Goal: Information Seeking & Learning: Compare options

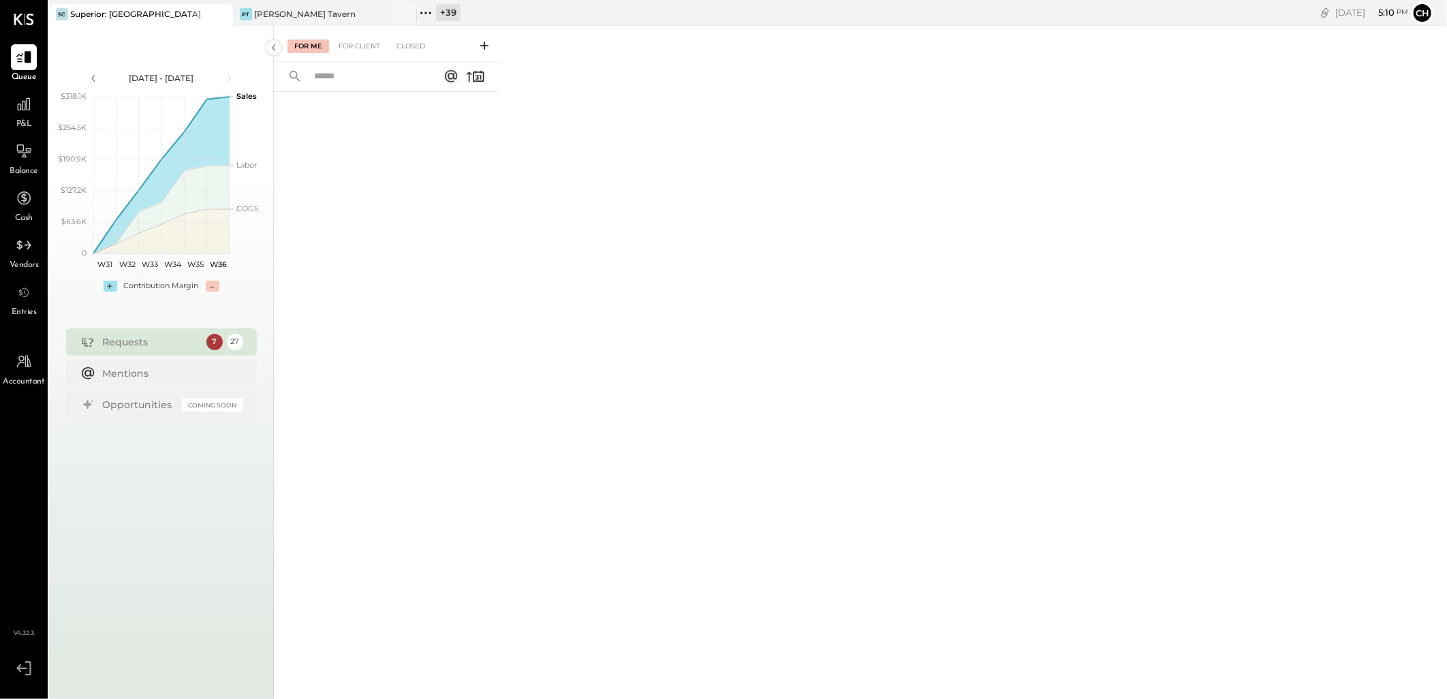
click at [216, 8] on icon at bounding box center [221, 14] width 17 height 16
click at [221, 12] on icon at bounding box center [221, 14] width 17 height 16
click at [63, 14] on icon at bounding box center [58, 13] width 18 height 18
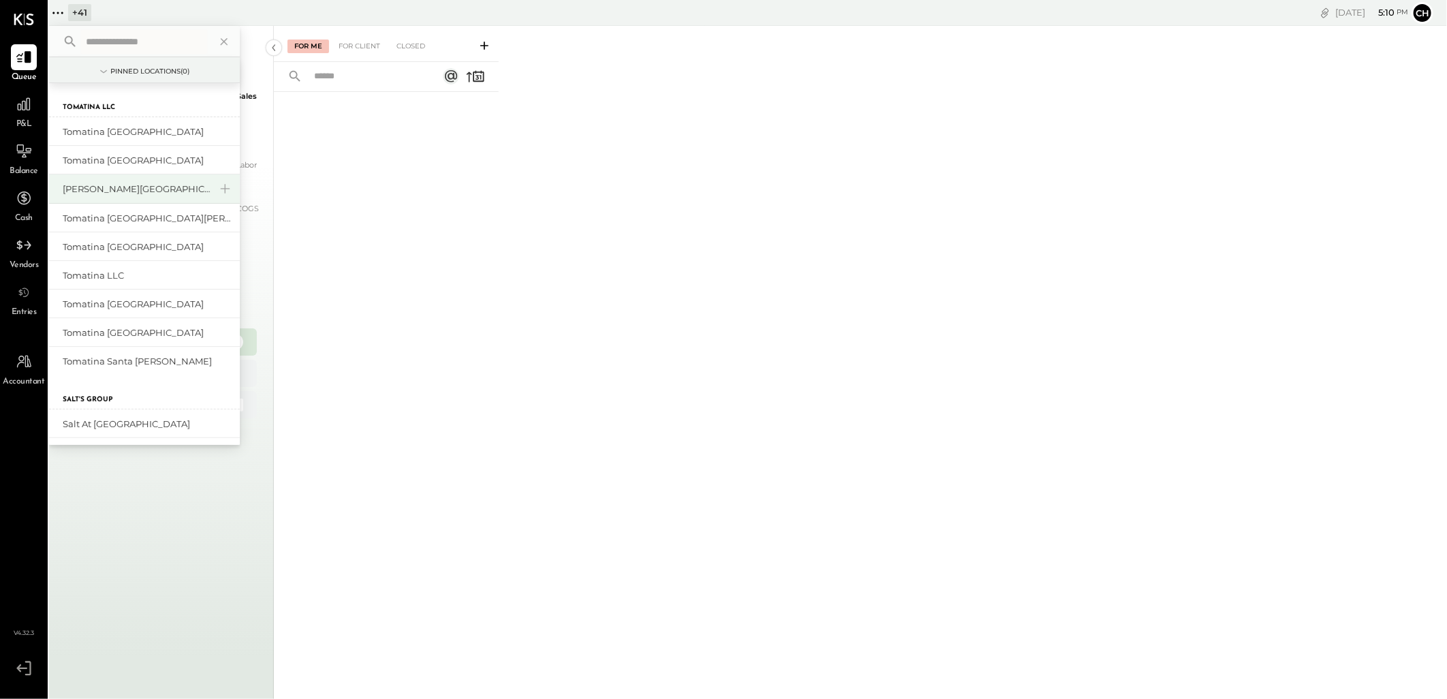
click at [123, 187] on div "[PERSON_NAME][GEOGRAPHIC_DATA]" at bounding box center [136, 189] width 147 height 13
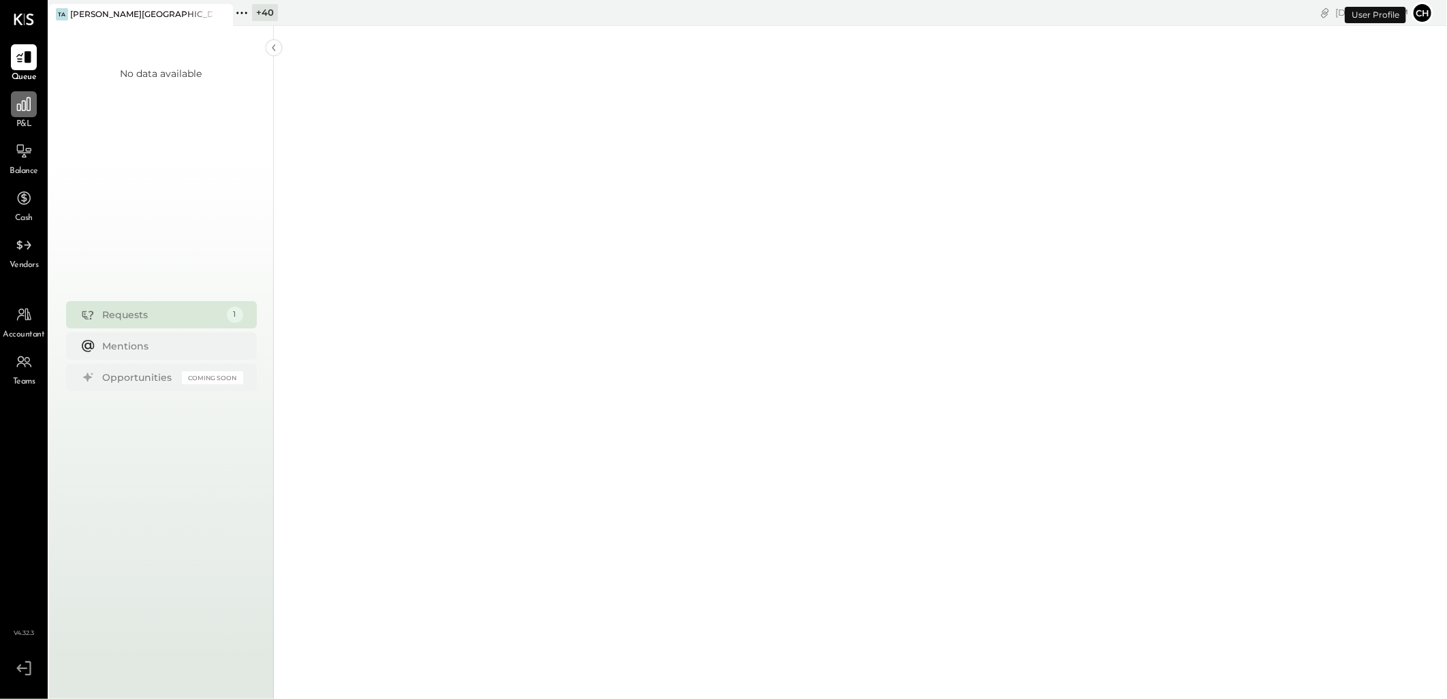
click at [16, 98] on icon at bounding box center [24, 104] width 18 height 18
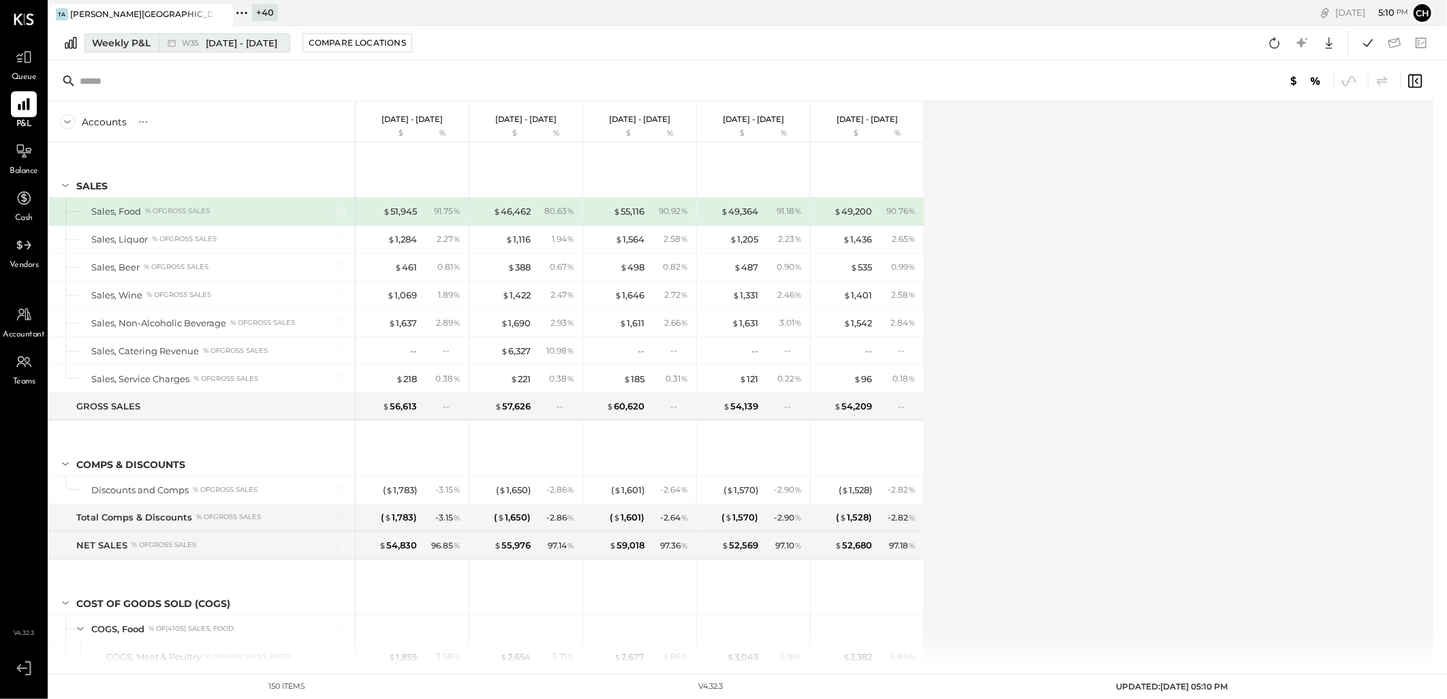
click at [106, 52] on button "Weekly P&L W35 Aug 25 - 31, 2025" at bounding box center [187, 42] width 206 height 19
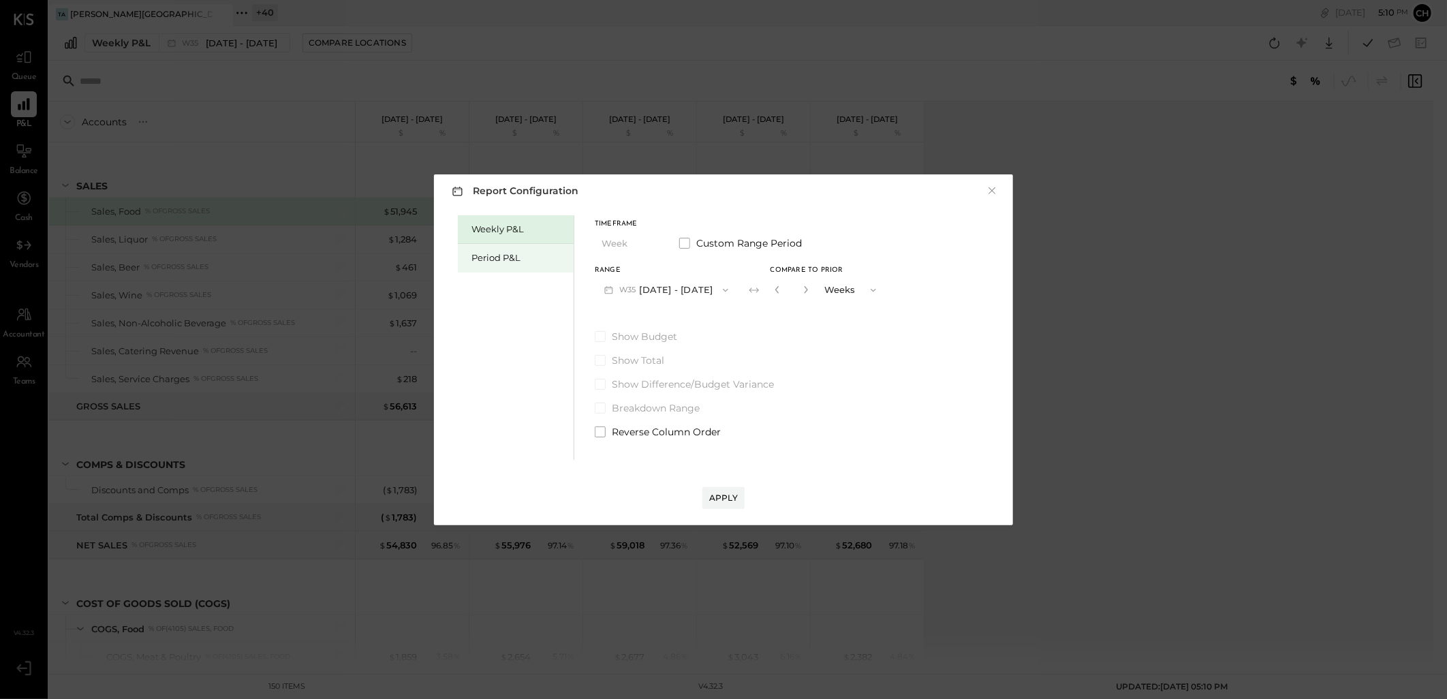
click at [493, 258] on div "Period P&L" at bounding box center [518, 257] width 95 height 13
click at [725, 292] on button "P09 Aug 25 - Sep 28, 2025" at bounding box center [666, 289] width 142 height 25
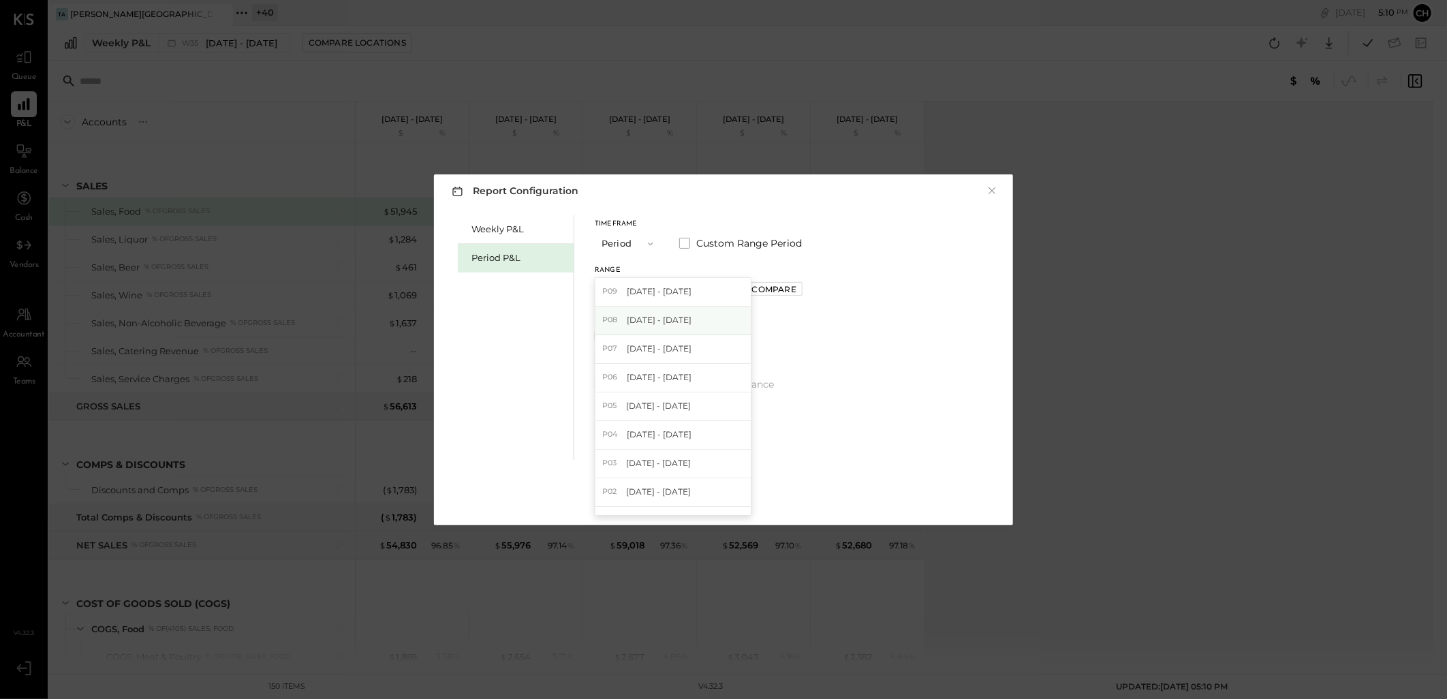
click at [692, 320] on span "Jul 28 - Aug 24, 2025" at bounding box center [659, 320] width 65 height 12
click at [782, 290] on div "Compare" at bounding box center [774, 289] width 44 height 12
click at [809, 290] on icon "button" at bounding box center [805, 289] width 8 height 8
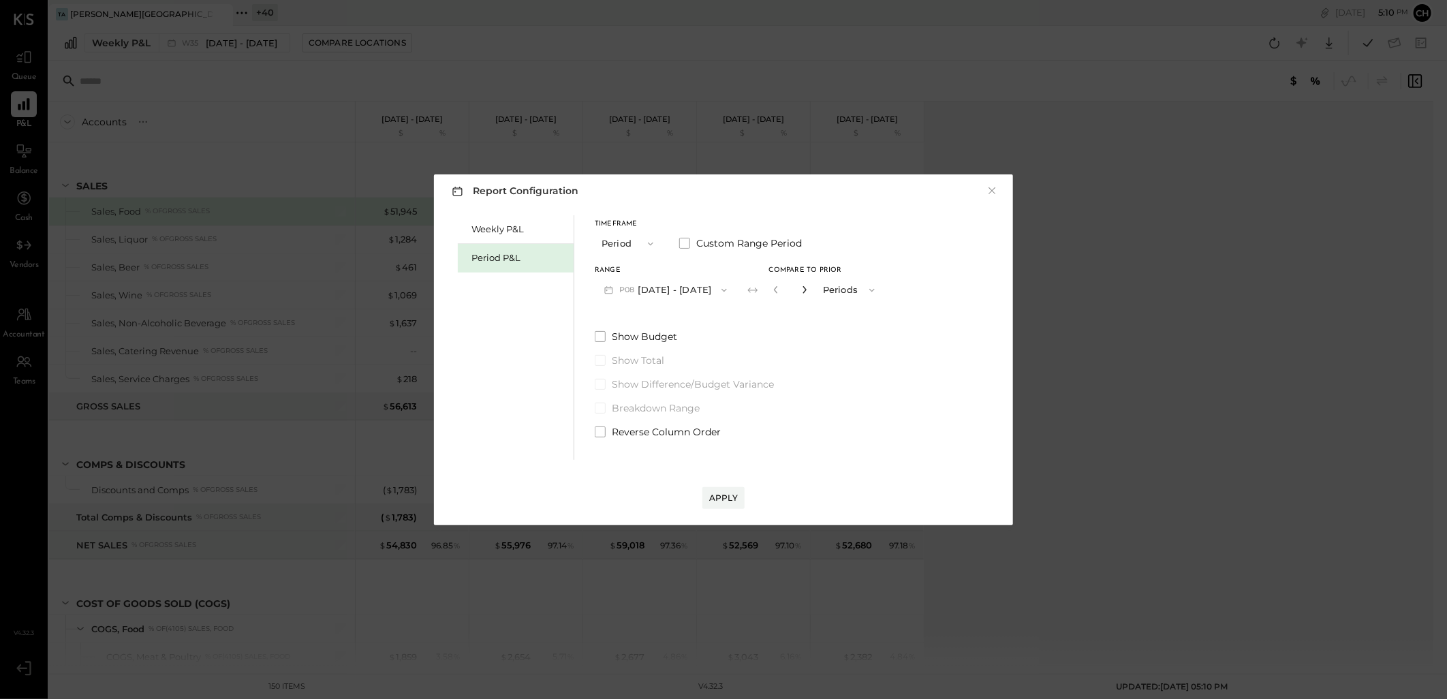
type input "*"
click at [732, 500] on div "Apply" at bounding box center [723, 498] width 29 height 12
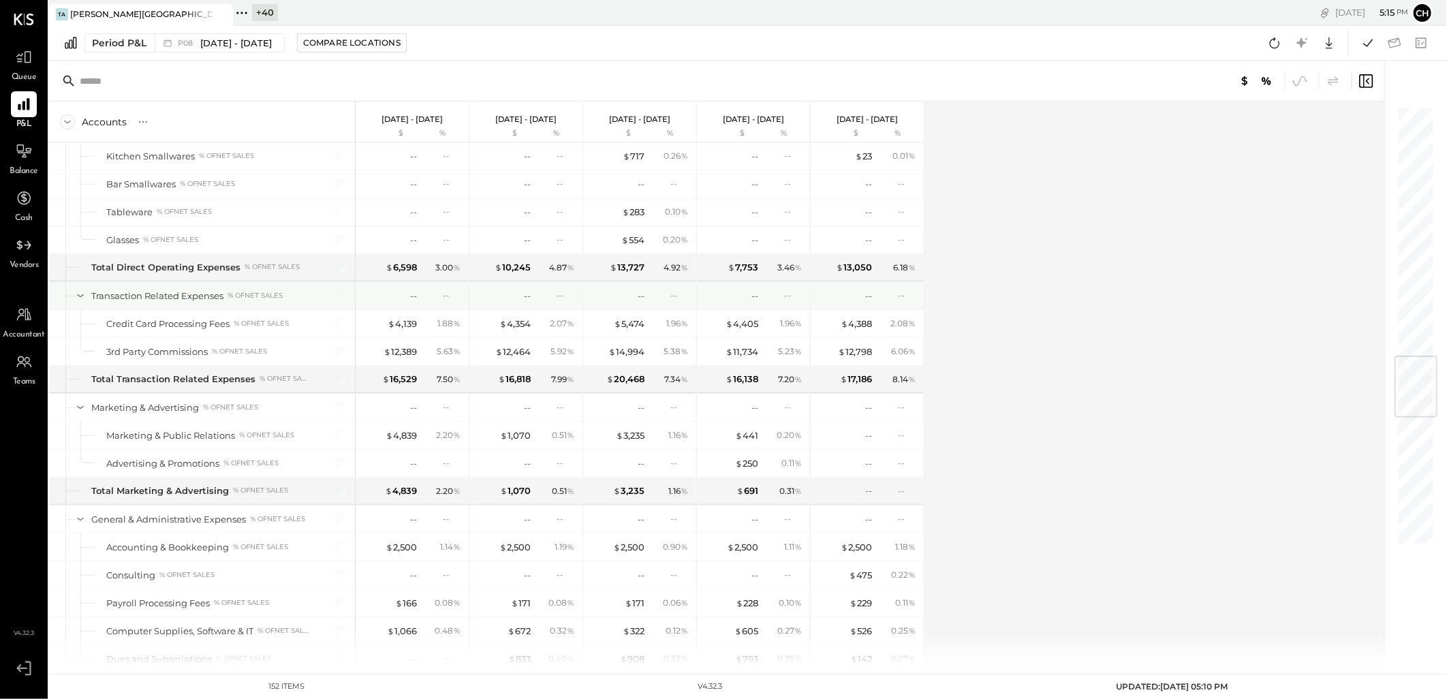
scroll to position [2347, 0]
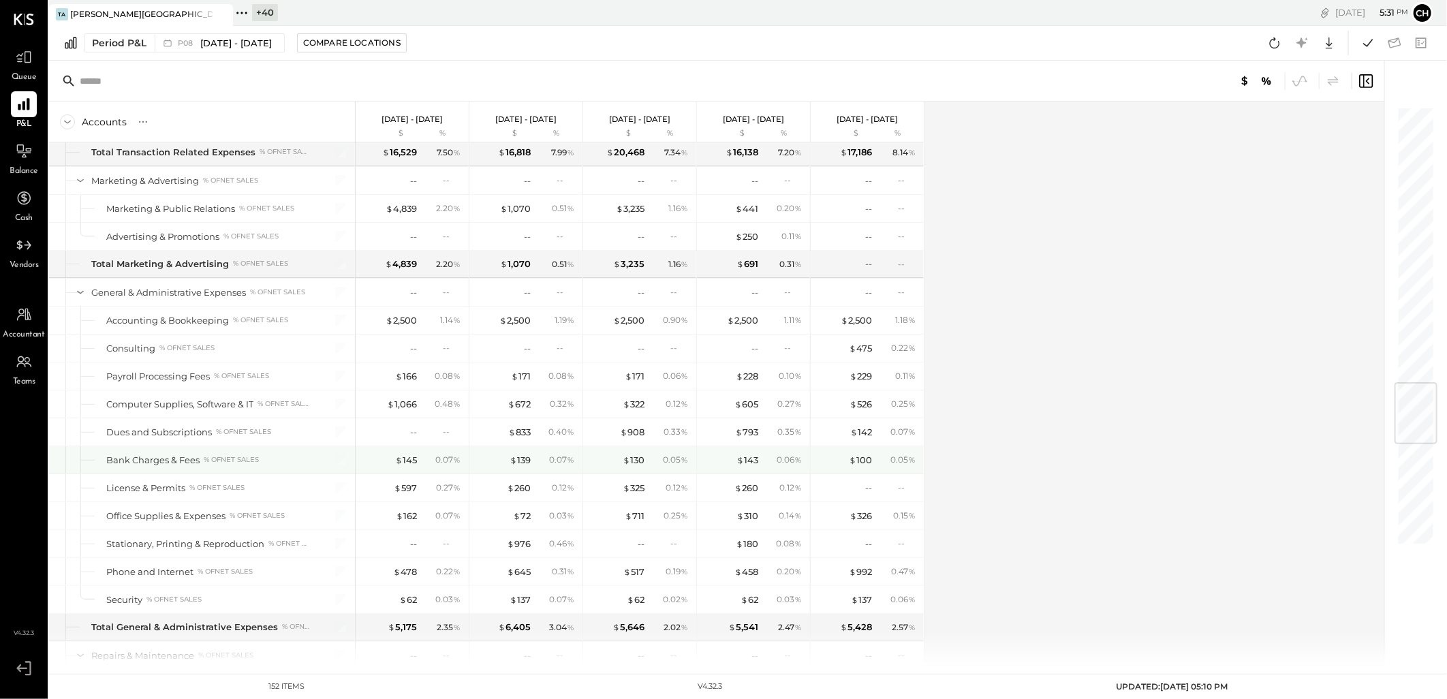
click at [801, 458] on div "$ 143 0.06 %" at bounding box center [755, 459] width 102 height 27
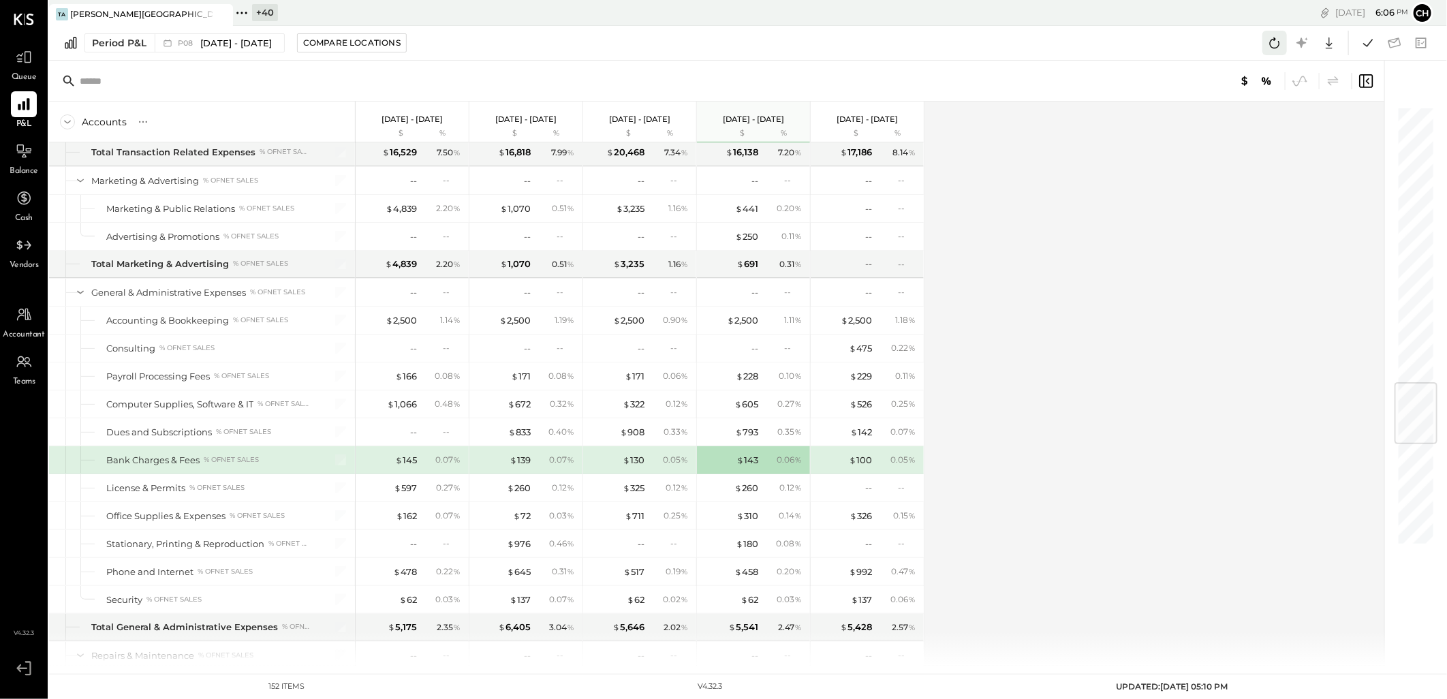
click at [1266, 40] on icon at bounding box center [1275, 43] width 18 height 18
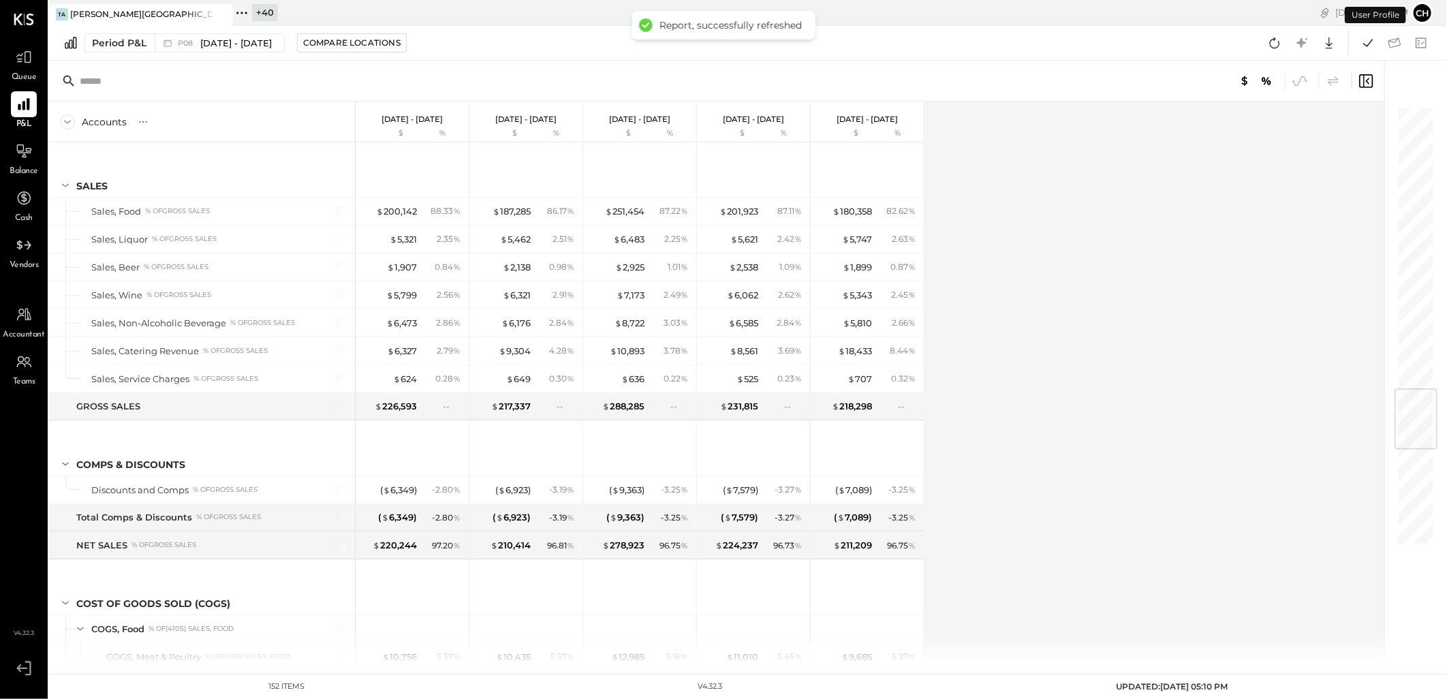
scroll to position [2395, 0]
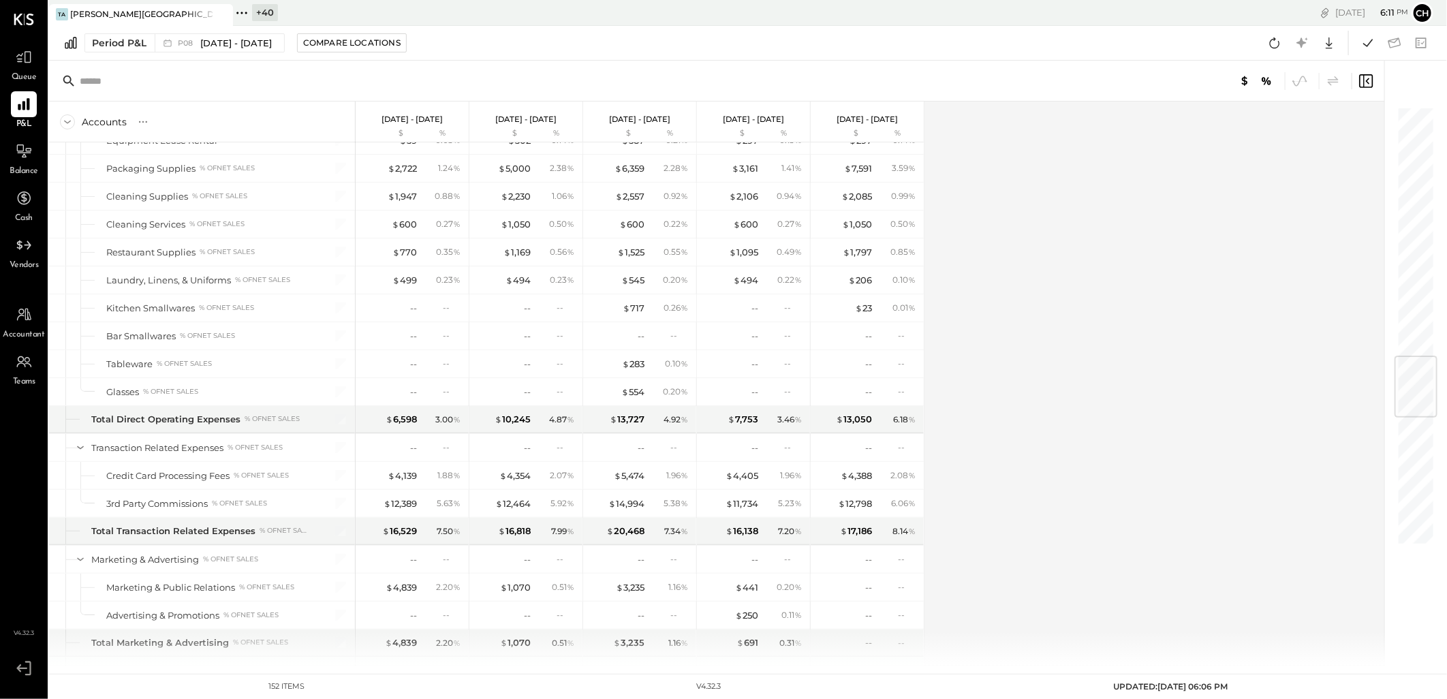
scroll to position [2120, 0]
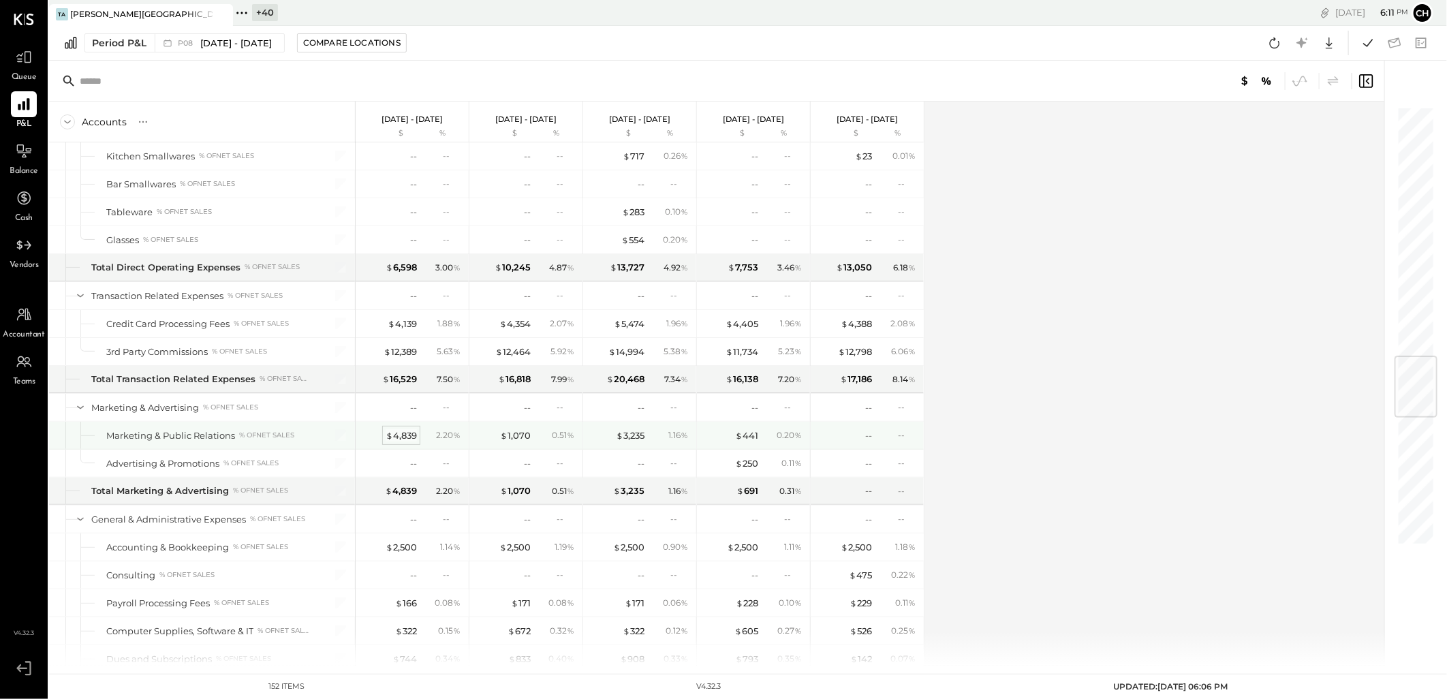
click at [395, 441] on div "$ 4,839" at bounding box center [401, 435] width 31 height 13
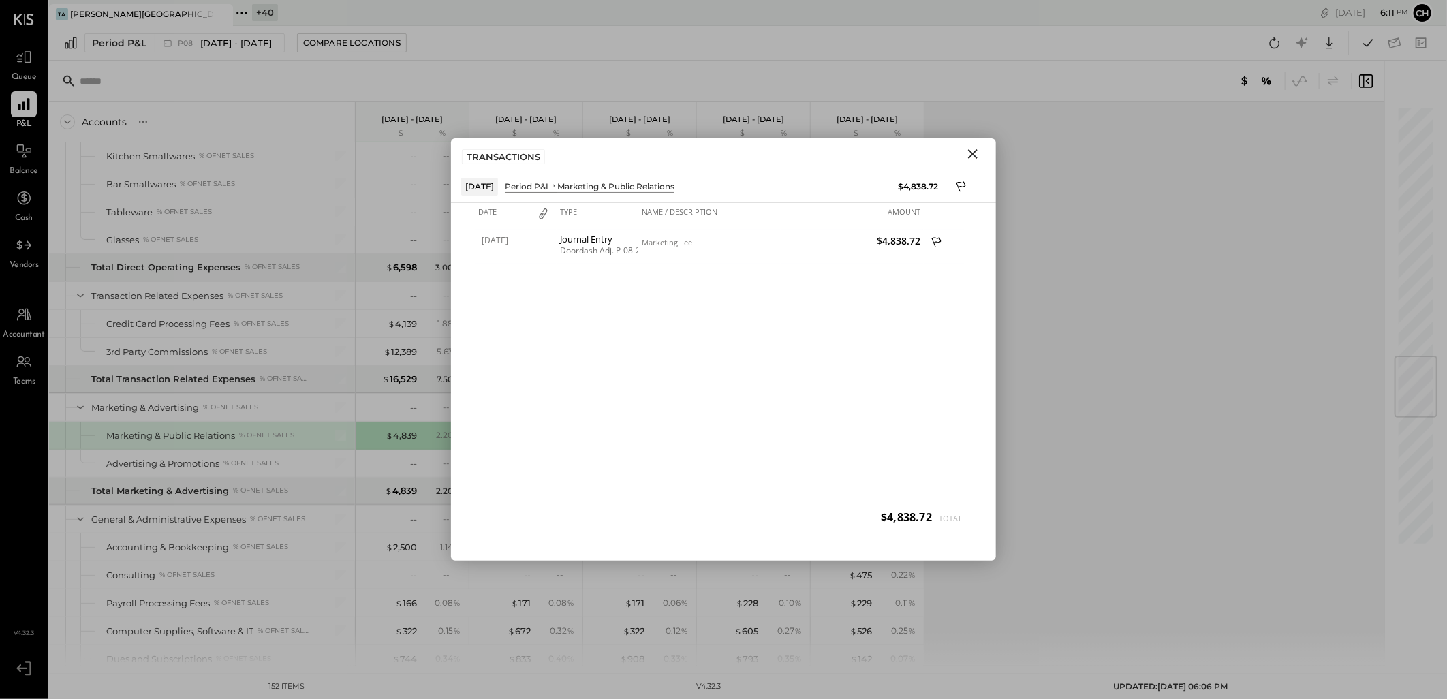
click at [977, 153] on icon "Close" at bounding box center [973, 154] width 16 height 16
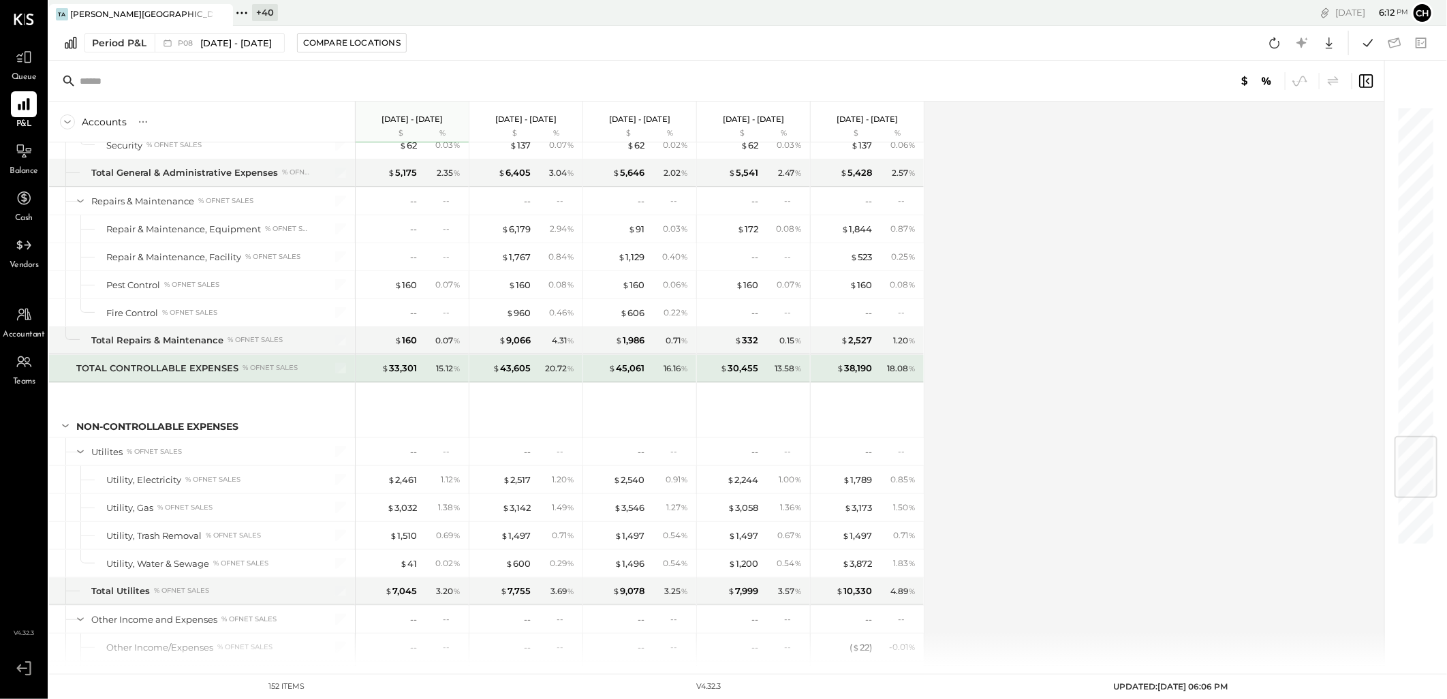
scroll to position [2877, 0]
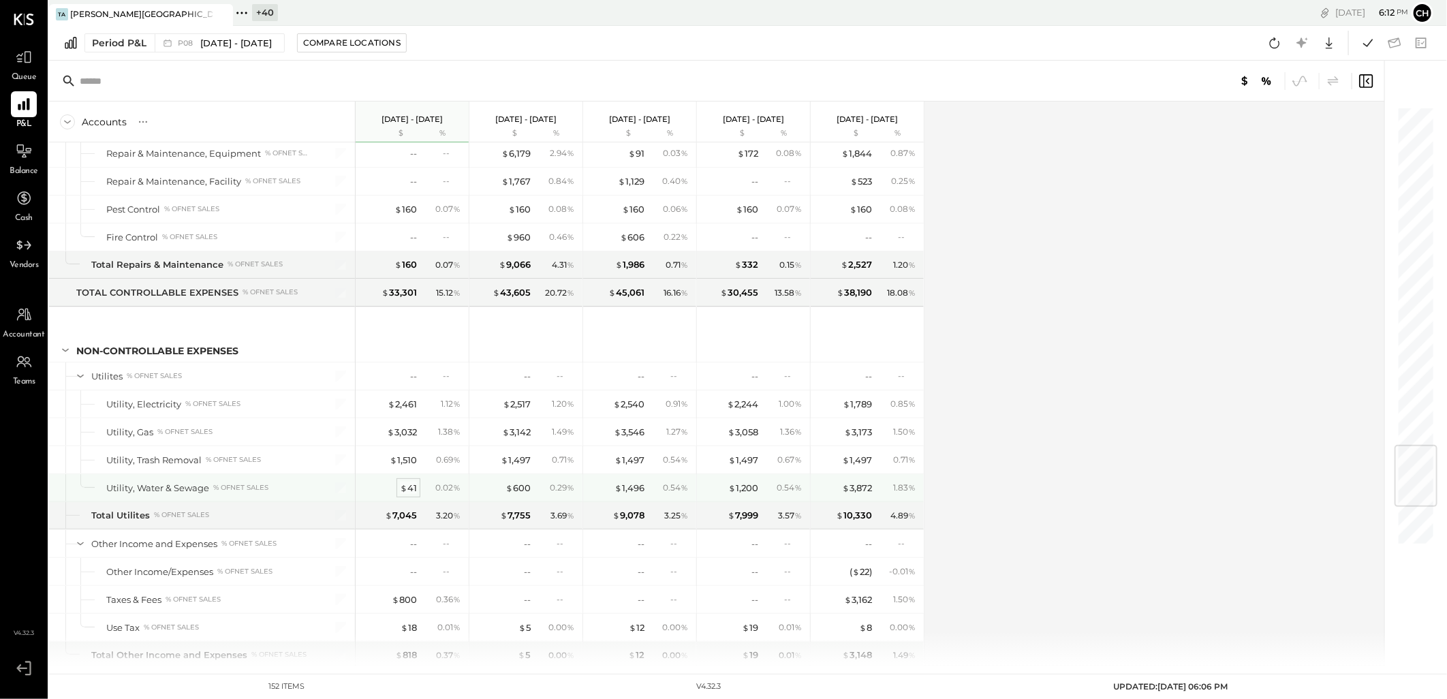
click at [410, 493] on div "$ 41" at bounding box center [408, 488] width 17 height 13
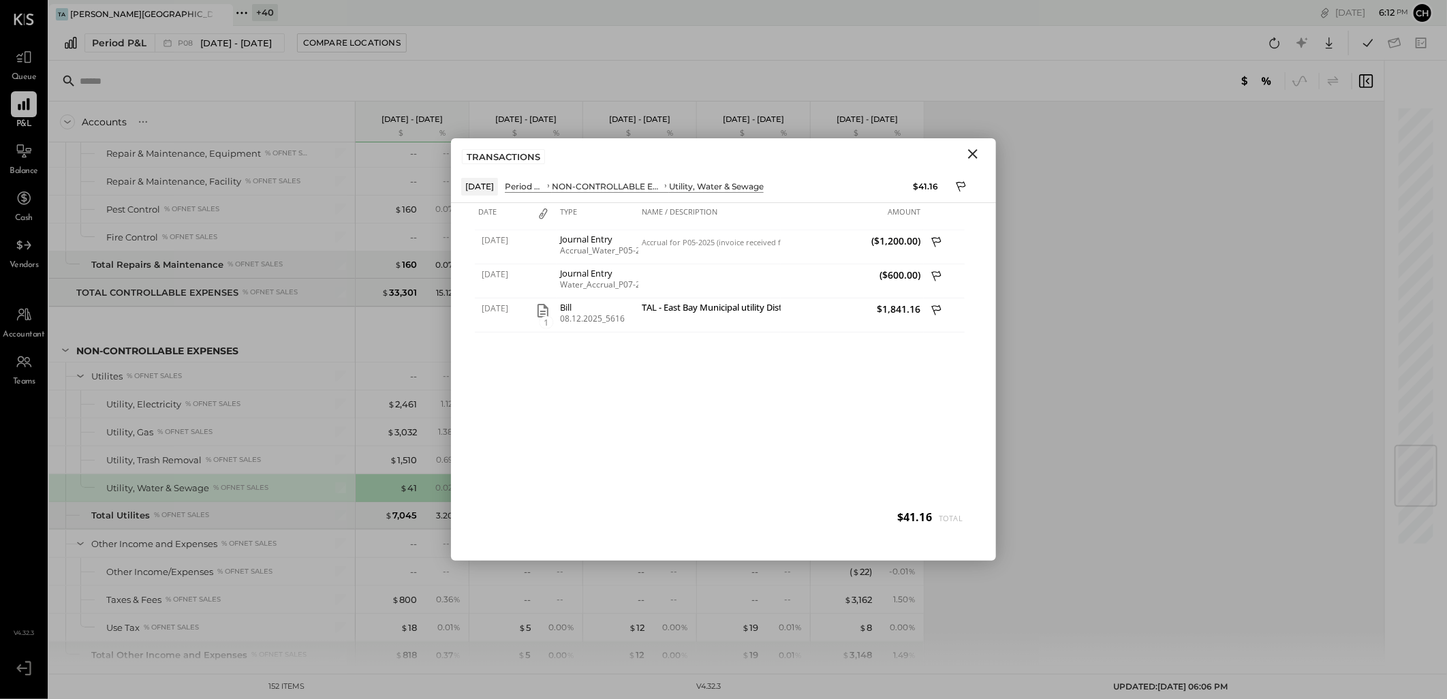
click at [972, 160] on icon "Close" at bounding box center [973, 154] width 16 height 16
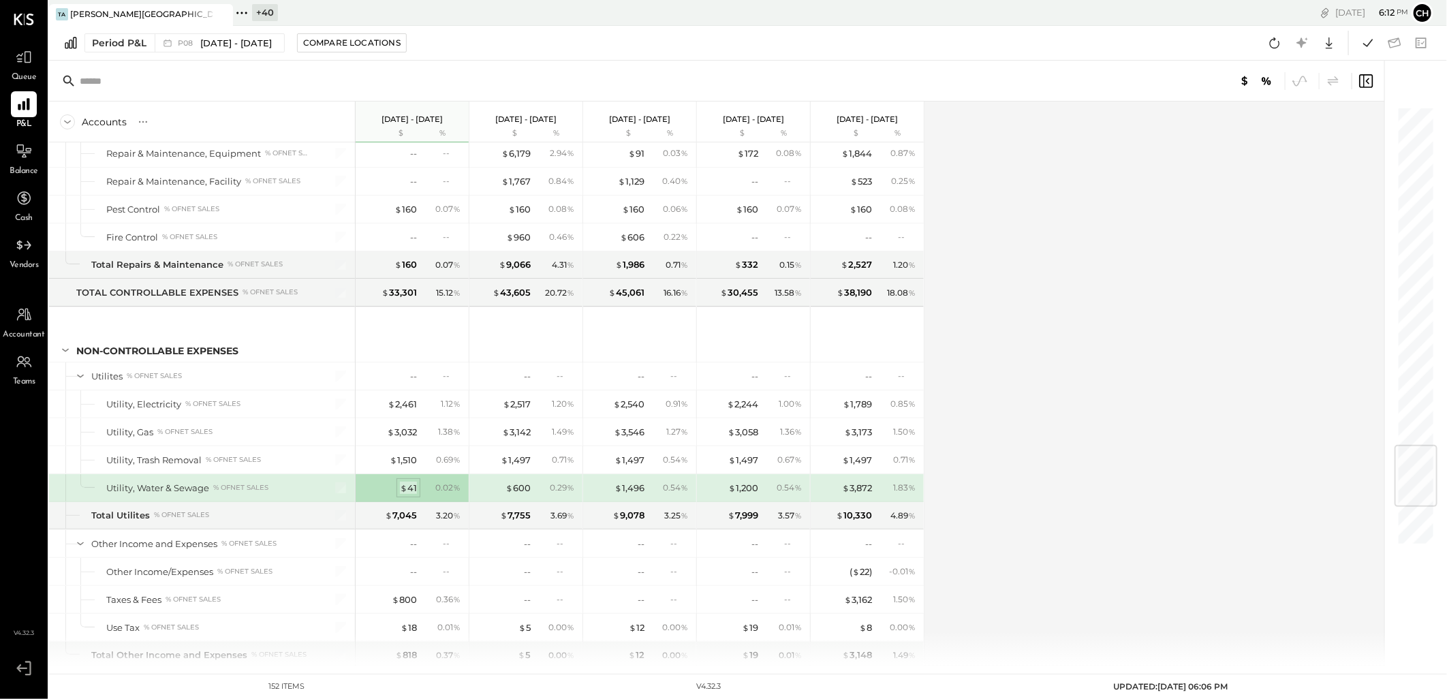
click at [404, 493] on span "$" at bounding box center [403, 487] width 7 height 11
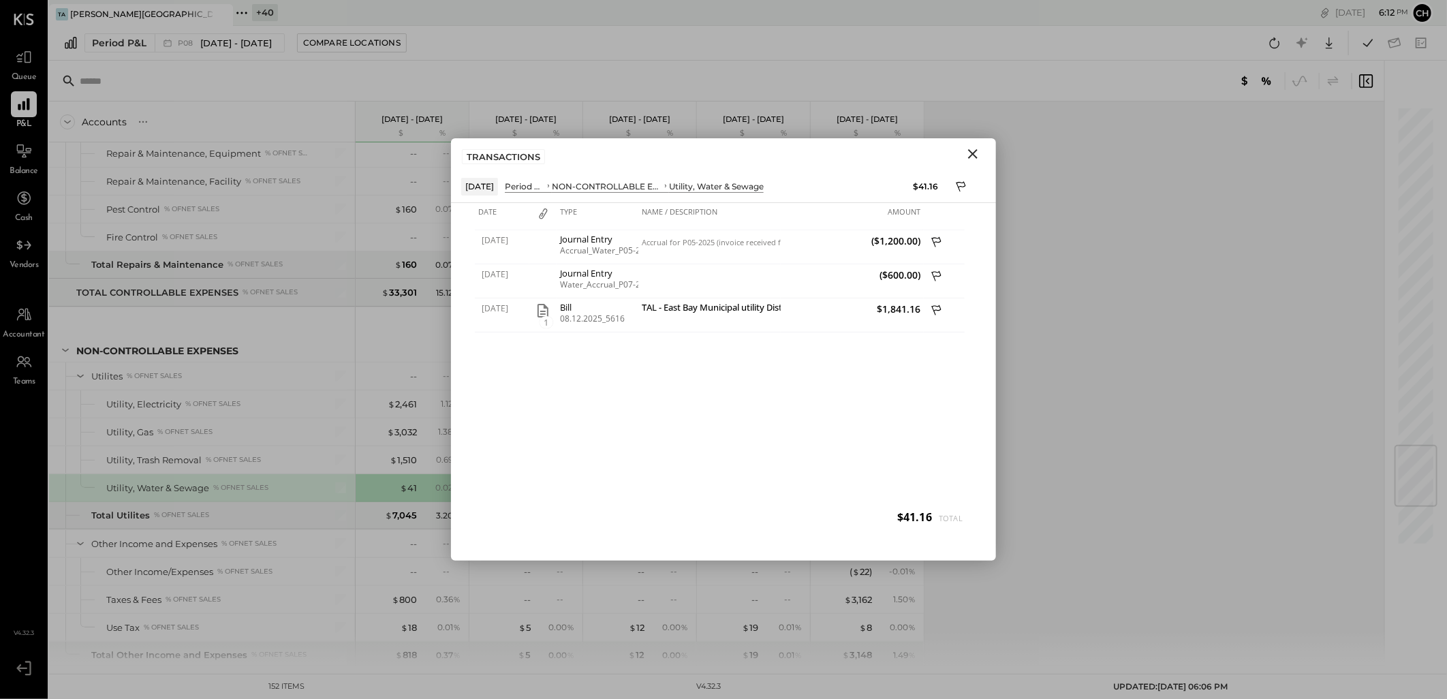
click at [973, 155] on icon "Close" at bounding box center [973, 154] width 10 height 10
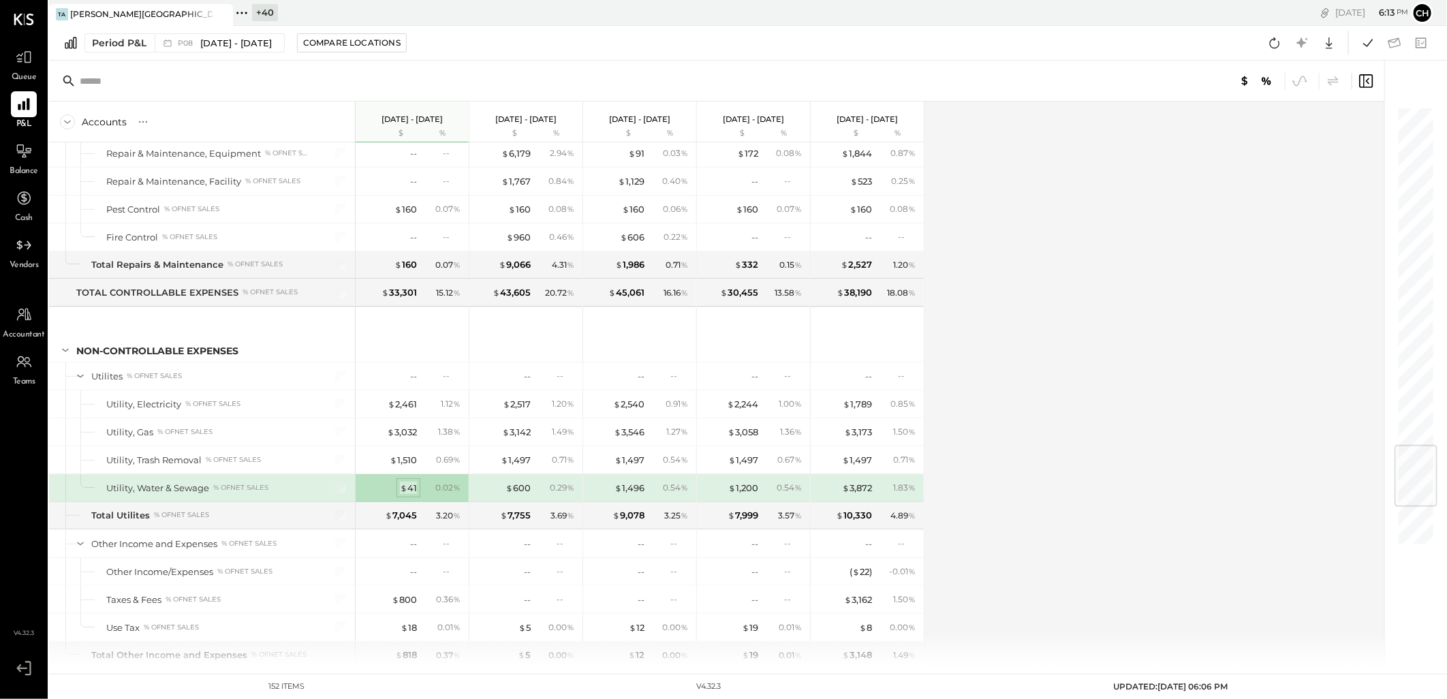
click at [409, 494] on div "$ 41" at bounding box center [408, 488] width 17 height 13
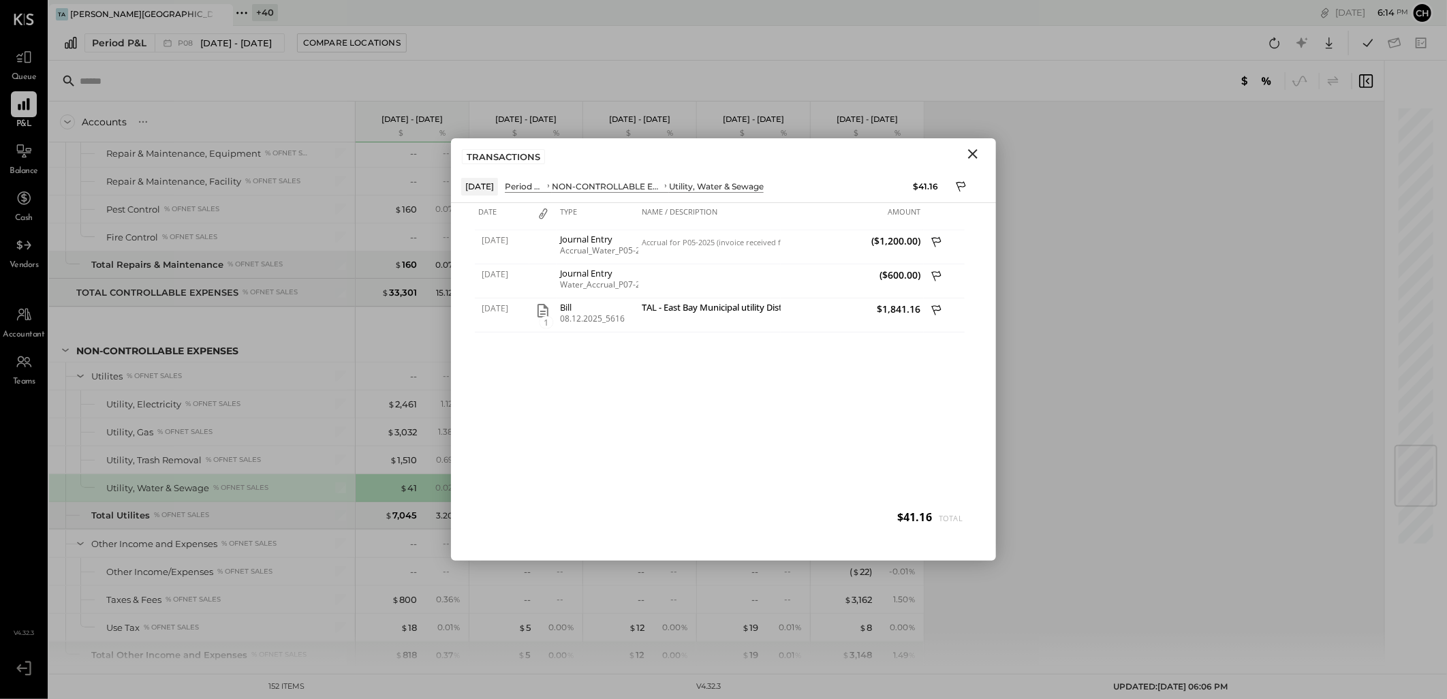
click at [972, 160] on icon "Close" at bounding box center [973, 154] width 16 height 16
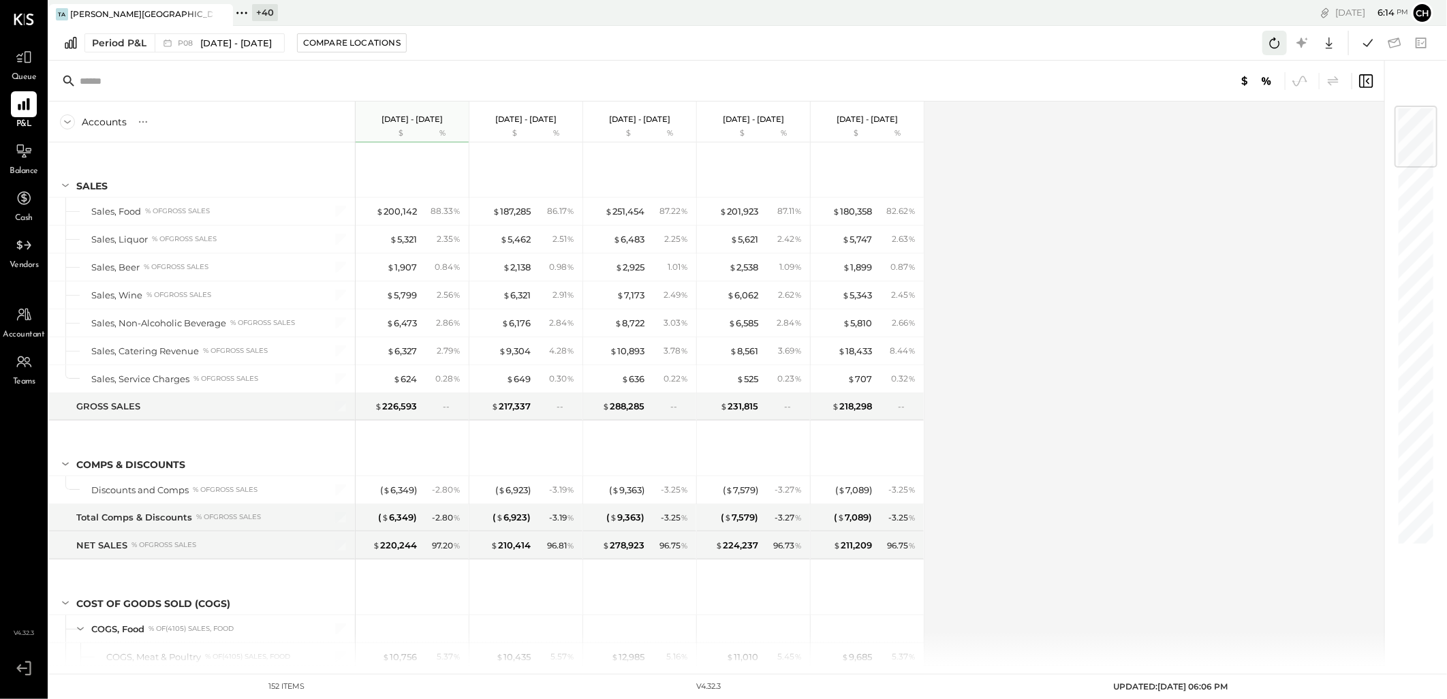
click at [1277, 44] on icon at bounding box center [1275, 43] width 18 height 18
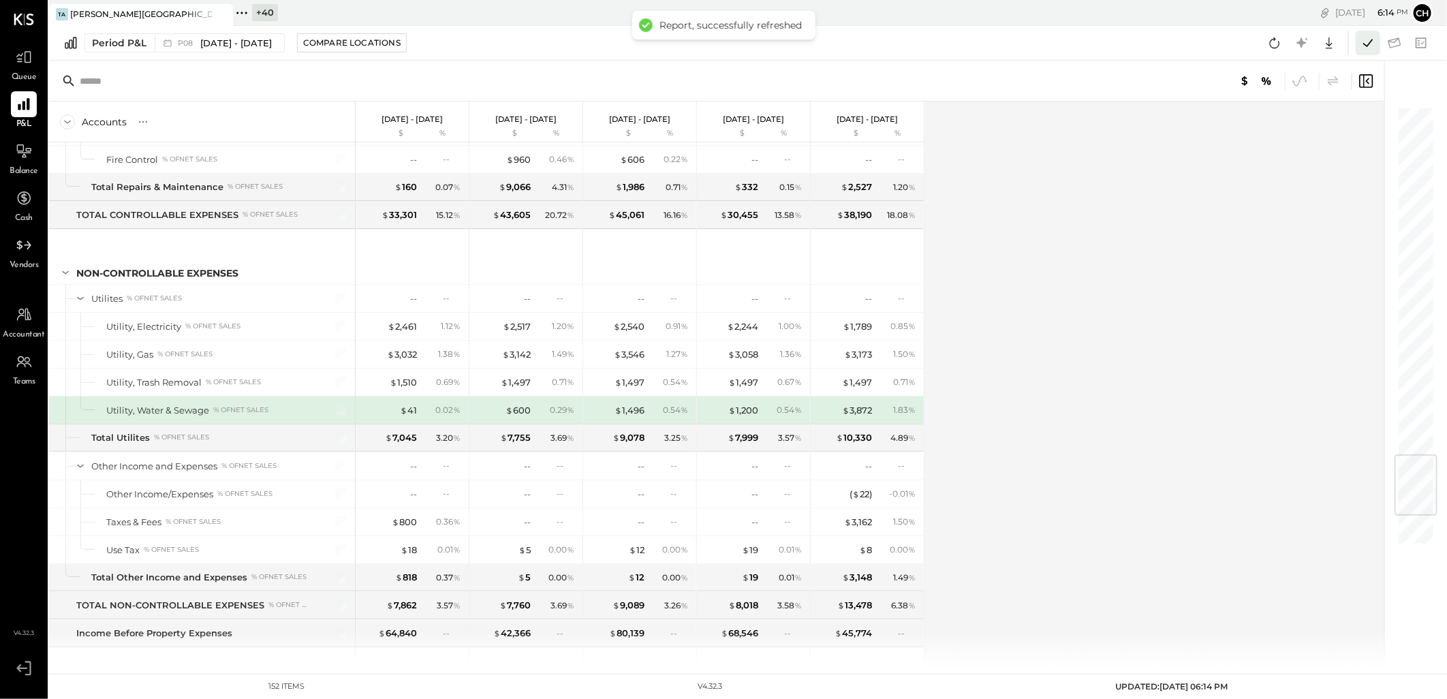
click at [1370, 41] on icon at bounding box center [1368, 43] width 18 height 18
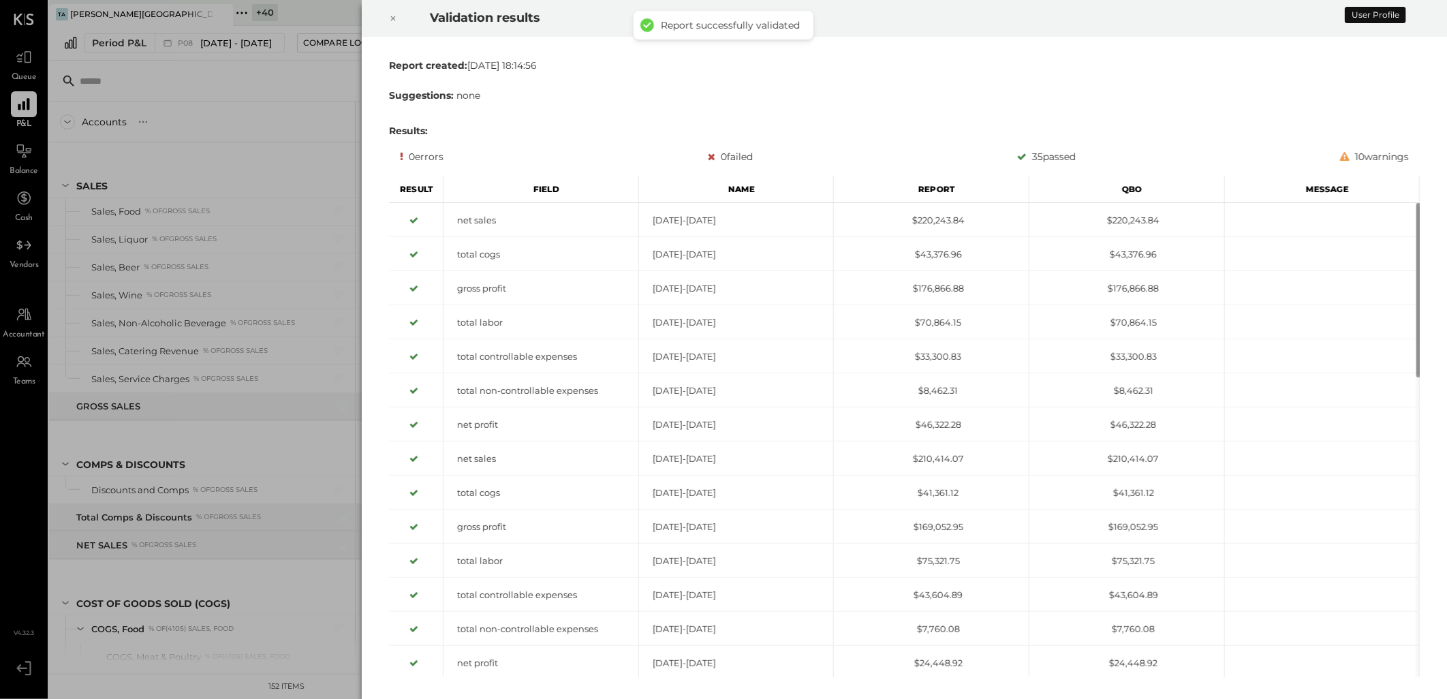
scroll to position [2954, 0]
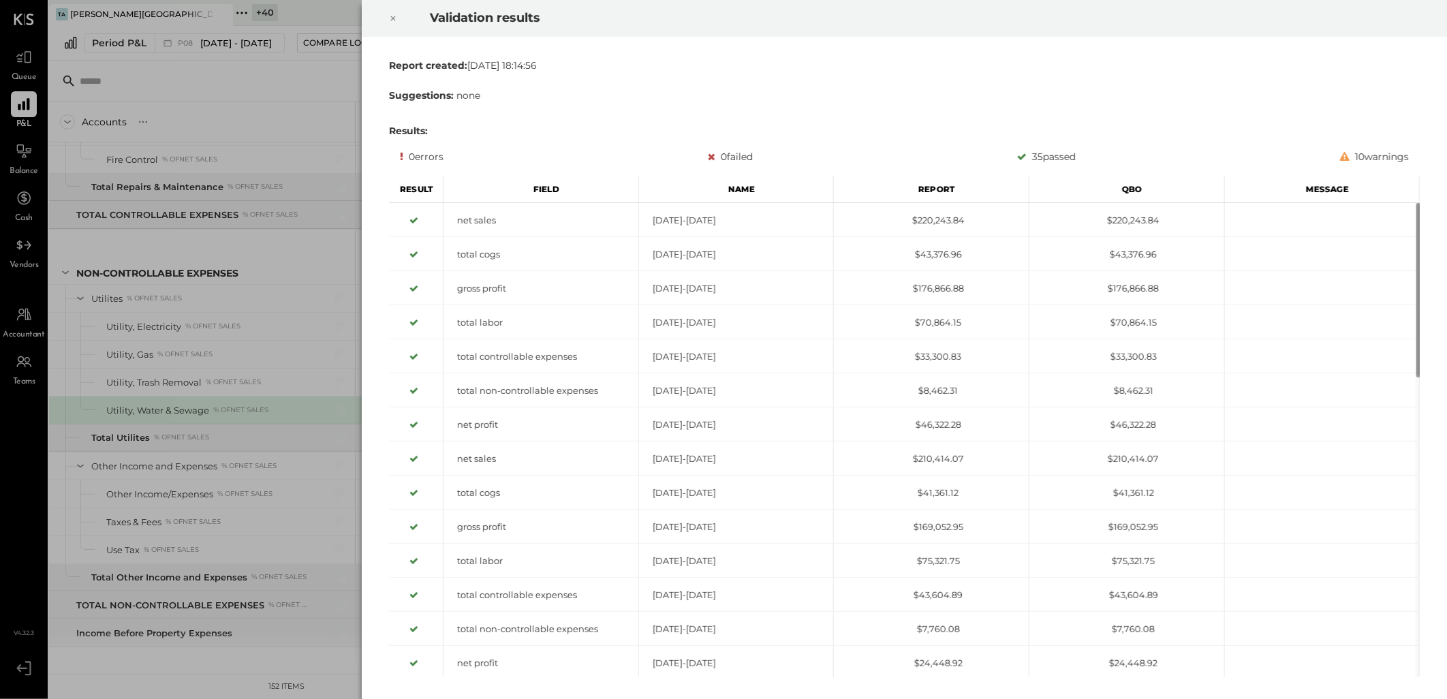
click at [393, 21] on icon at bounding box center [393, 18] width 8 height 16
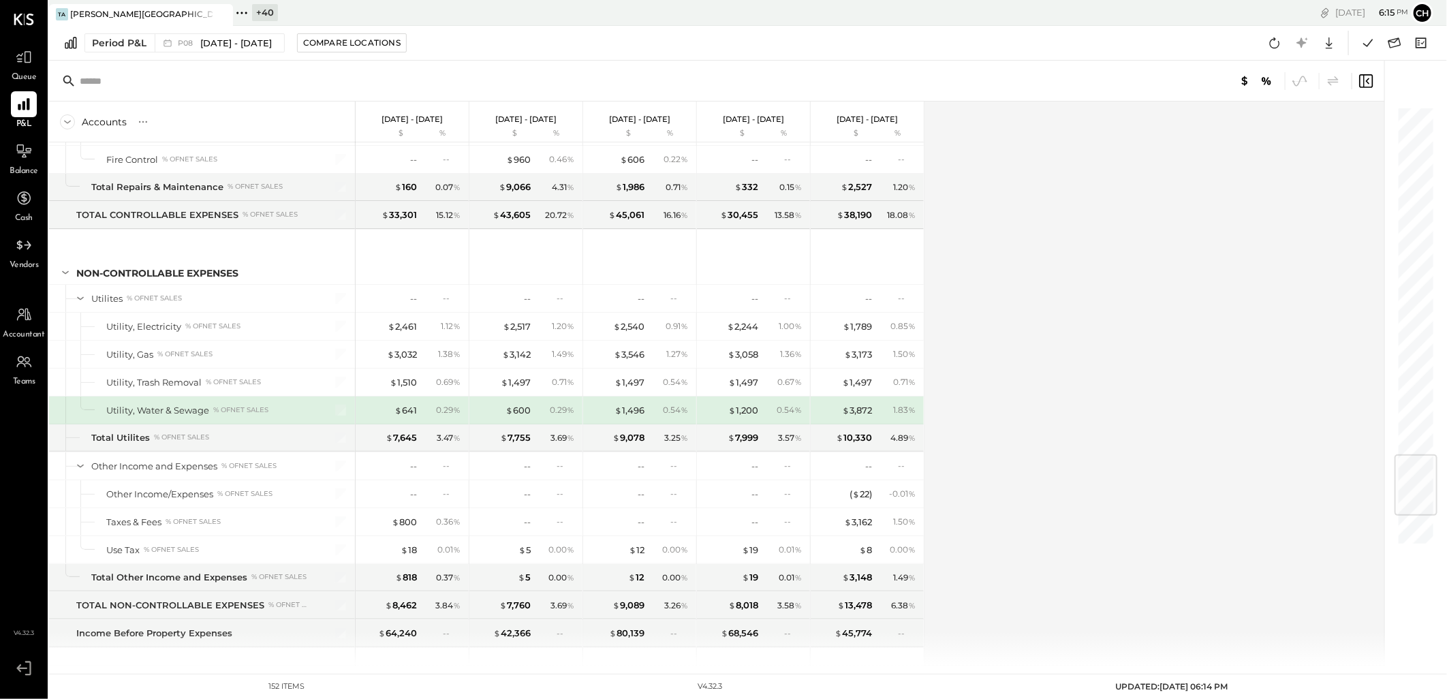
click at [243, 12] on icon at bounding box center [242, 13] width 18 height 18
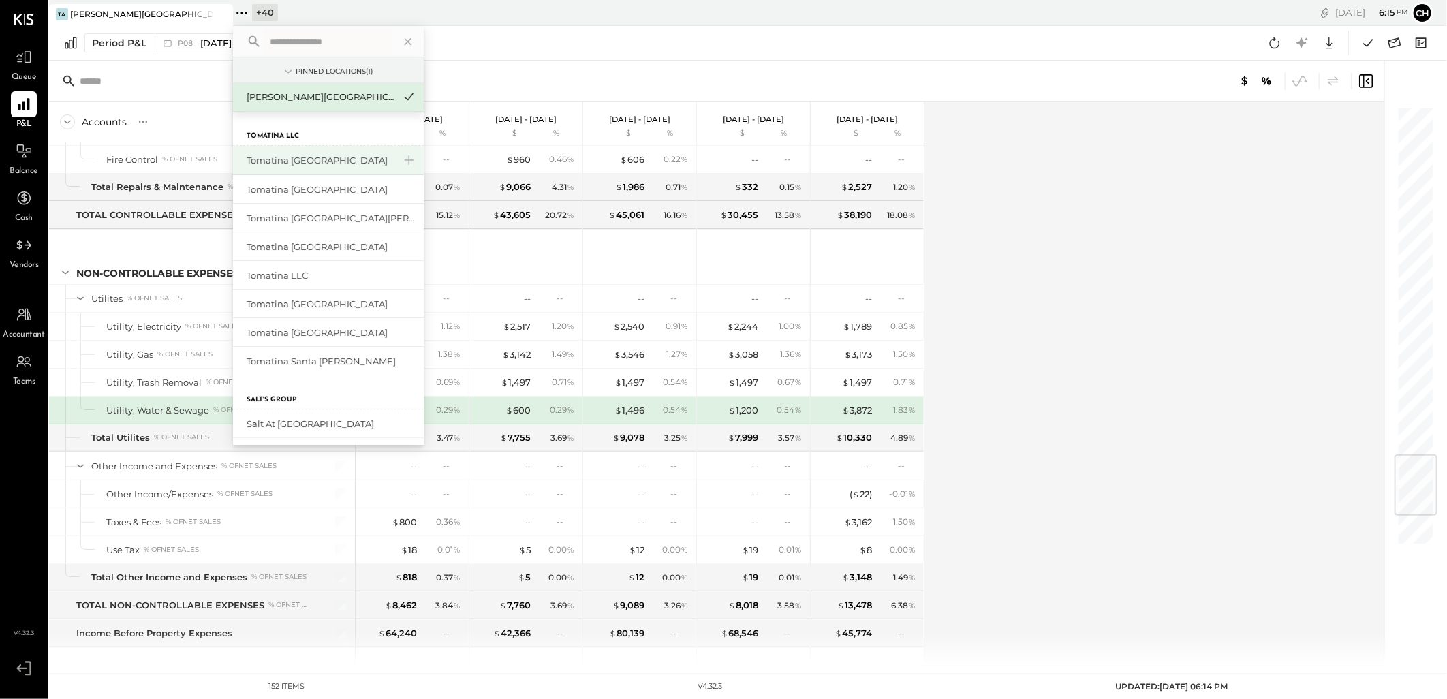
click at [270, 157] on div "Tomatina [GEOGRAPHIC_DATA]" at bounding box center [320, 160] width 147 height 13
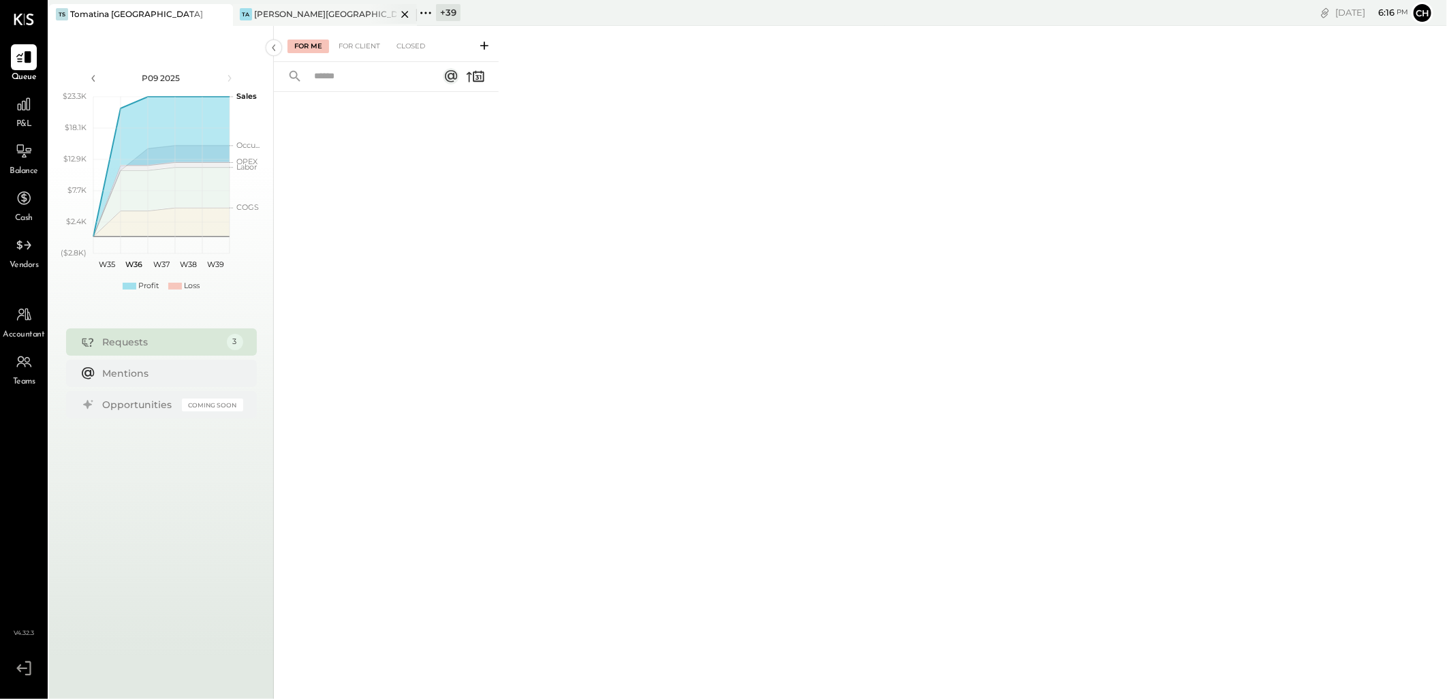
click at [302, 15] on div "[PERSON_NAME][GEOGRAPHIC_DATA]" at bounding box center [325, 14] width 142 height 12
click at [111, 341] on div "Requests" at bounding box center [161, 342] width 117 height 14
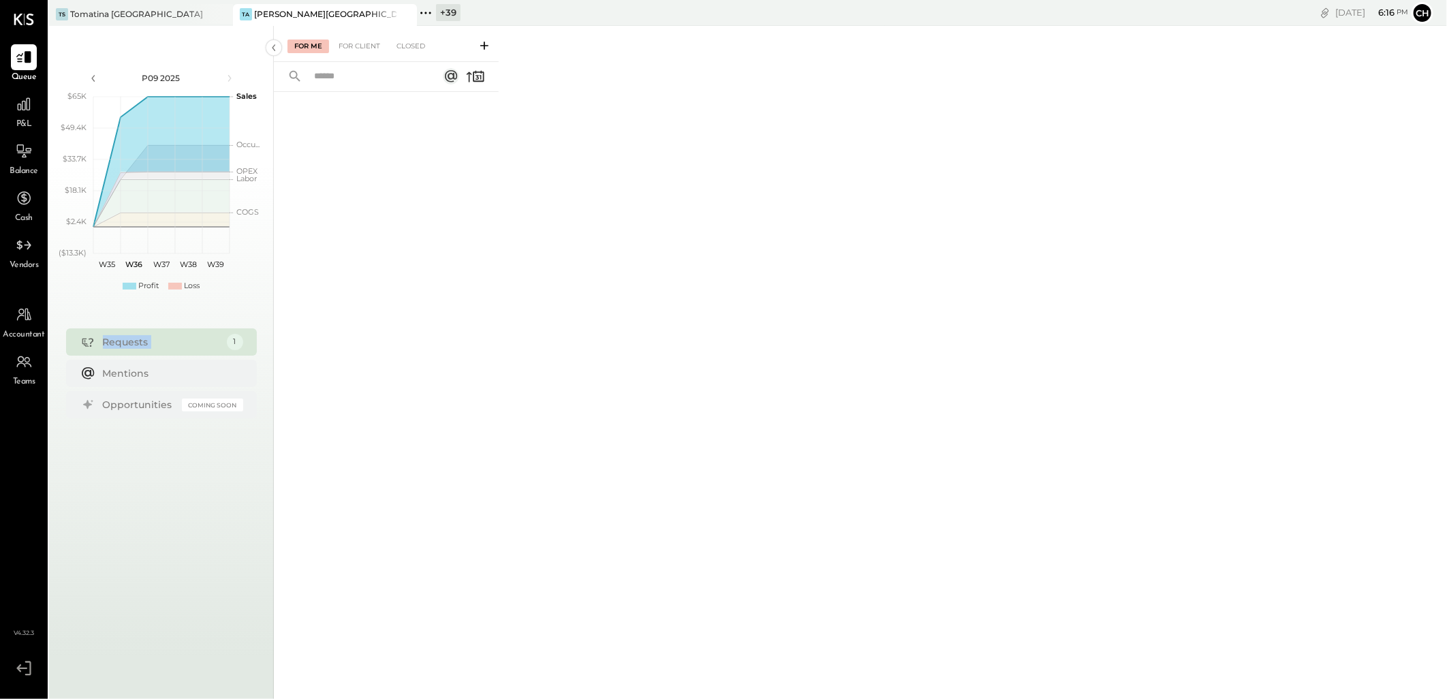
click at [111, 341] on div "Requests" at bounding box center [161, 342] width 117 height 14
click at [179, 20] on div "TS Tomatina San Mateo" at bounding box center [141, 15] width 184 height 22
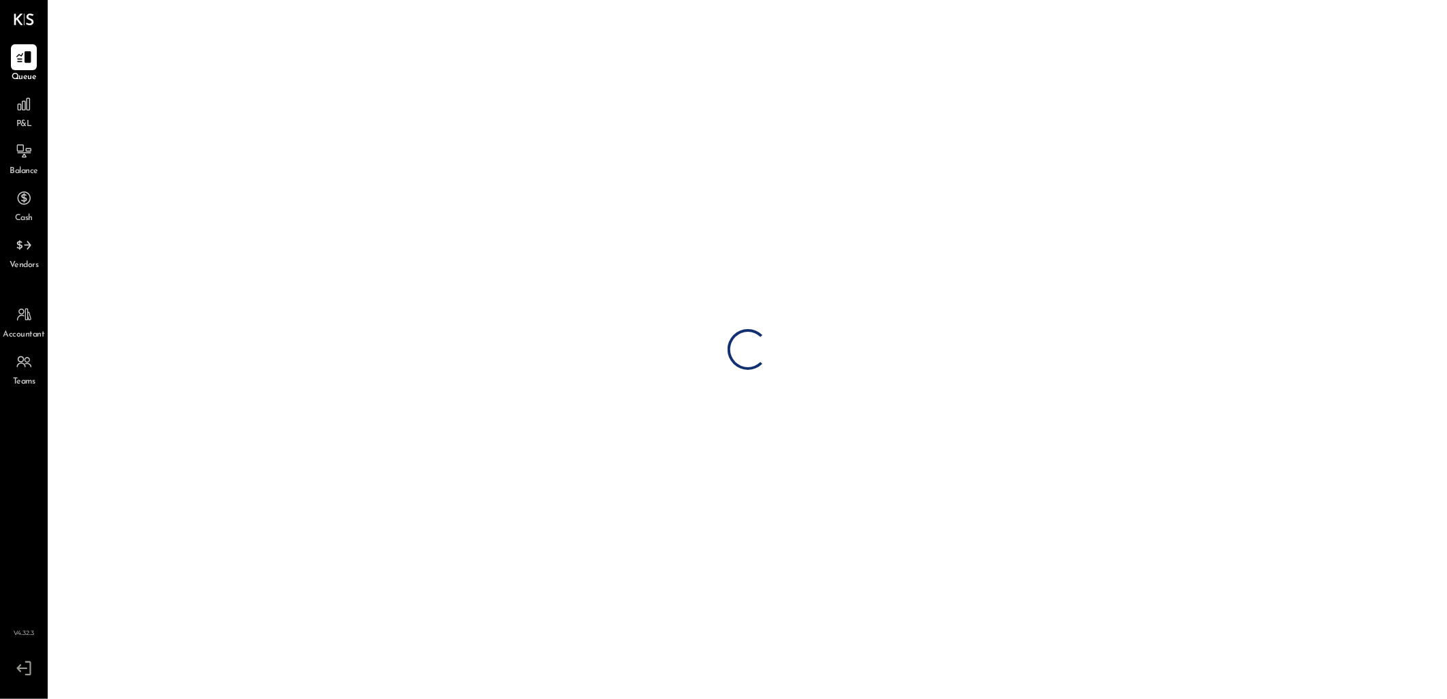
click at [27, 117] on div "P&L" at bounding box center [24, 111] width 26 height 40
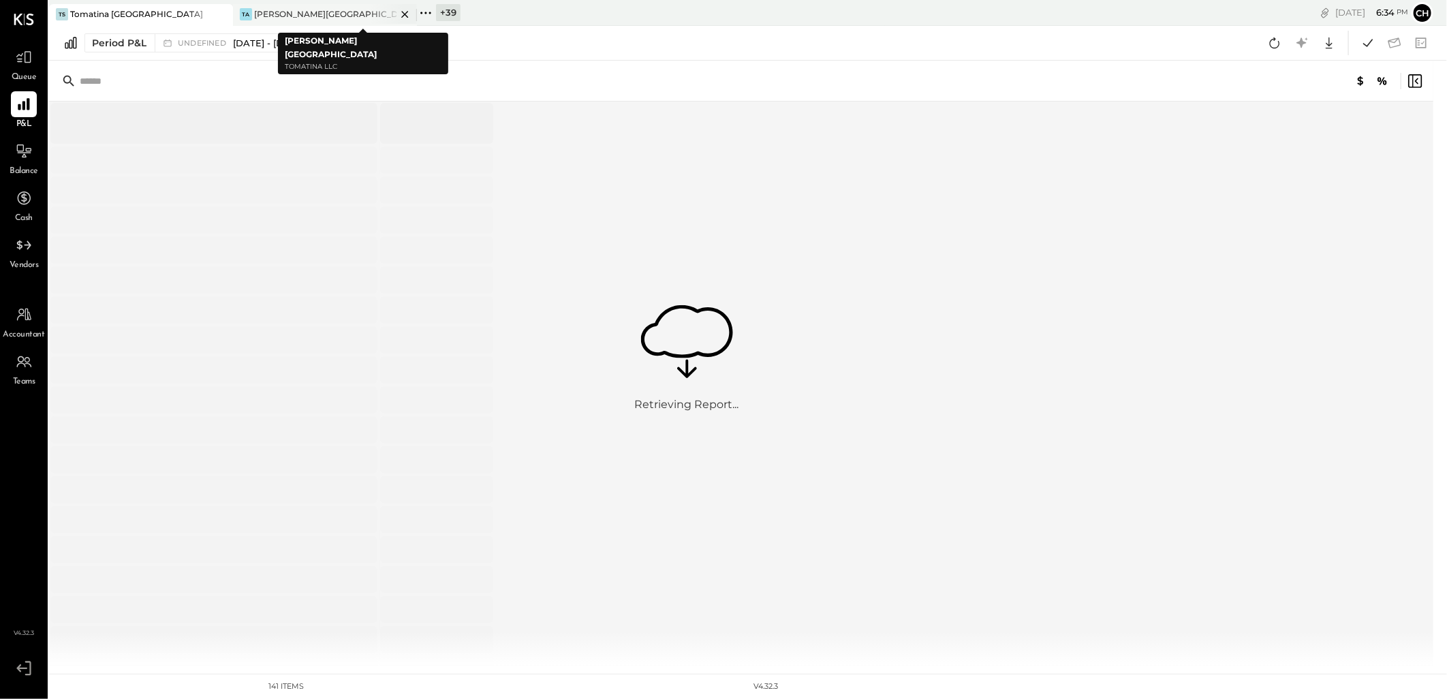
click at [406, 16] on icon at bounding box center [404, 14] width 7 height 7
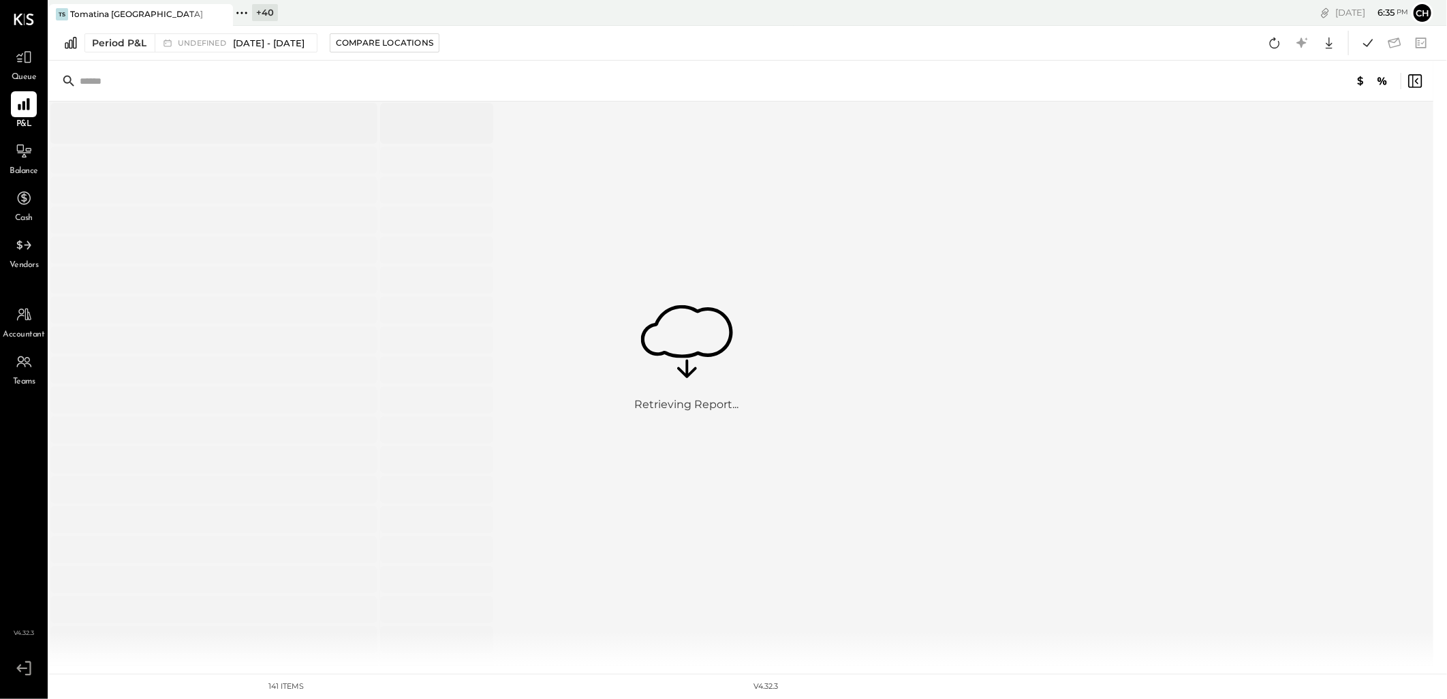
click at [243, 12] on icon at bounding box center [242, 13] width 18 height 18
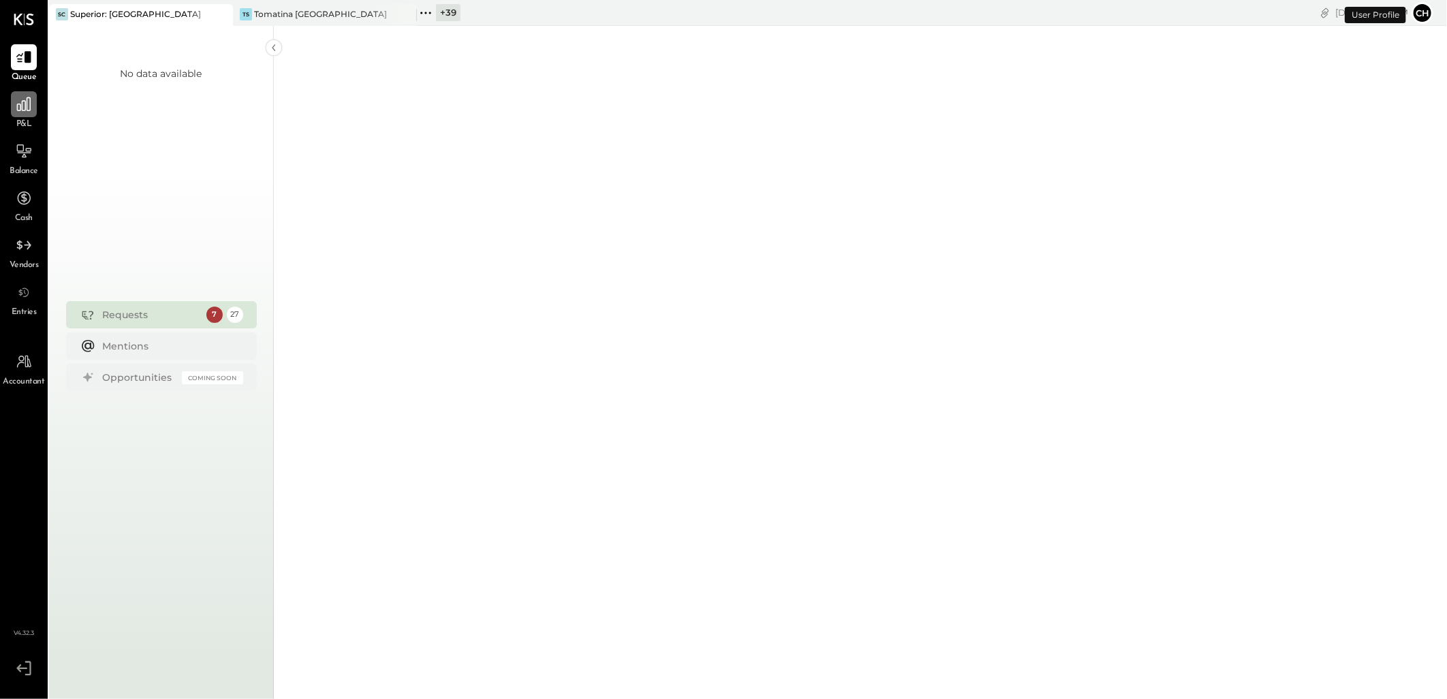
click at [16, 109] on icon at bounding box center [24, 104] width 18 height 18
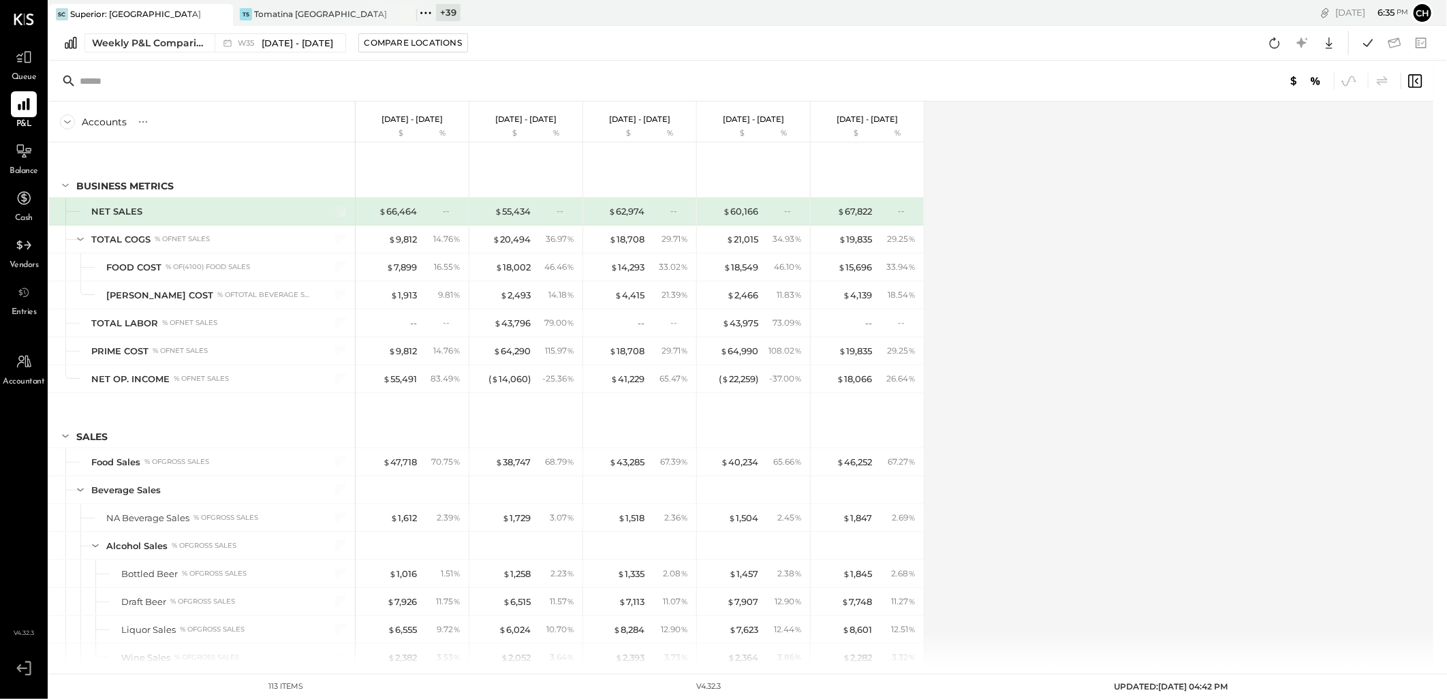
click at [230, 15] on div at bounding box center [209, 14] width 48 height 20
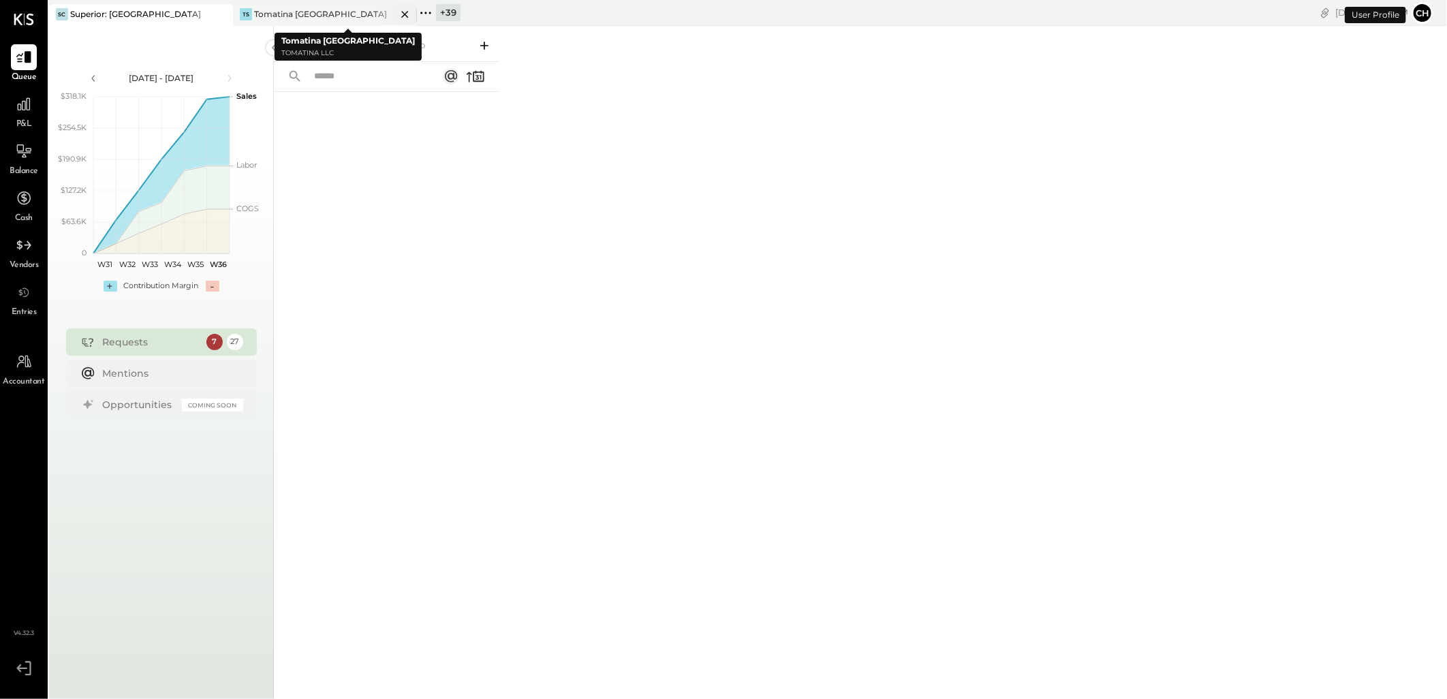
click at [401, 10] on icon at bounding box center [405, 14] width 17 height 16
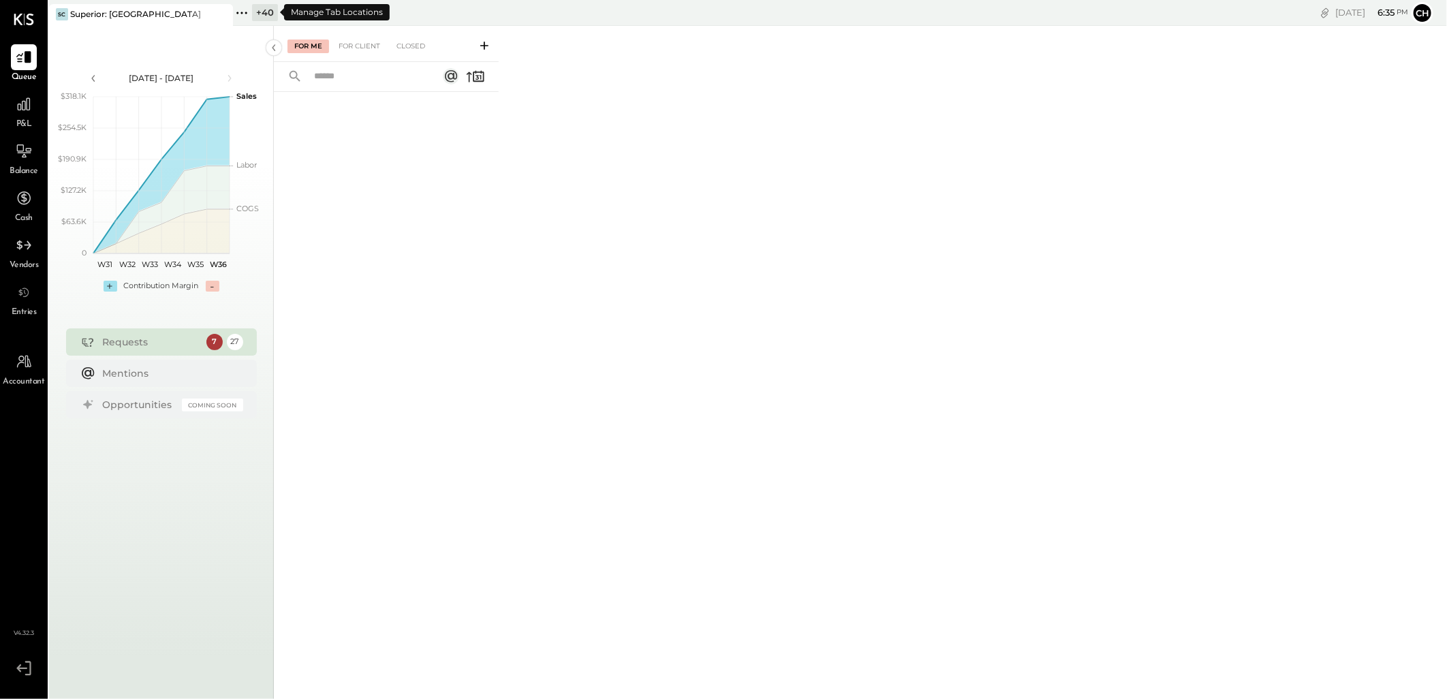
click at [248, 14] on icon at bounding box center [242, 13] width 18 height 18
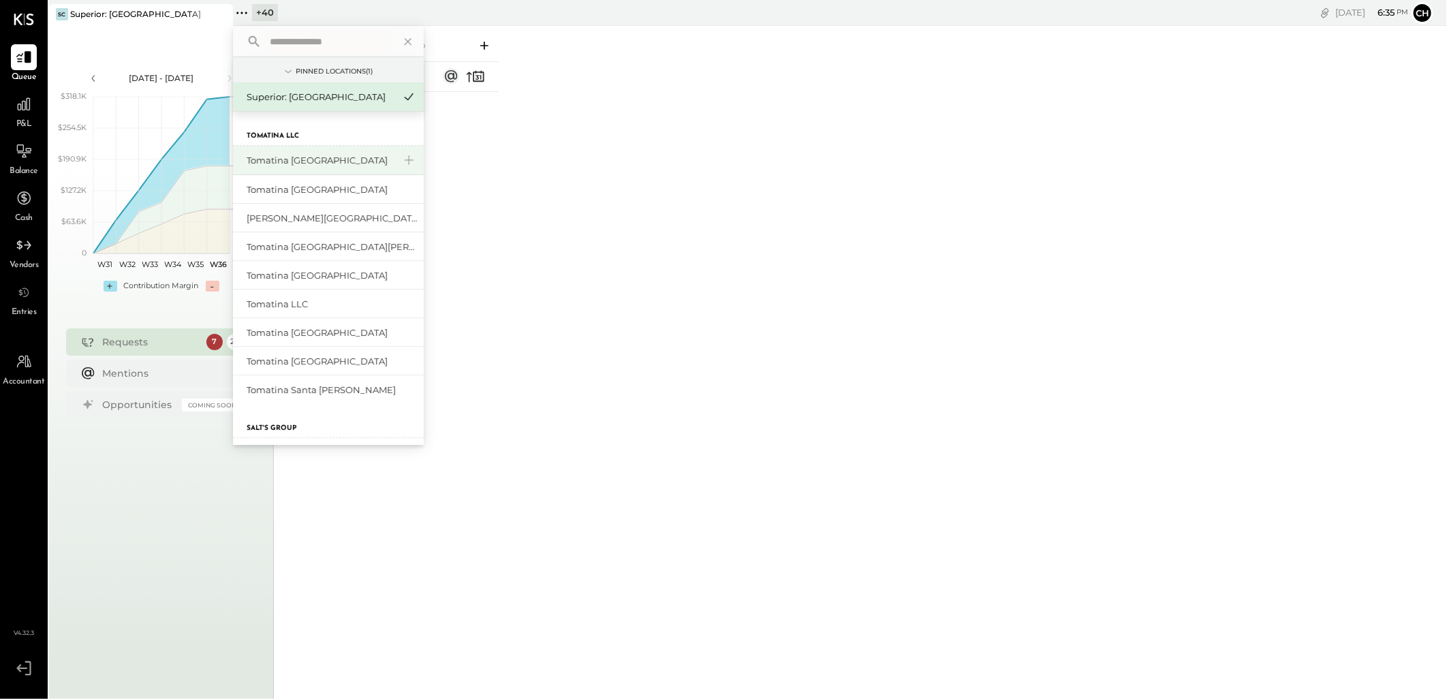
click at [318, 159] on div "Tomatina [GEOGRAPHIC_DATA]" at bounding box center [320, 160] width 147 height 13
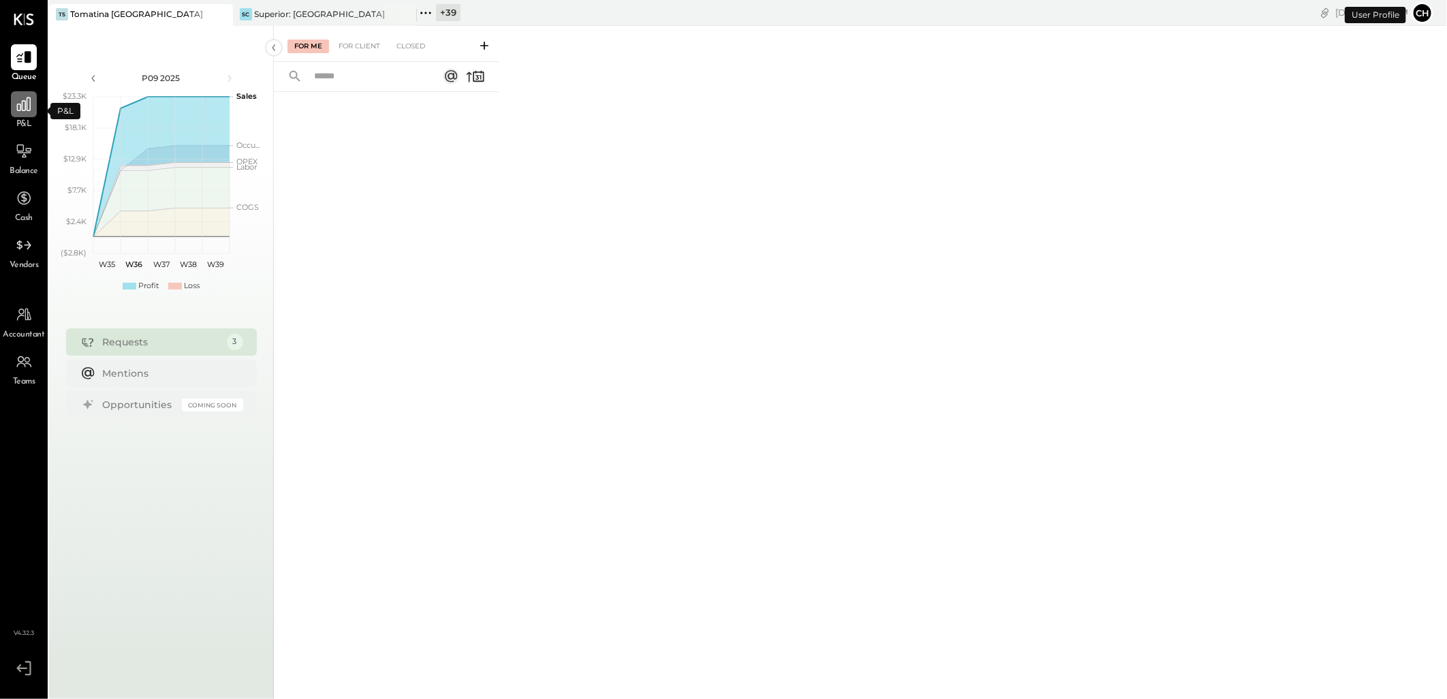
click at [19, 112] on icon at bounding box center [24, 104] width 18 height 18
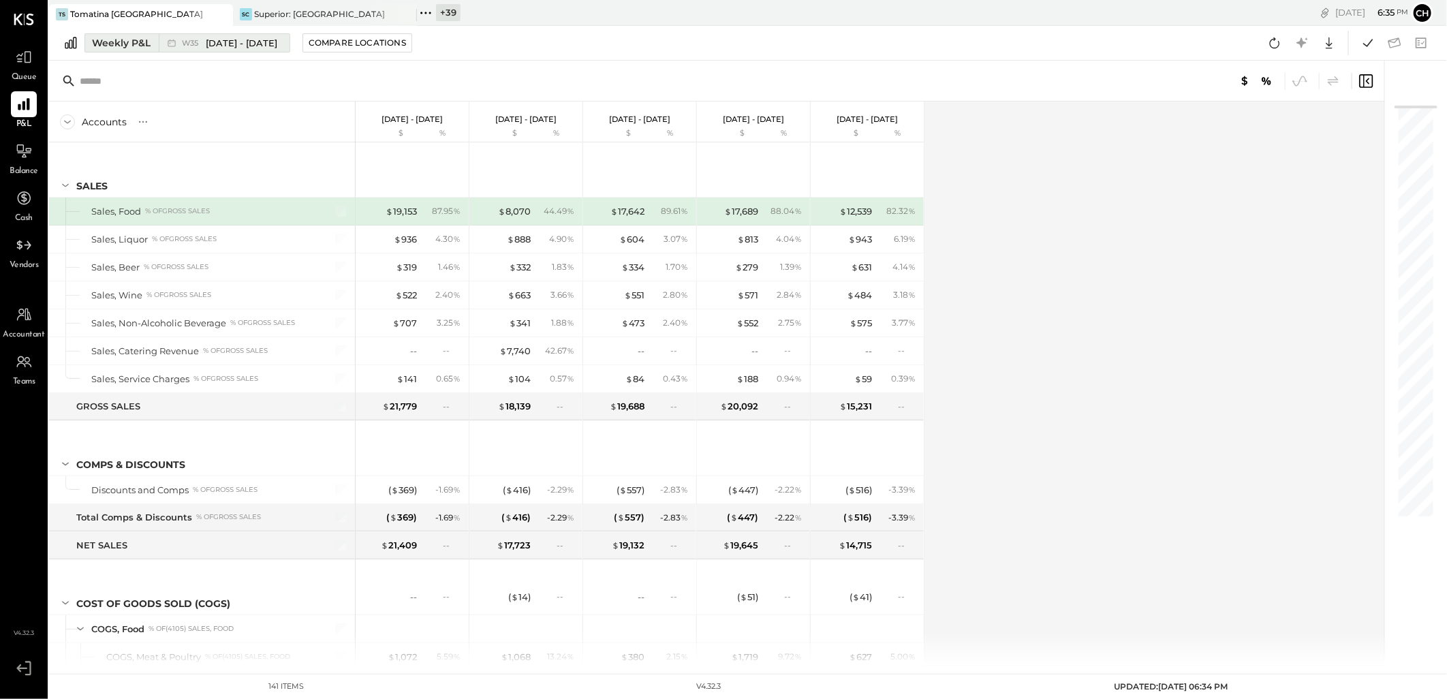
click at [125, 42] on div "Weekly P&L" at bounding box center [121, 43] width 59 height 14
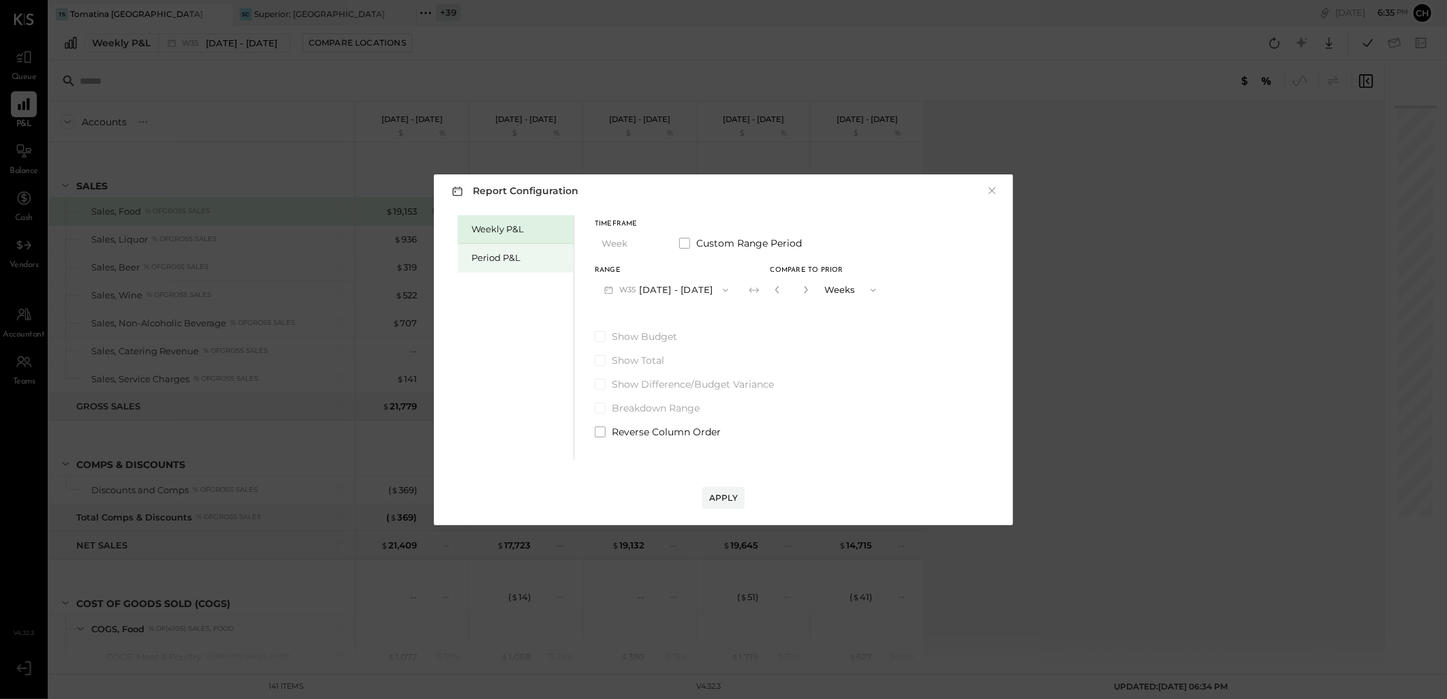
click at [485, 256] on div "Period P&L" at bounding box center [518, 257] width 95 height 13
click at [639, 285] on button "P09 [DATE] - [DATE]" at bounding box center [666, 289] width 142 height 25
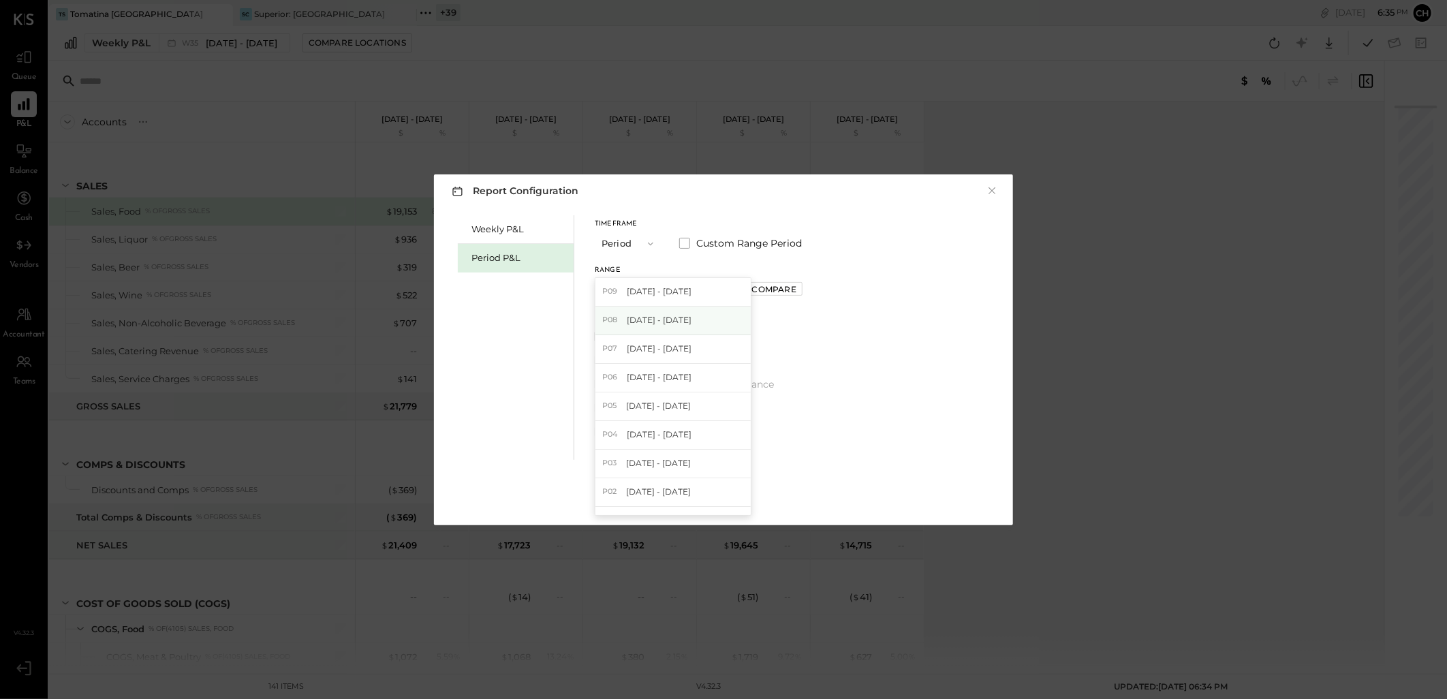
click at [649, 322] on span "[DATE] - [DATE]" at bounding box center [659, 320] width 65 height 12
click at [791, 282] on div "Compare" at bounding box center [774, 289] width 57 height 14
click at [791, 292] on div "Compare" at bounding box center [774, 289] width 44 height 12
click at [809, 290] on icon "button" at bounding box center [805, 289] width 8 height 8
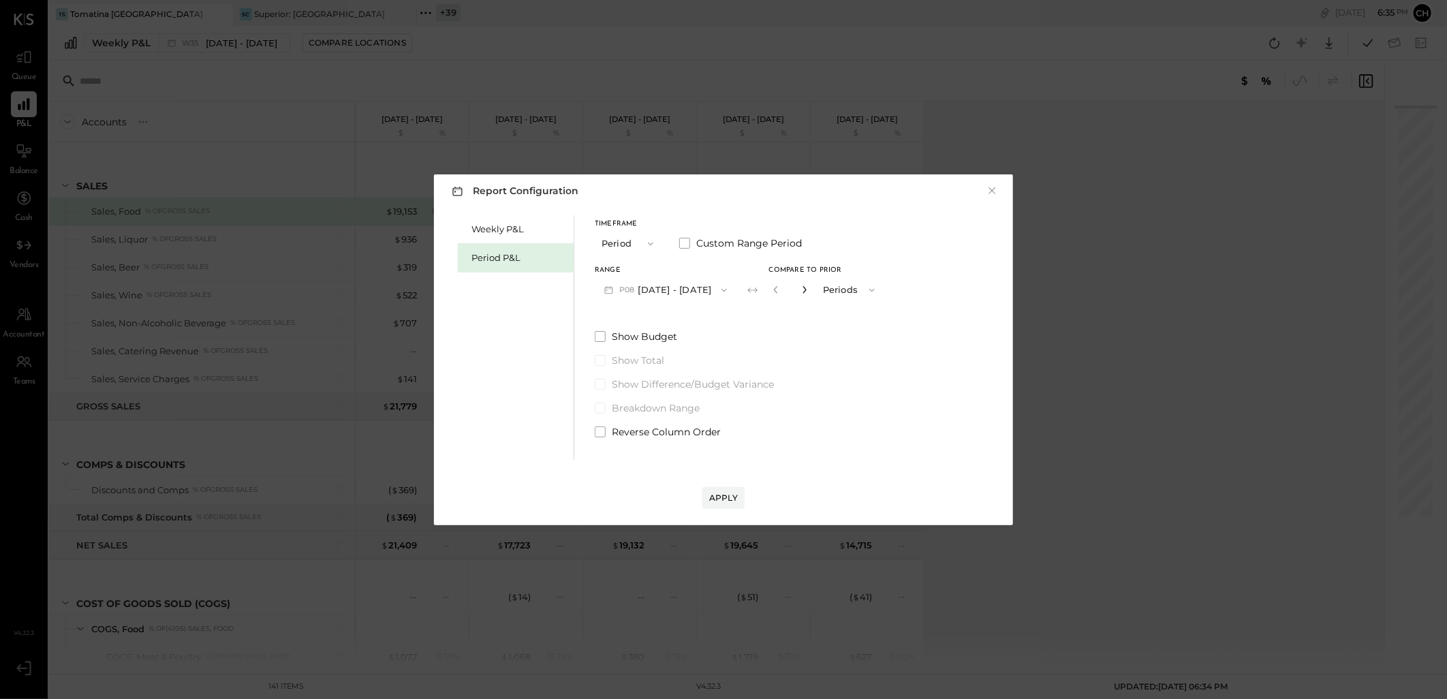
click at [809, 290] on icon "button" at bounding box center [805, 289] width 8 height 8
type input "*"
click at [724, 499] on div "Apply" at bounding box center [723, 498] width 29 height 12
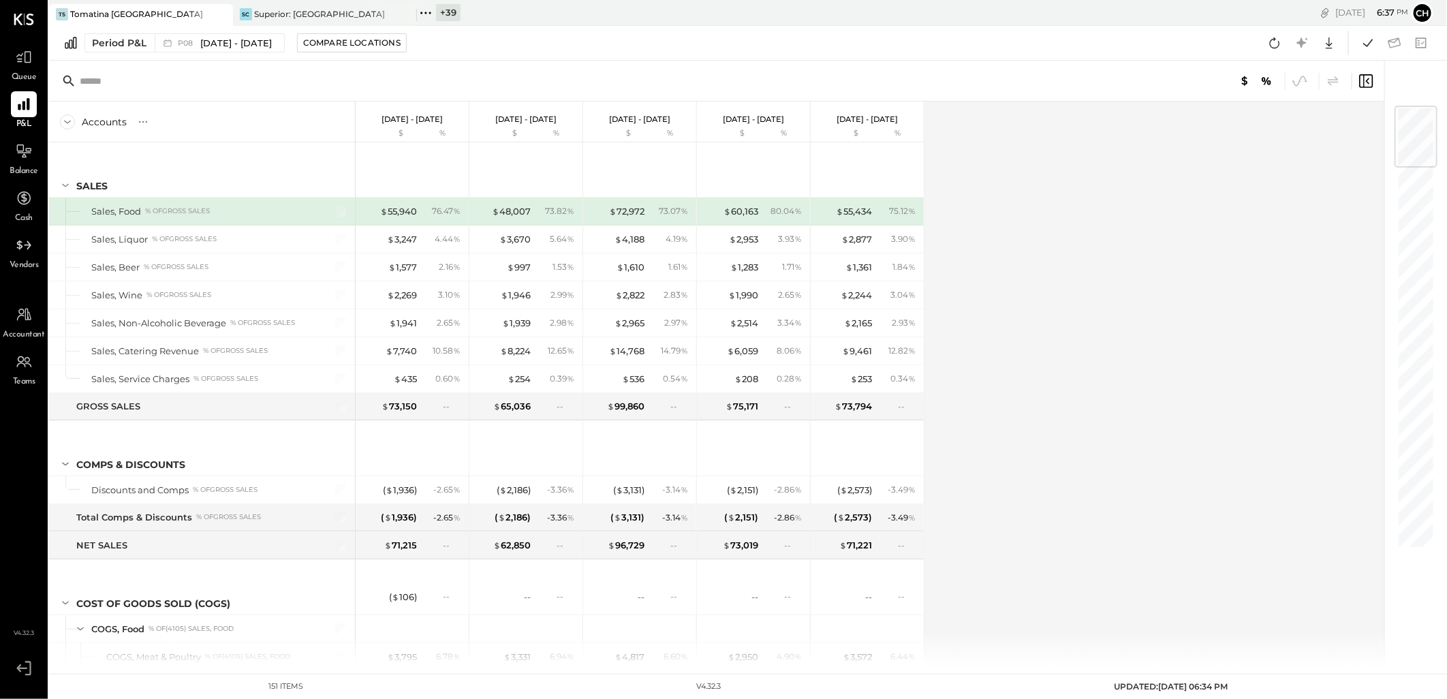
click at [427, 12] on icon at bounding box center [426, 13] width 18 height 18
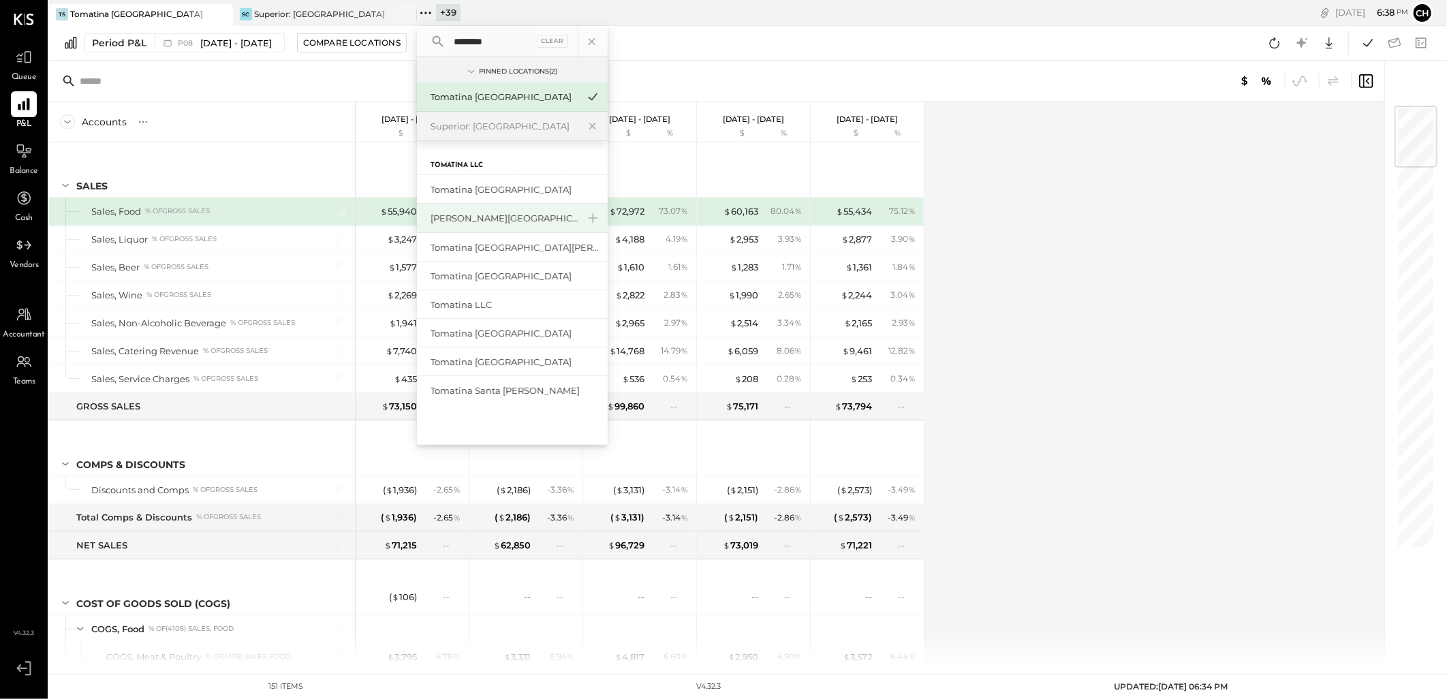
type input "********"
click at [463, 221] on div "[PERSON_NAME][GEOGRAPHIC_DATA]" at bounding box center [504, 218] width 147 height 13
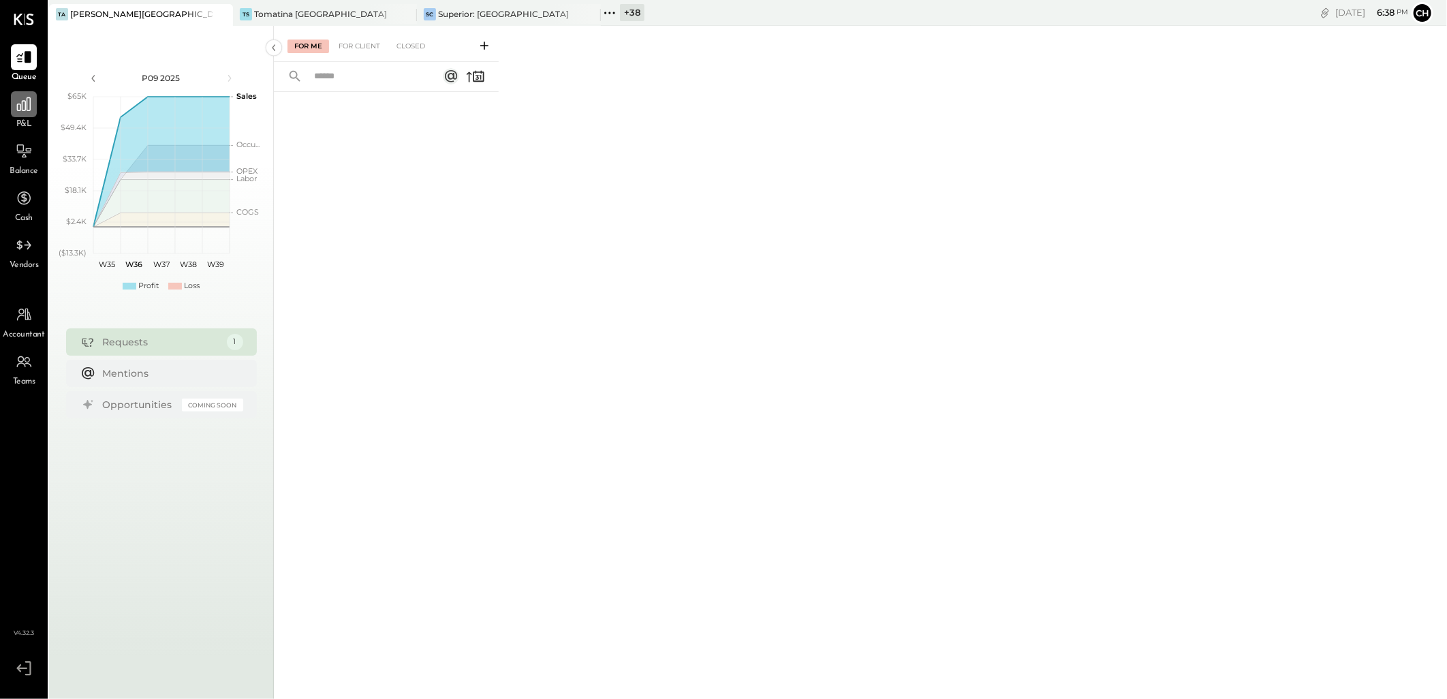
click at [14, 114] on div at bounding box center [24, 104] width 26 height 26
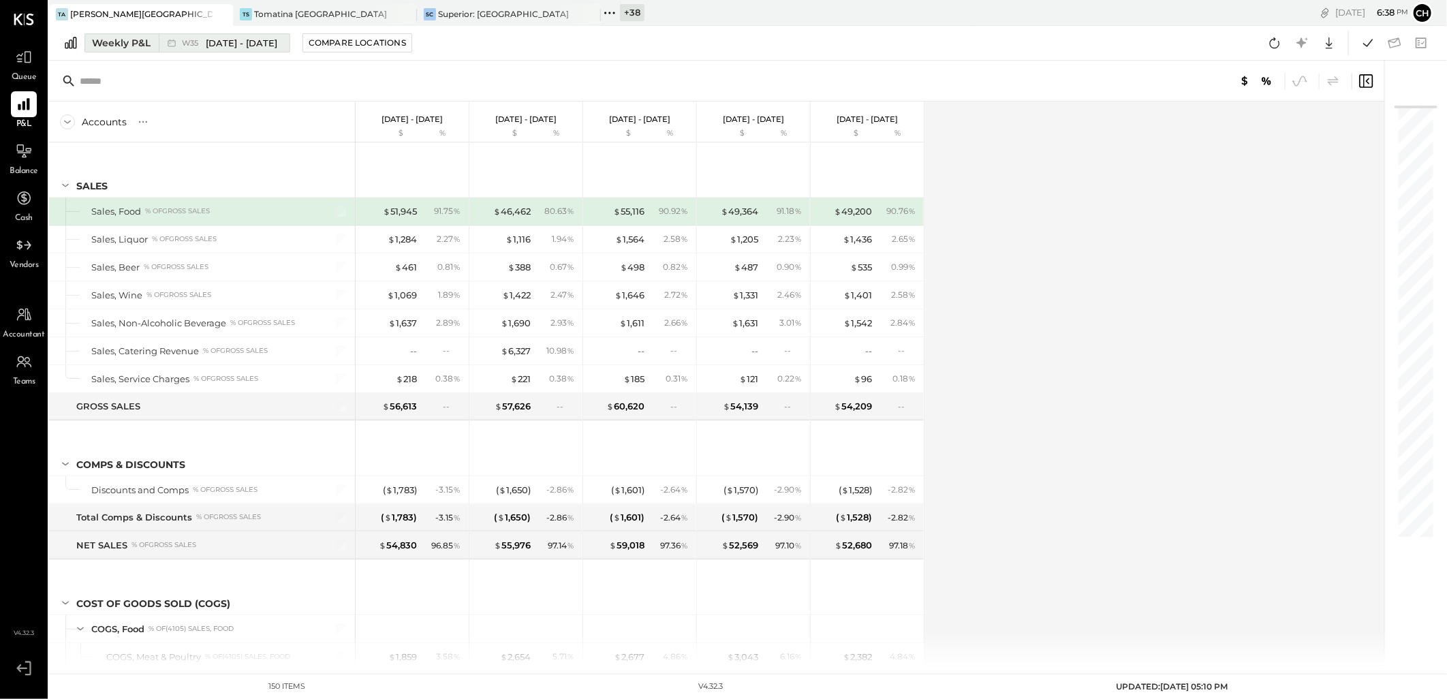
click at [144, 49] on div "Weekly P&L" at bounding box center [121, 43] width 59 height 14
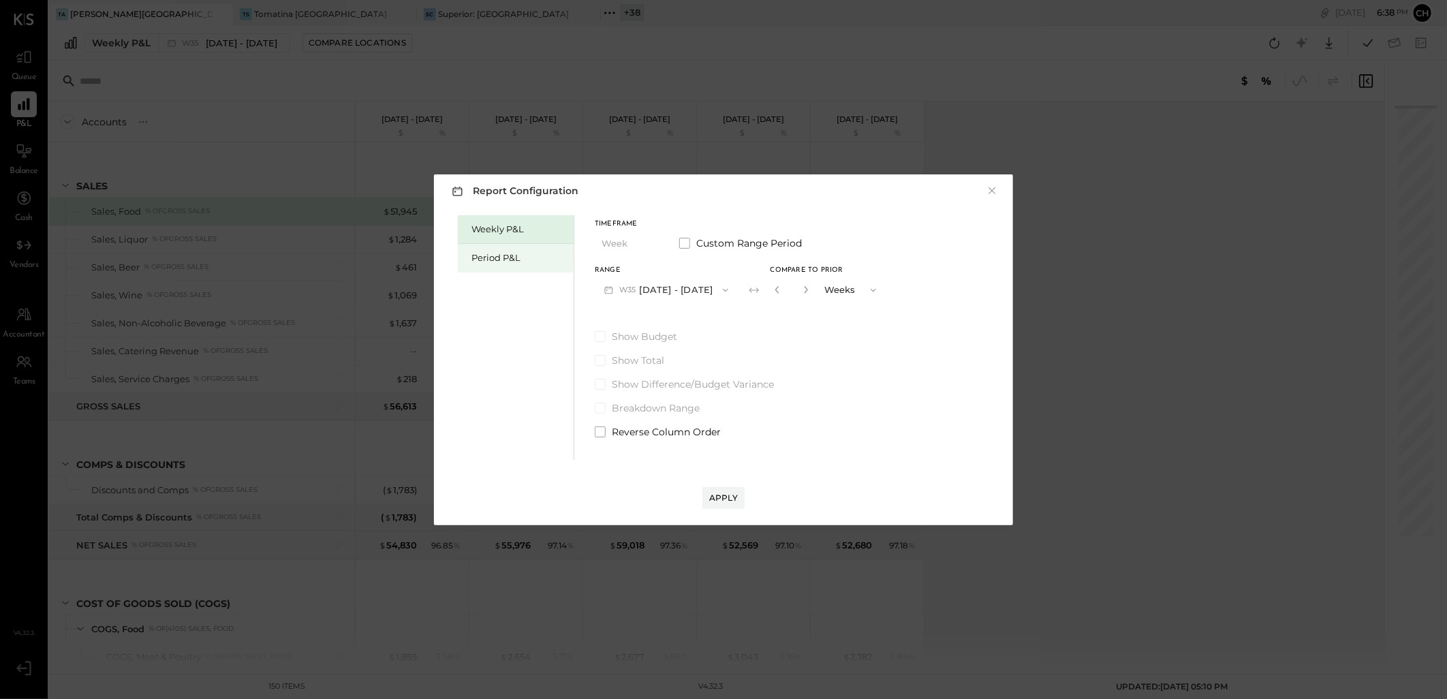
click at [476, 251] on div "Period P&L" at bounding box center [518, 257] width 95 height 13
click at [713, 294] on button "P09 [DATE] - [DATE]" at bounding box center [666, 289] width 142 height 25
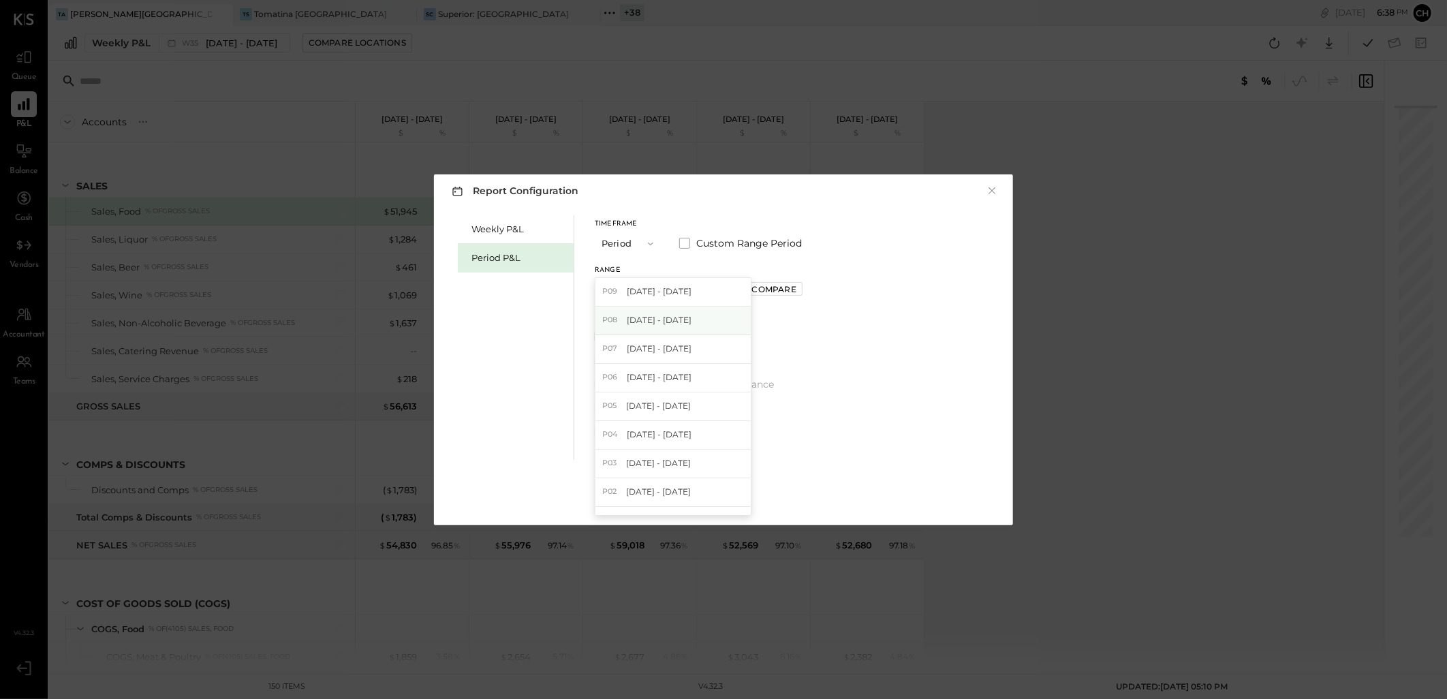
click at [692, 324] on span "[DATE] - [DATE]" at bounding box center [659, 320] width 65 height 12
click at [803, 273] on div "Range P08 Jul 28 - Aug 24, 2025 Compare" at bounding box center [699, 284] width 208 height 35
click at [796, 289] on div "Compare" at bounding box center [774, 289] width 44 height 12
click at [810, 291] on button "button" at bounding box center [804, 289] width 11 height 15
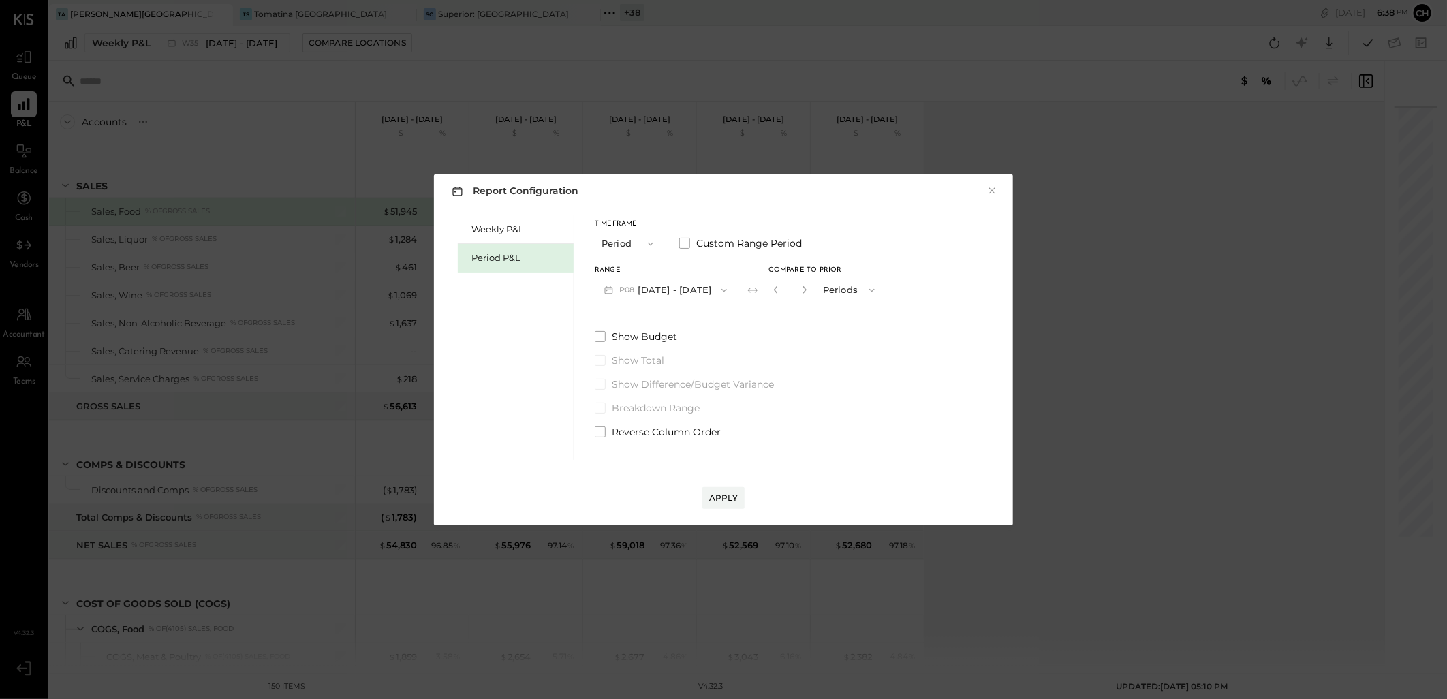
click at [810, 291] on button "button" at bounding box center [804, 289] width 11 height 15
type input "*"
click at [730, 492] on div "Apply" at bounding box center [723, 498] width 29 height 12
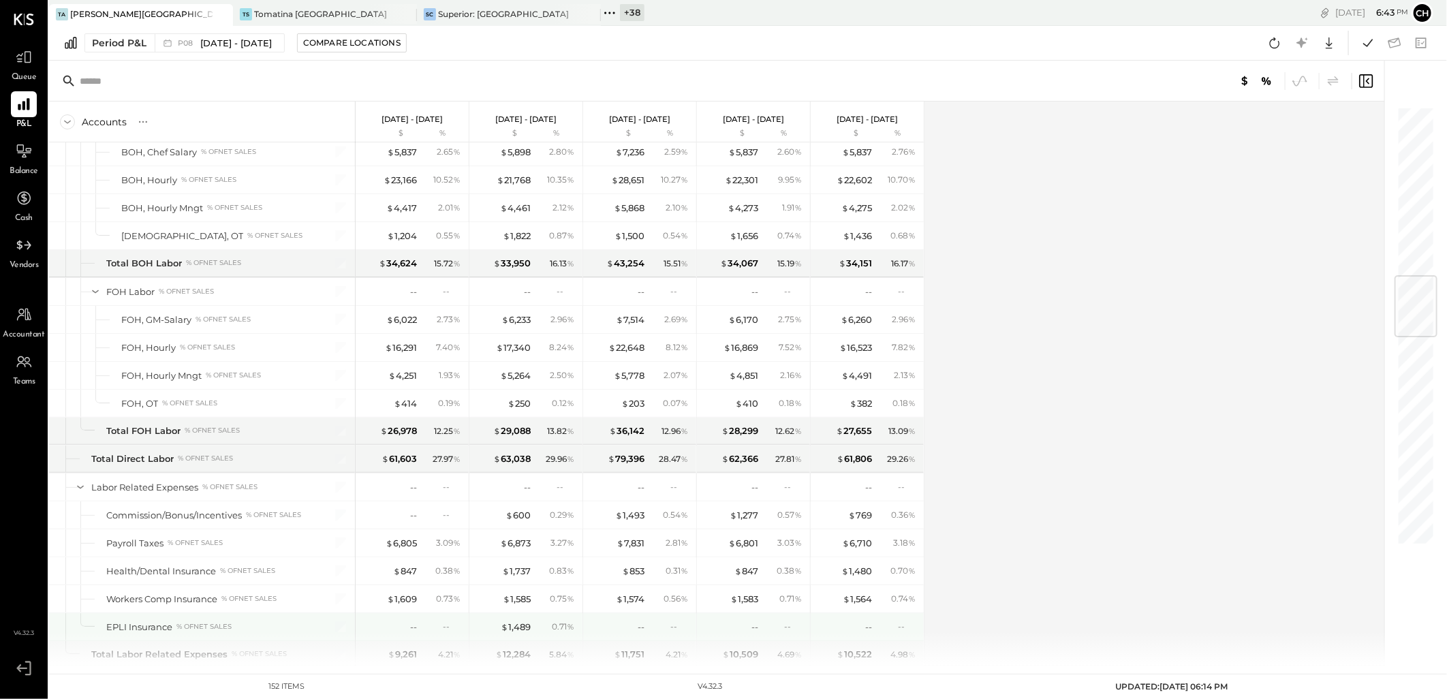
scroll to position [1514, 0]
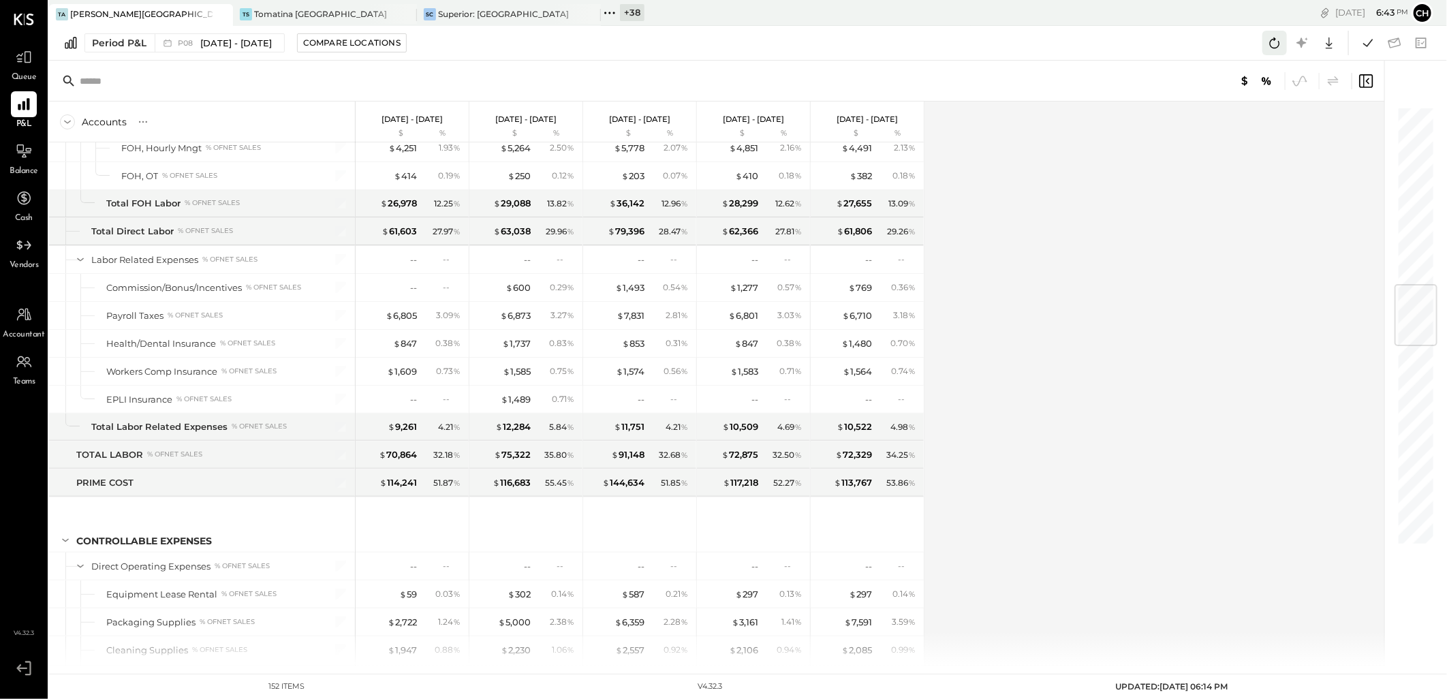
click at [1282, 46] on icon at bounding box center [1275, 43] width 18 height 18
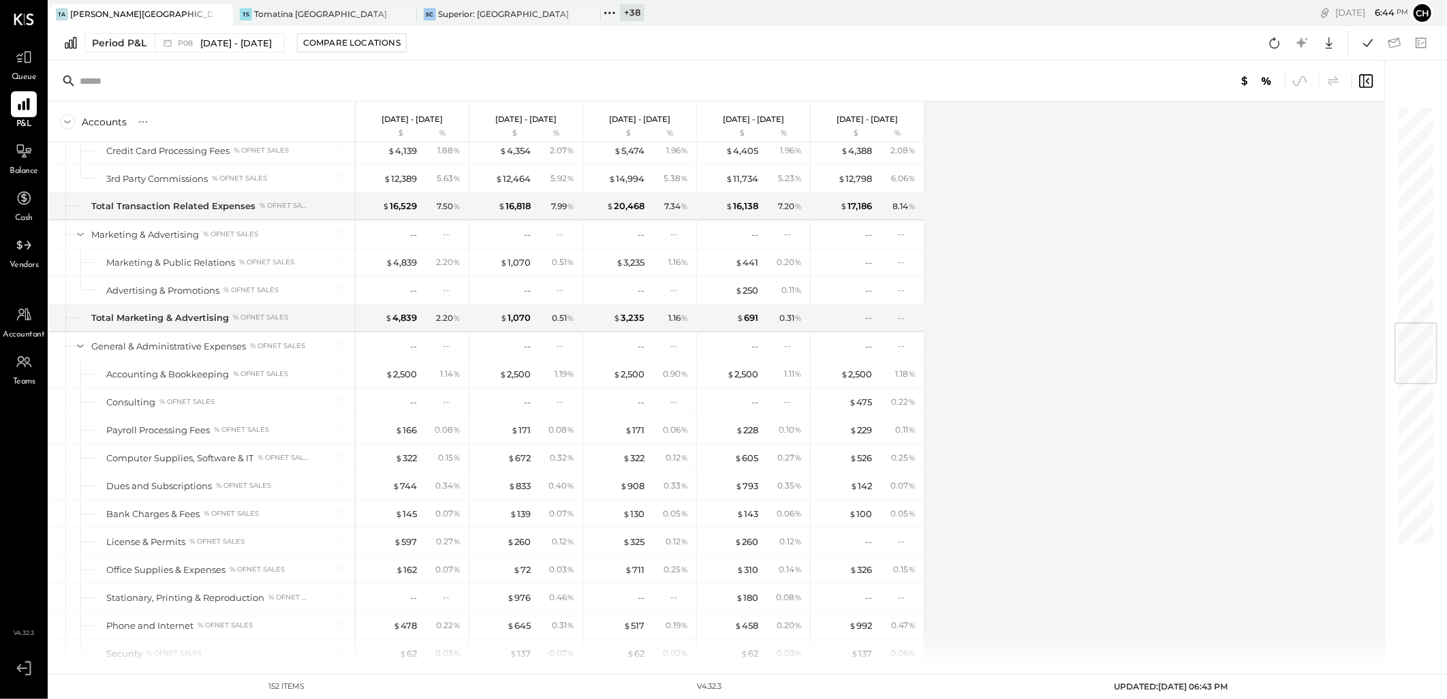
scroll to position [1763, 0]
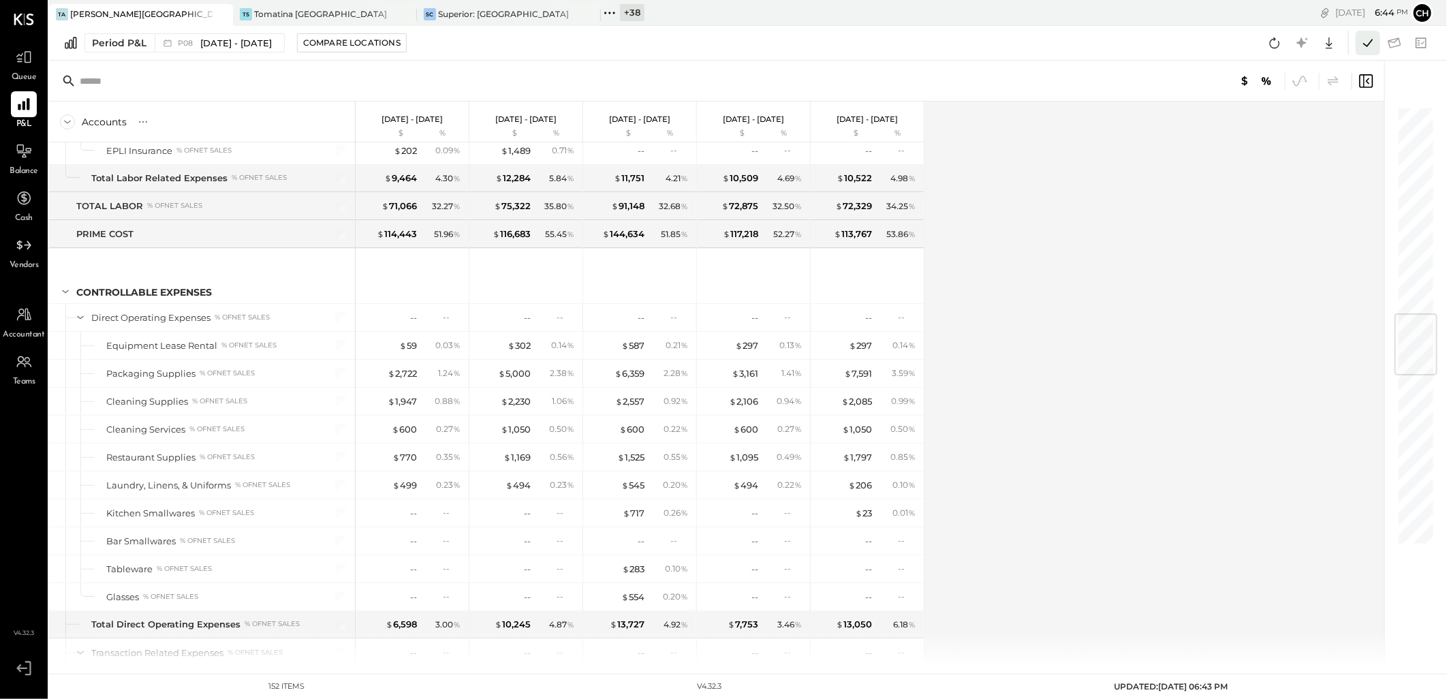
click at [1371, 46] on icon at bounding box center [1368, 43] width 18 height 18
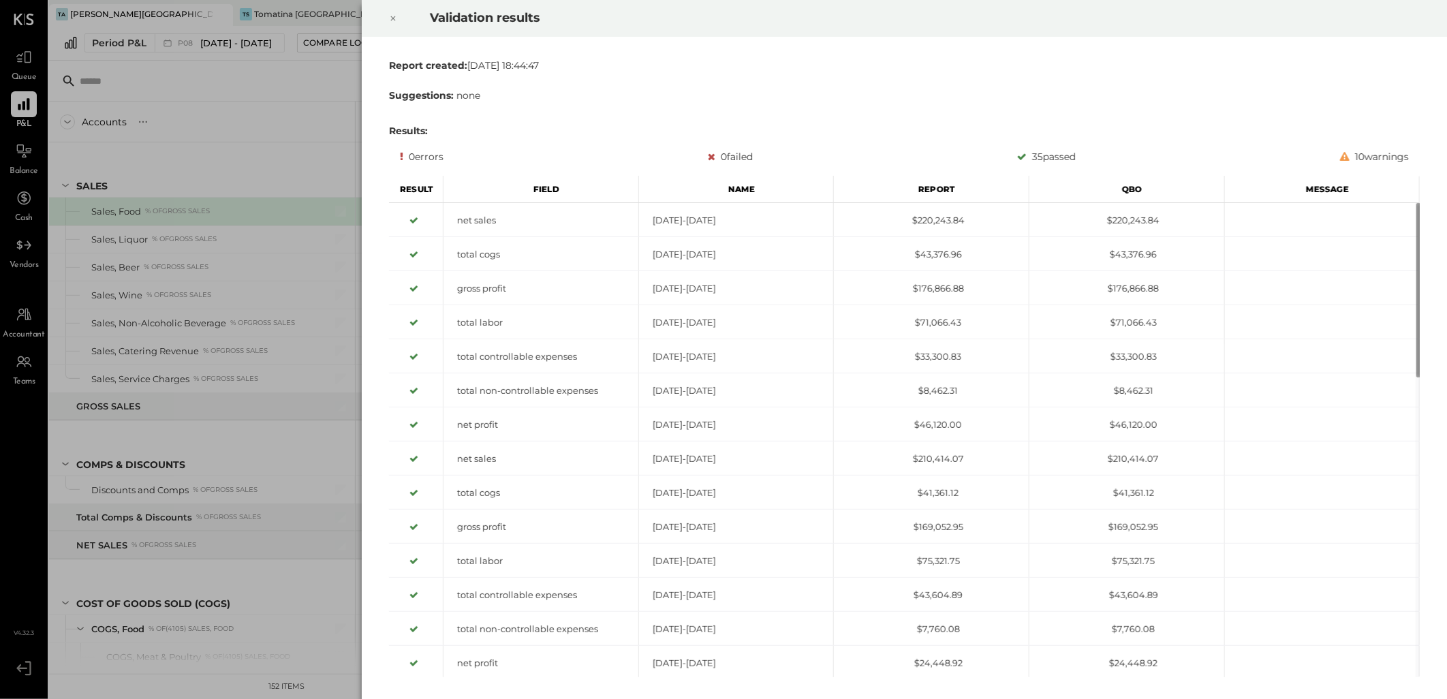
click at [392, 19] on icon at bounding box center [393, 18] width 5 height 5
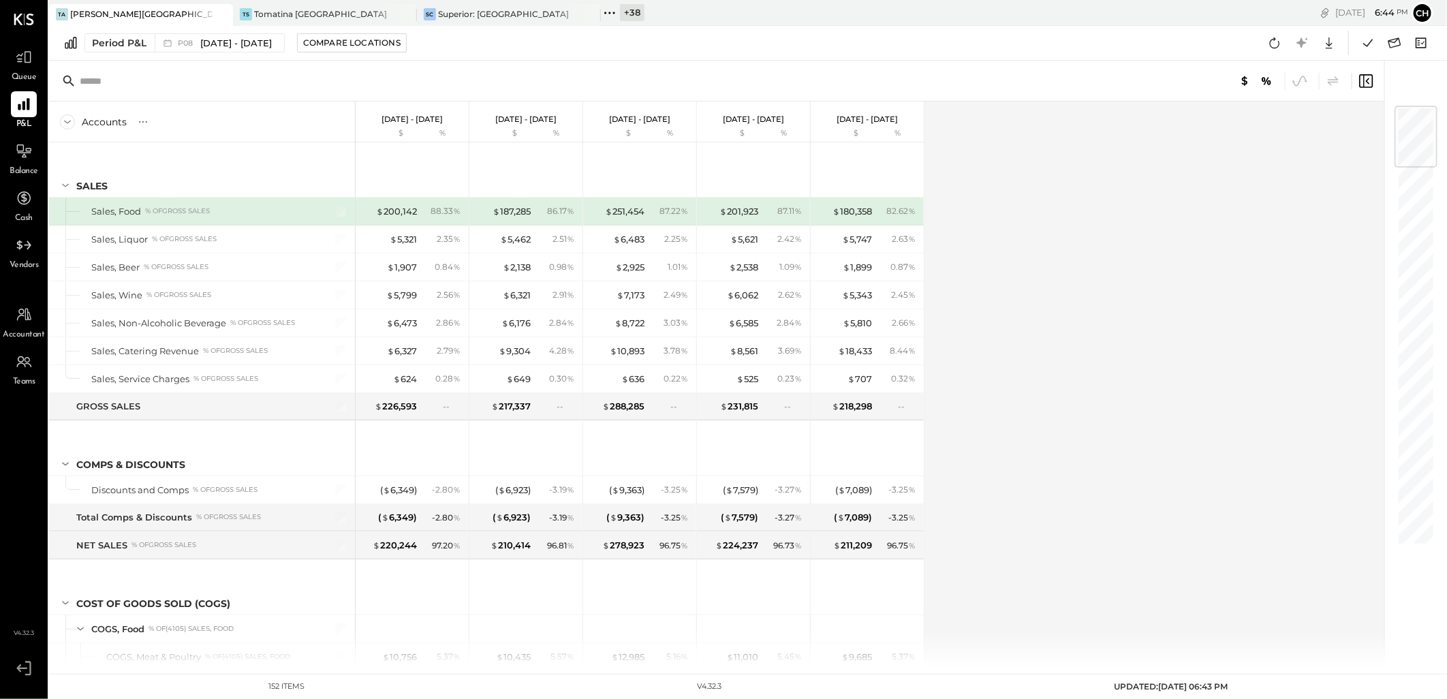
click at [612, 12] on icon at bounding box center [610, 13] width 18 height 18
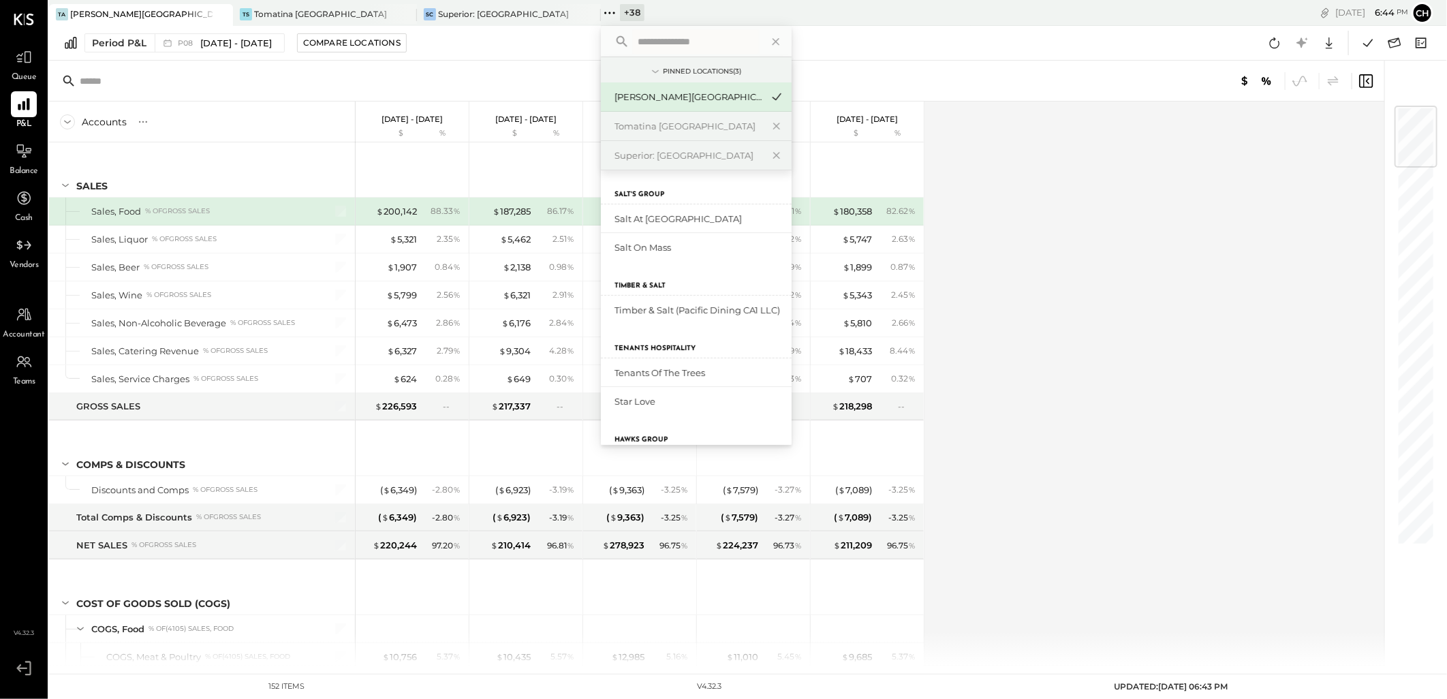
click at [688, 48] on input "text" at bounding box center [695, 41] width 127 height 25
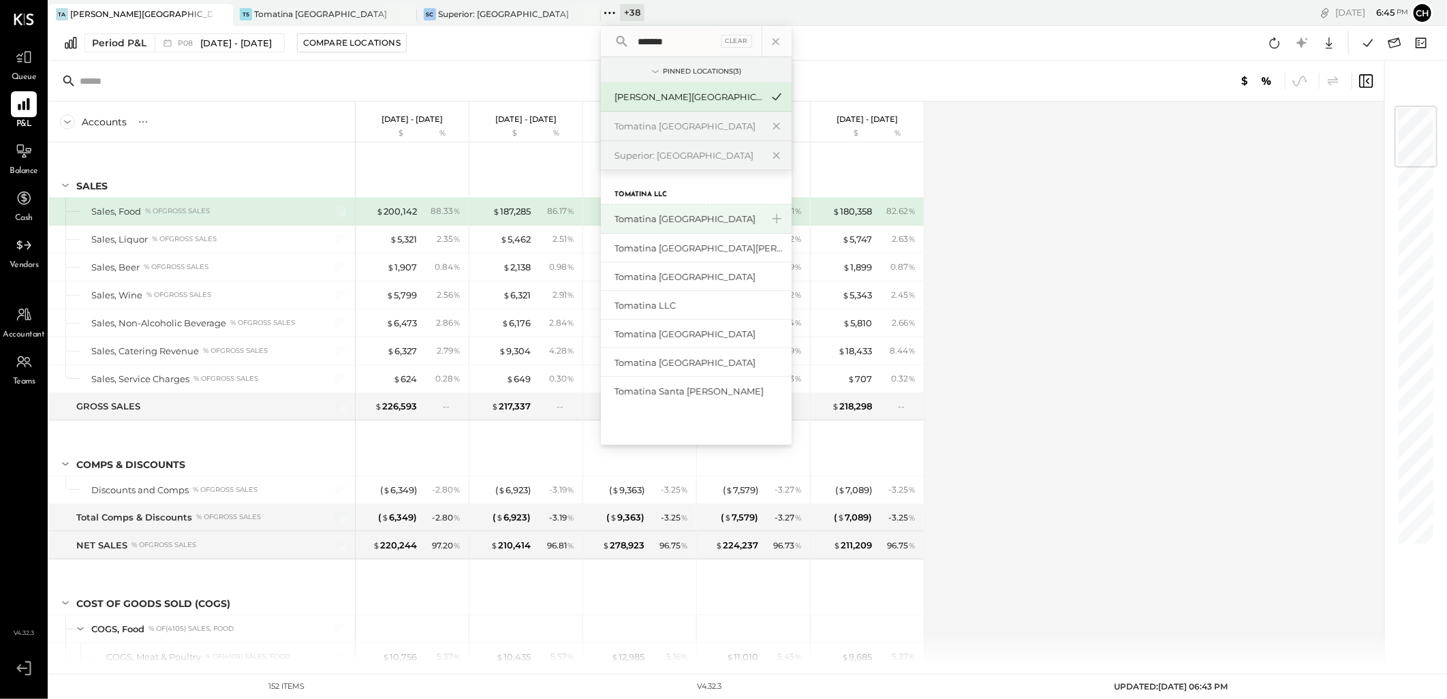
type input "*******"
click at [681, 217] on div "Tomatina [GEOGRAPHIC_DATA]" at bounding box center [688, 219] width 147 height 13
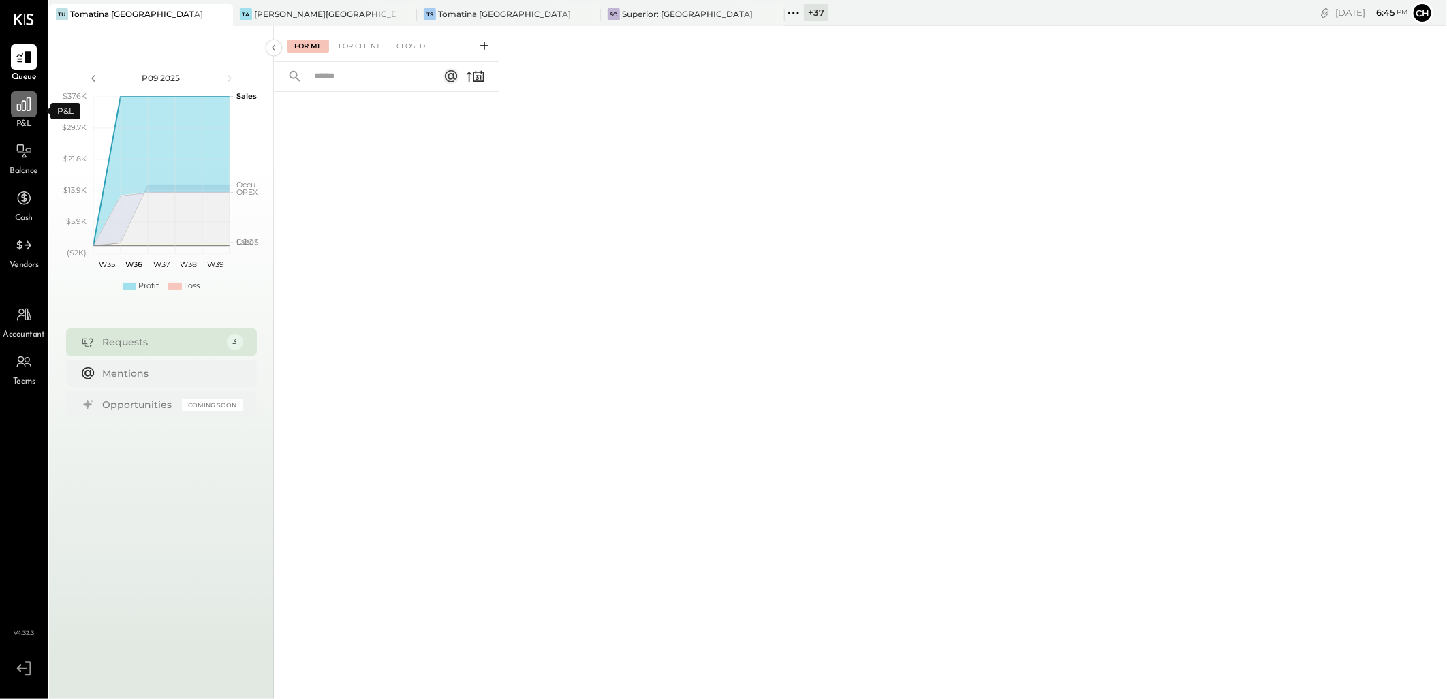
click at [20, 110] on icon at bounding box center [24, 104] width 14 height 14
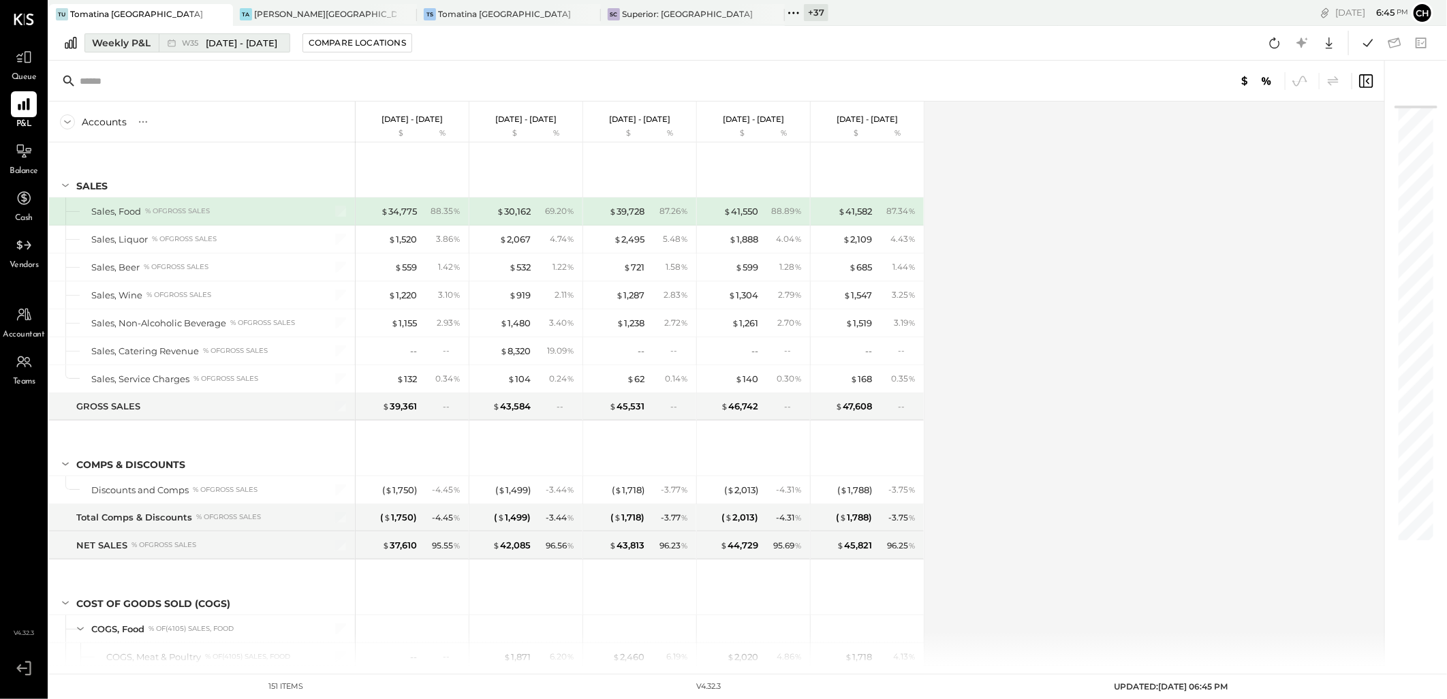
click at [140, 45] on div "Weekly P&L" at bounding box center [121, 43] width 59 height 14
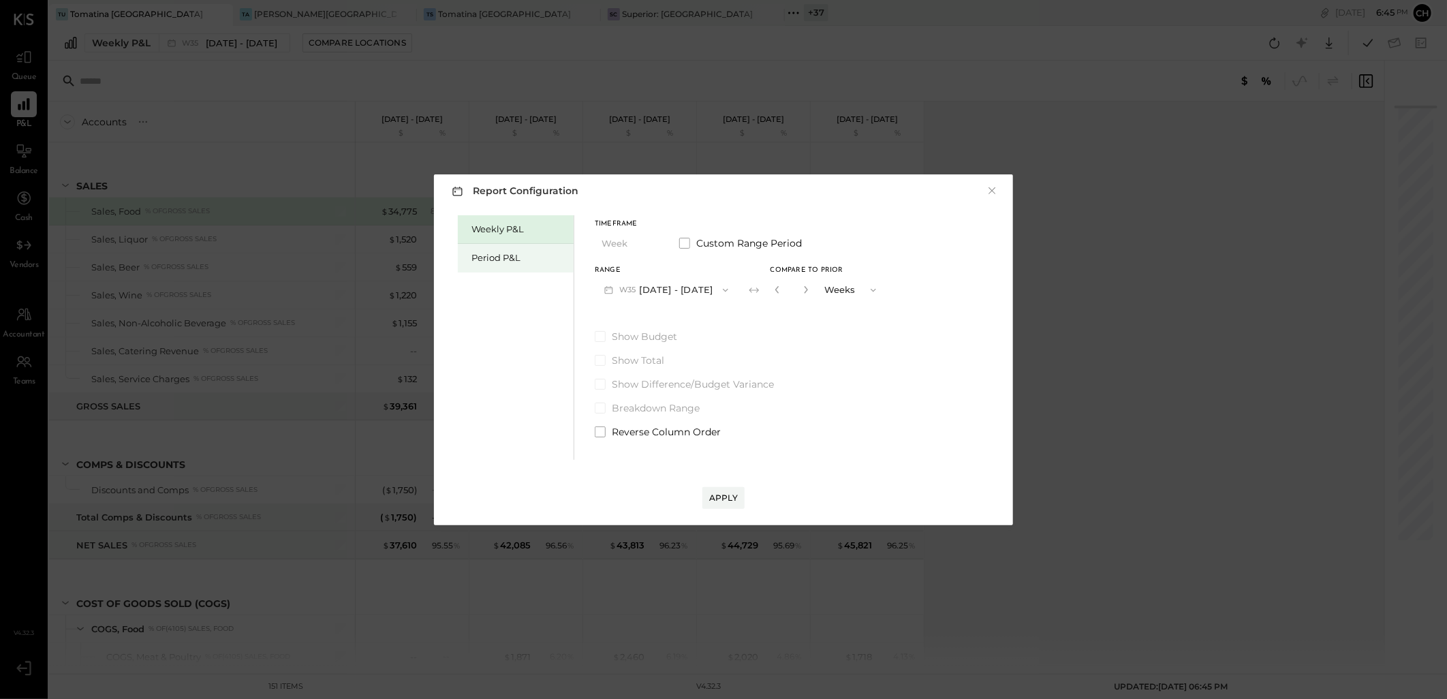
click at [519, 249] on div "Period P&L" at bounding box center [516, 258] width 116 height 29
click at [687, 290] on button "P09 [DATE] - [DATE]" at bounding box center [666, 289] width 142 height 25
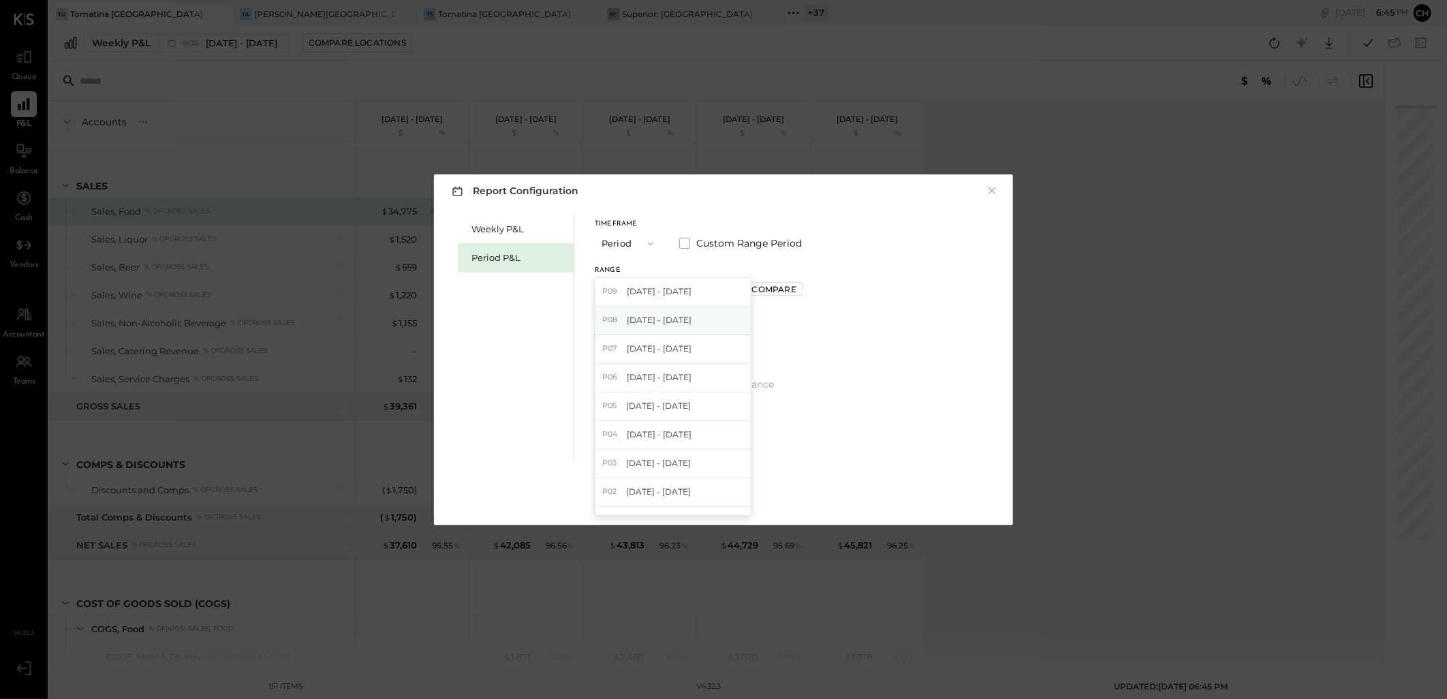
click at [686, 324] on span "[DATE] - [DATE]" at bounding box center [659, 320] width 65 height 12
click at [787, 287] on div "Compare" at bounding box center [774, 289] width 44 height 12
click at [809, 293] on icon "button" at bounding box center [805, 289] width 8 height 8
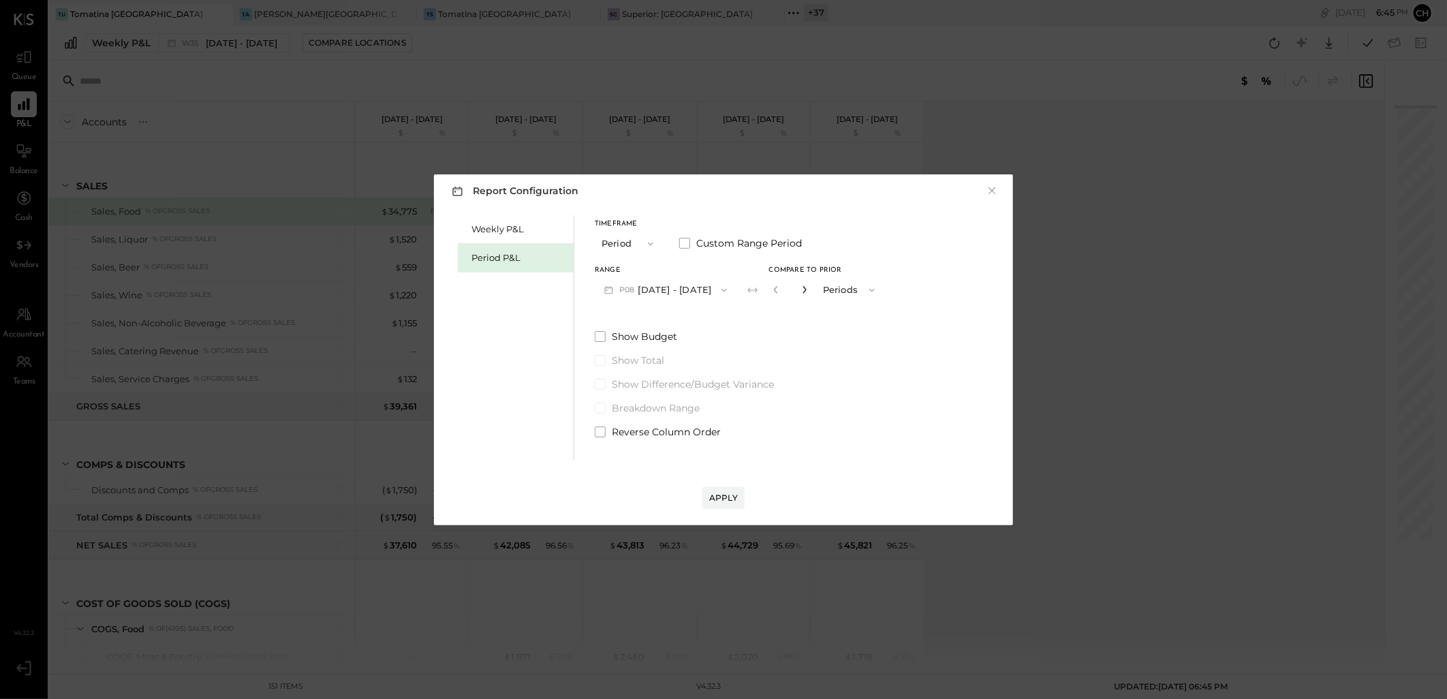
type input "*"
click at [713, 500] on div "Apply" at bounding box center [723, 498] width 29 height 12
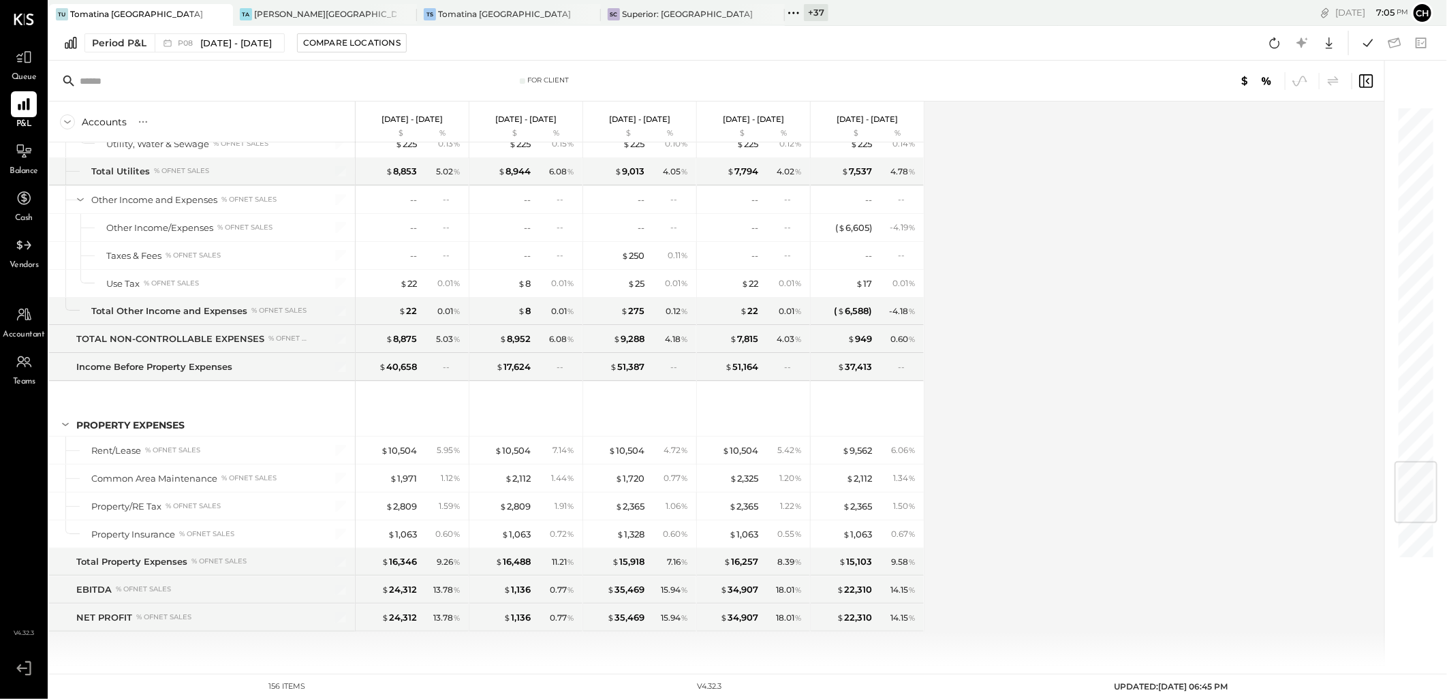
scroll to position [2935, 0]
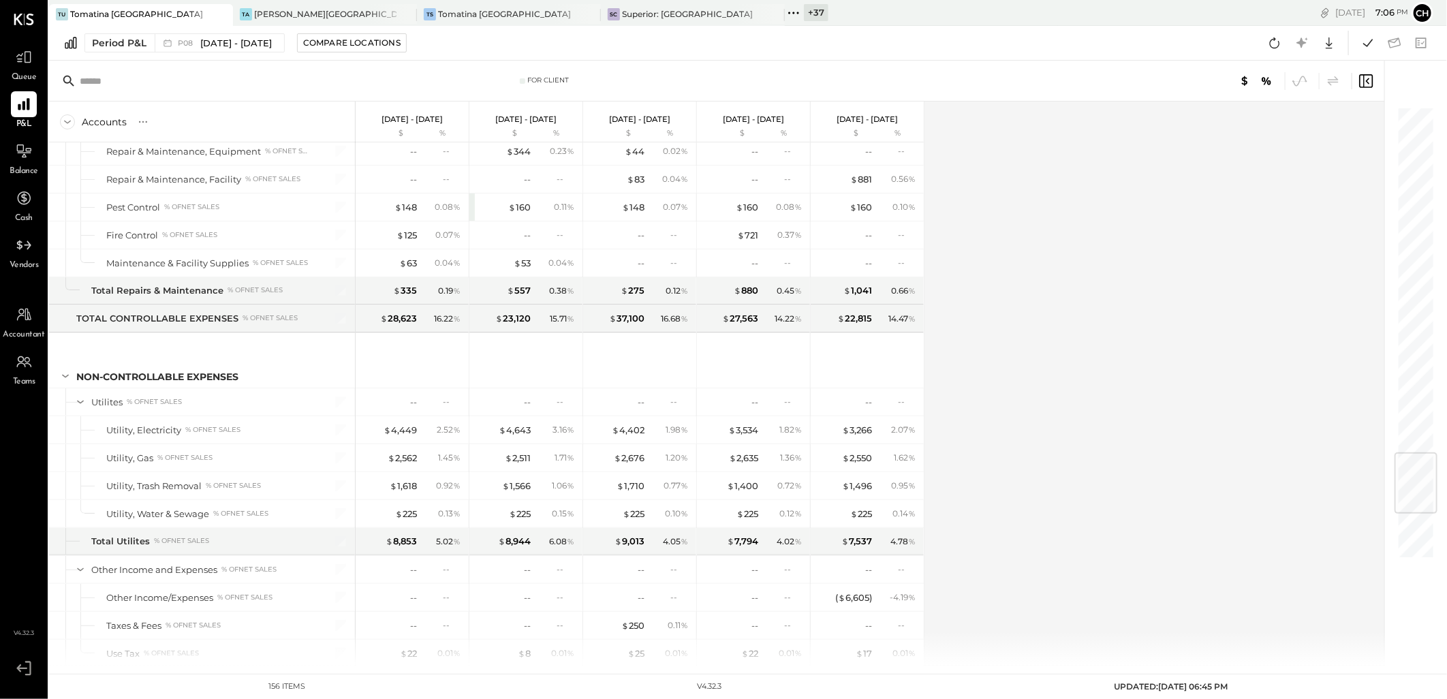
click at [799, 12] on icon at bounding box center [798, 13] width 2 height 2
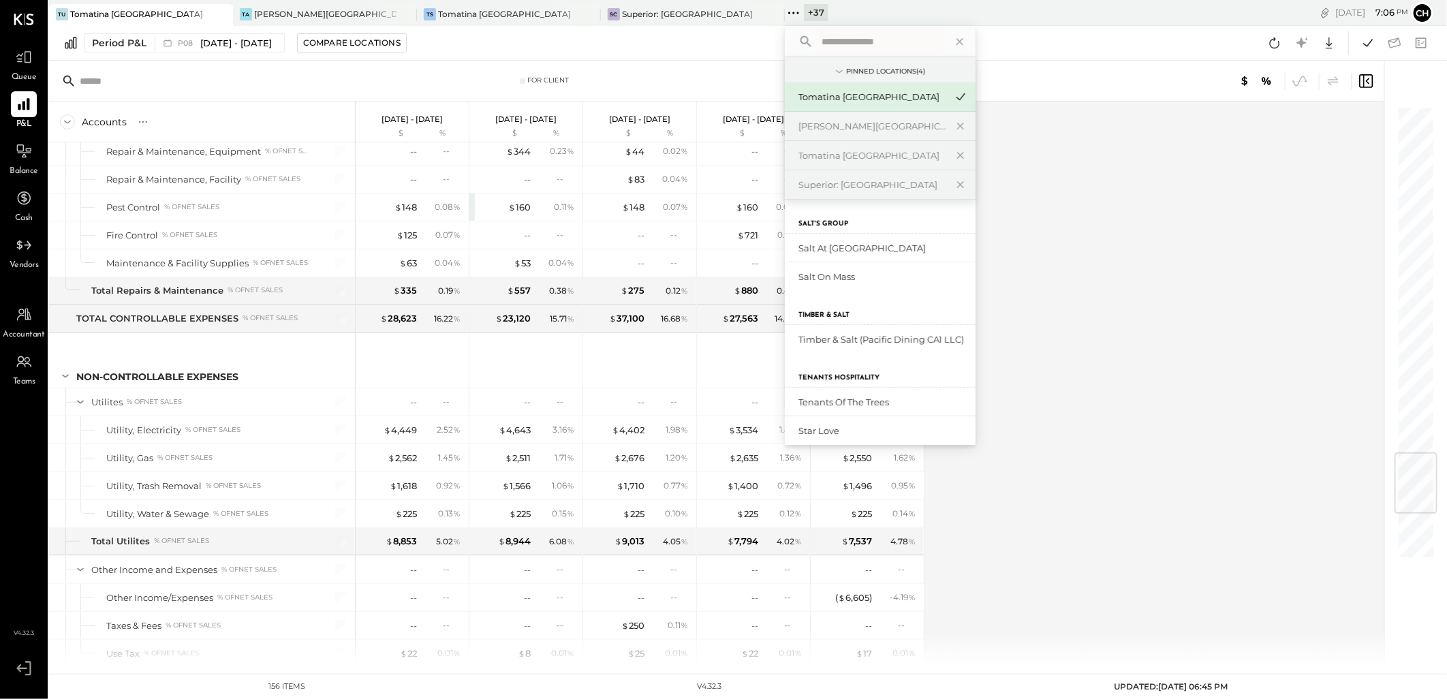
click at [867, 43] on input "text" at bounding box center [879, 41] width 127 height 25
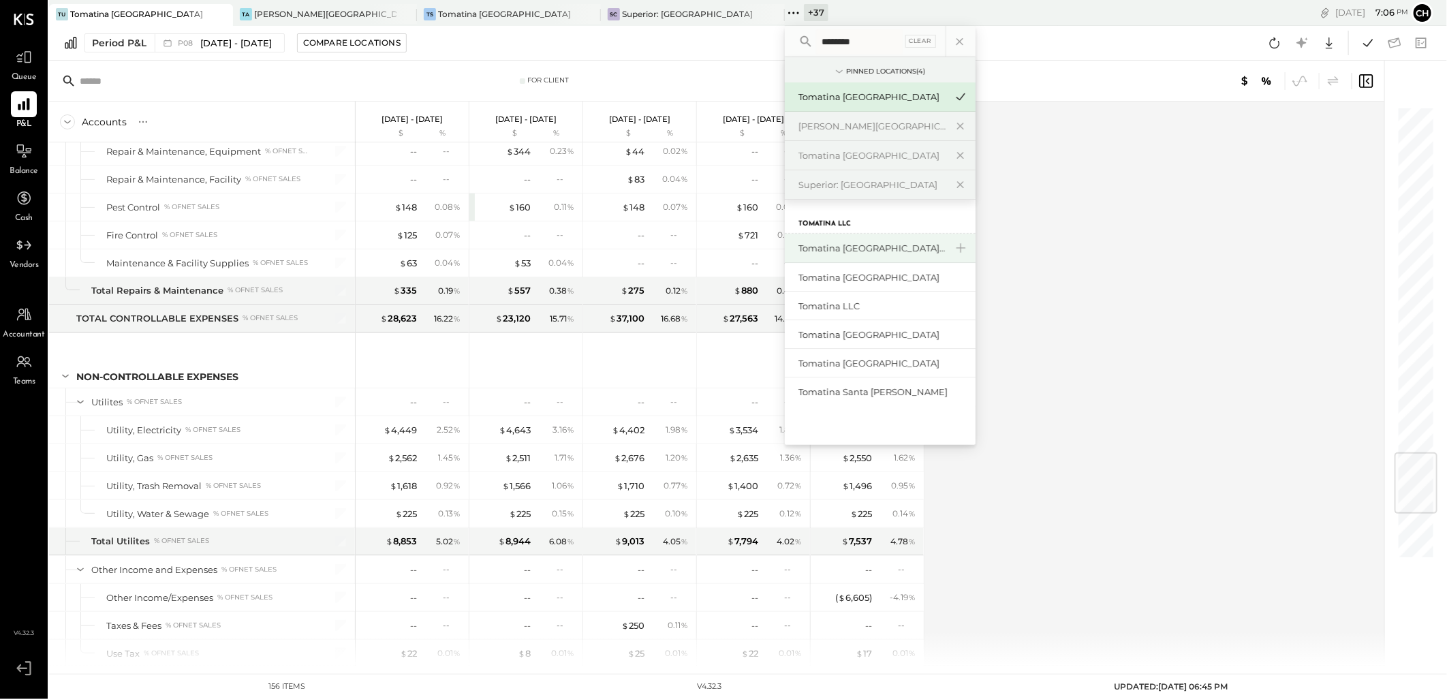
type input "********"
click at [863, 249] on div "Tomatina [GEOGRAPHIC_DATA][PERSON_NAME]" at bounding box center [872, 248] width 147 height 13
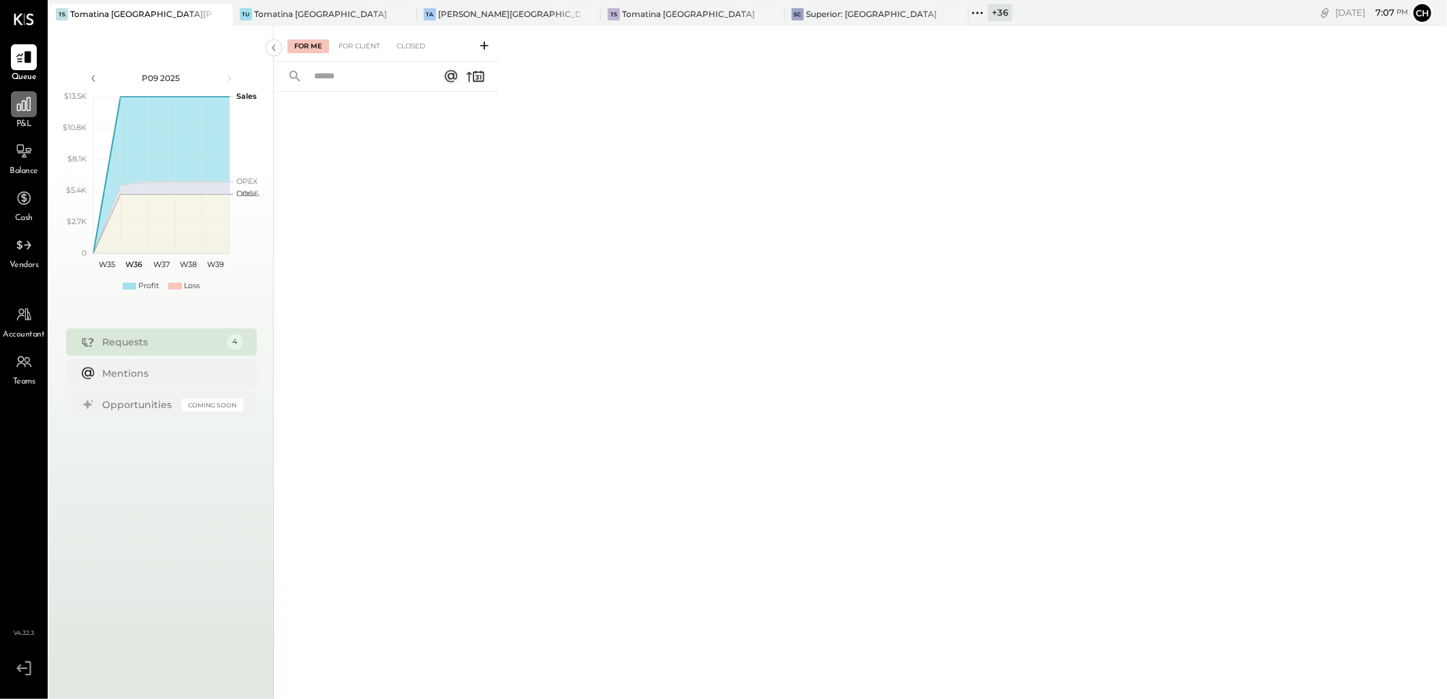
click at [17, 116] on div at bounding box center [24, 104] width 26 height 26
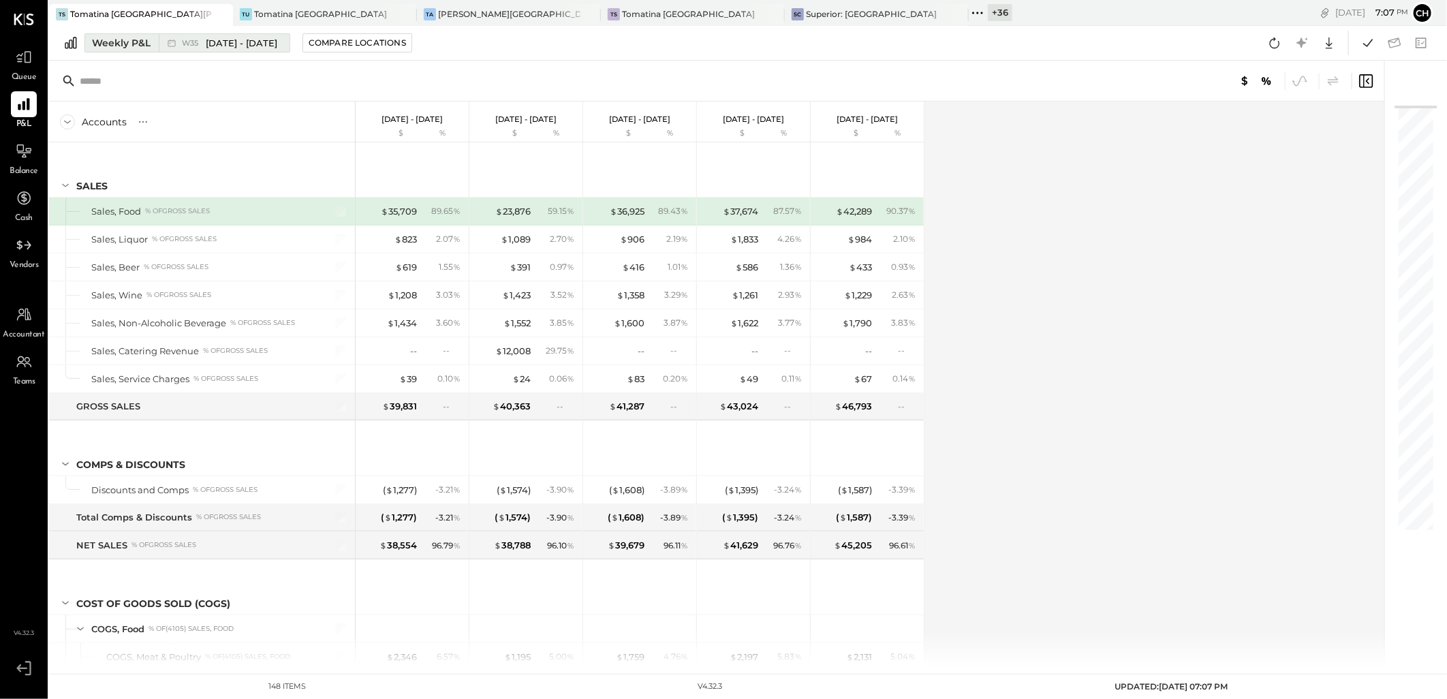
click at [112, 44] on div "Weekly P&L" at bounding box center [121, 43] width 59 height 14
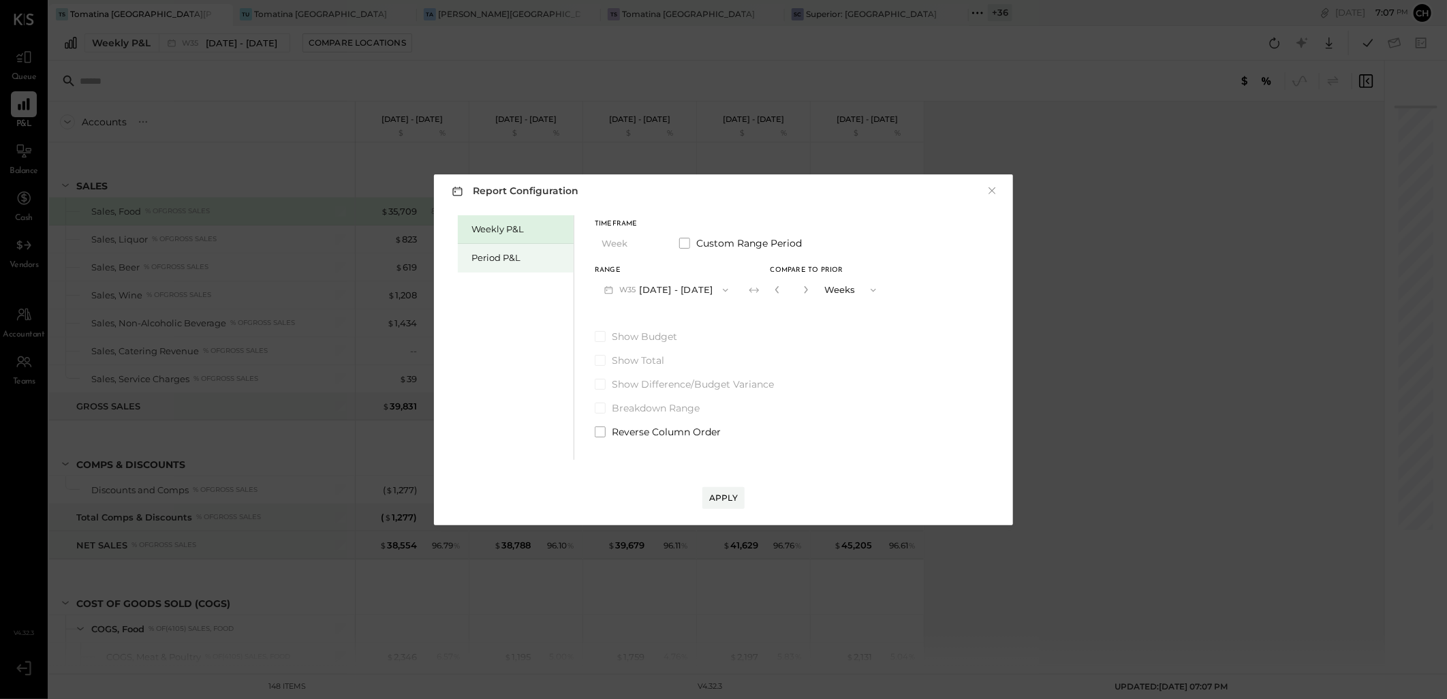
click at [513, 262] on div "Period P&L" at bounding box center [518, 257] width 95 height 13
click at [717, 282] on button "P09 [DATE] - [DATE]" at bounding box center [666, 289] width 142 height 25
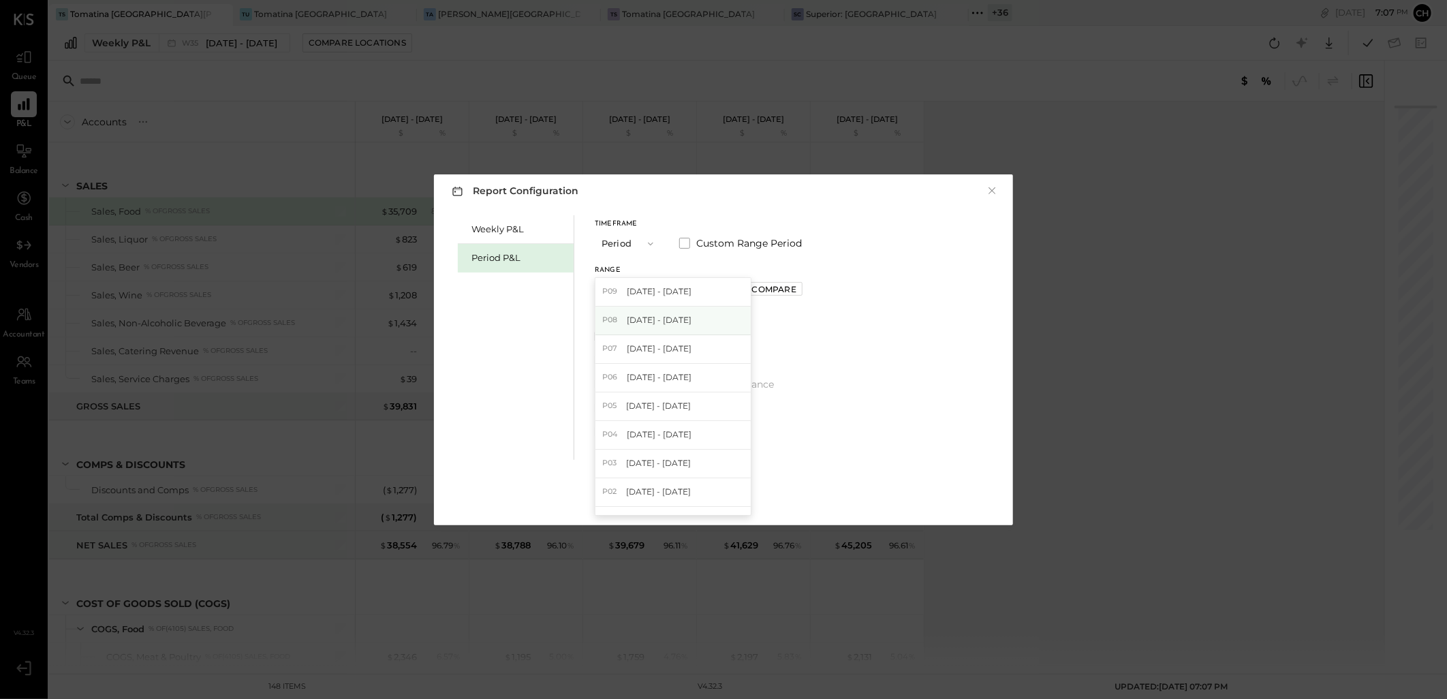
click at [703, 311] on div "P08 [DATE] - [DATE]" at bounding box center [672, 321] width 155 height 29
click at [796, 285] on div "Compare" at bounding box center [774, 289] width 44 height 12
click at [809, 285] on icon "button" at bounding box center [805, 289] width 8 height 8
type input "*"
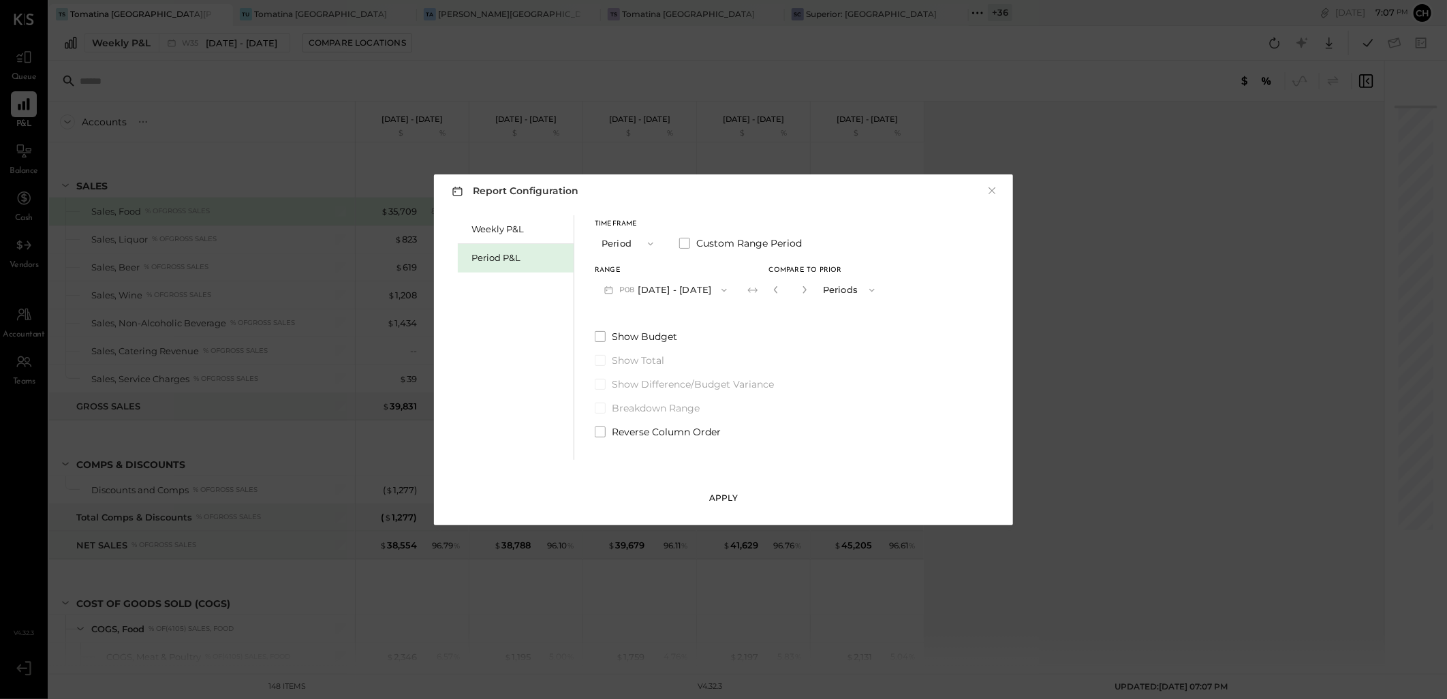
click at [734, 491] on button "Apply" at bounding box center [723, 498] width 42 height 22
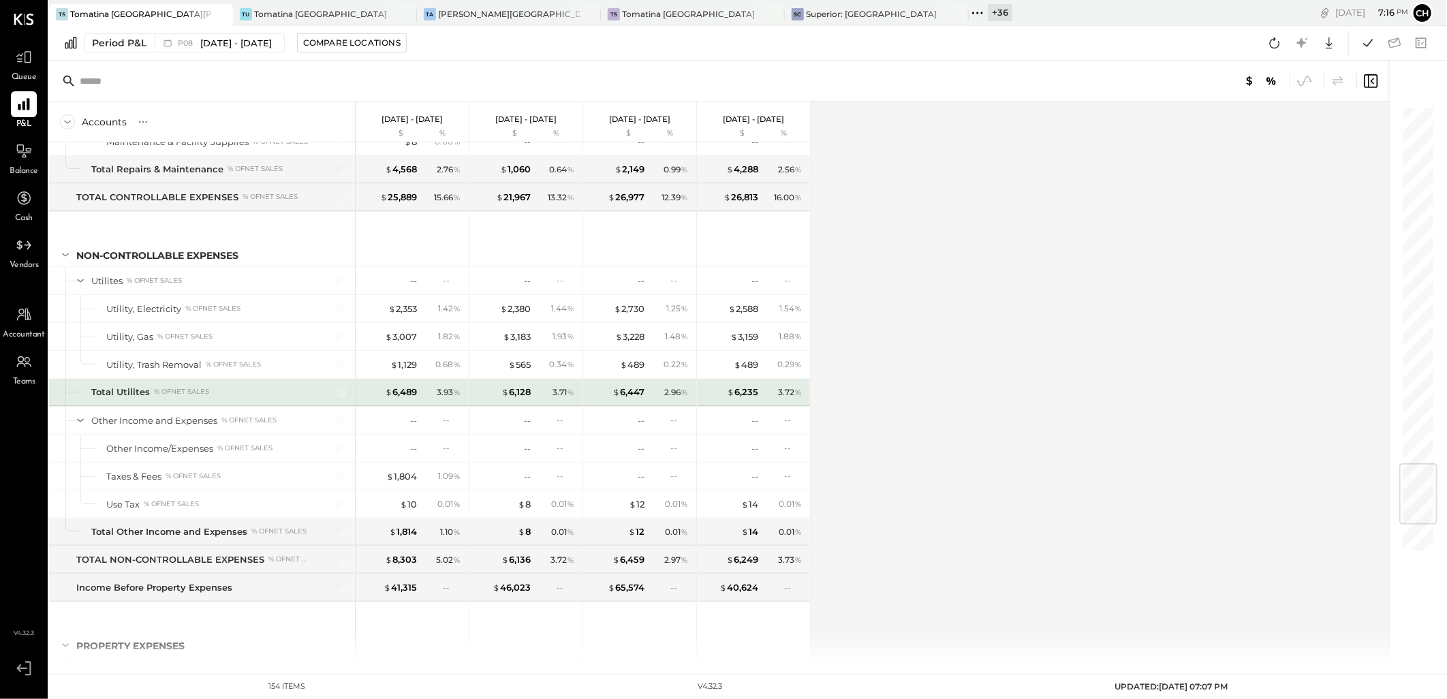
scroll to position [2801, 0]
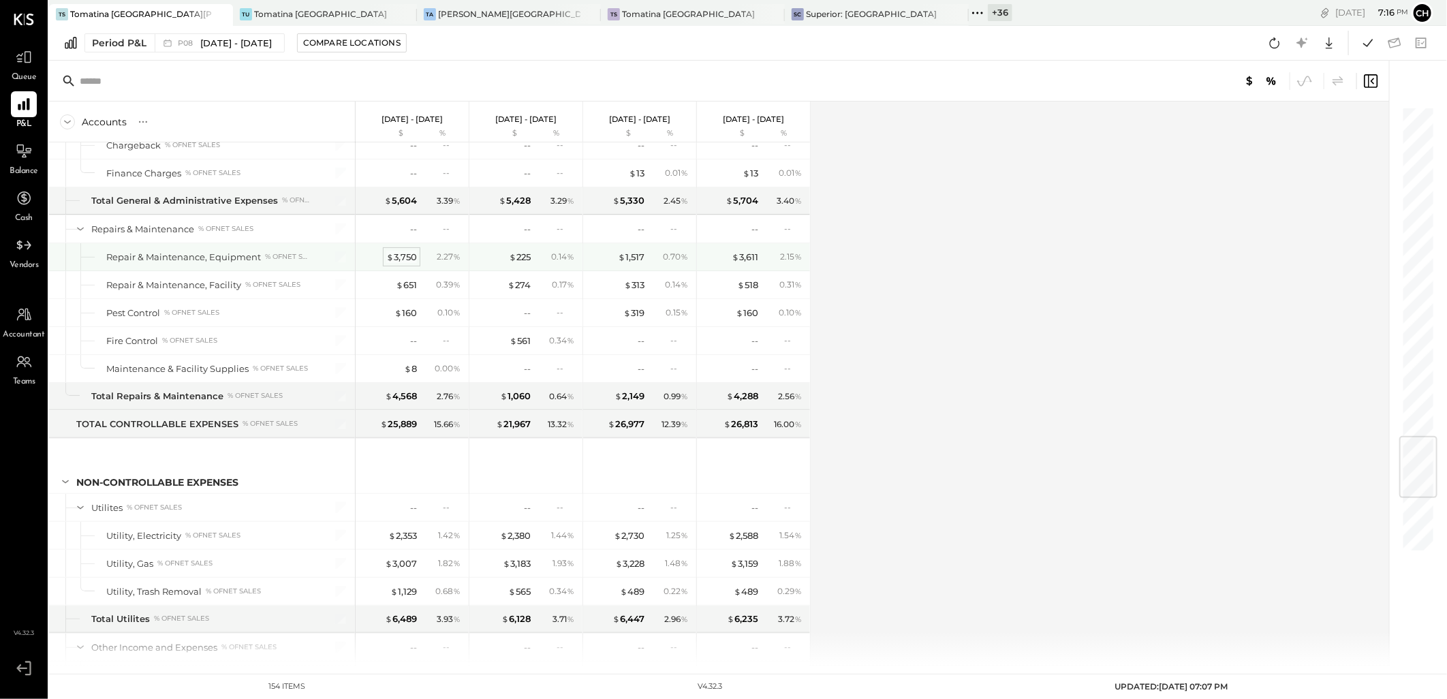
click at [411, 264] on div "$ 3,750" at bounding box center [401, 257] width 31 height 13
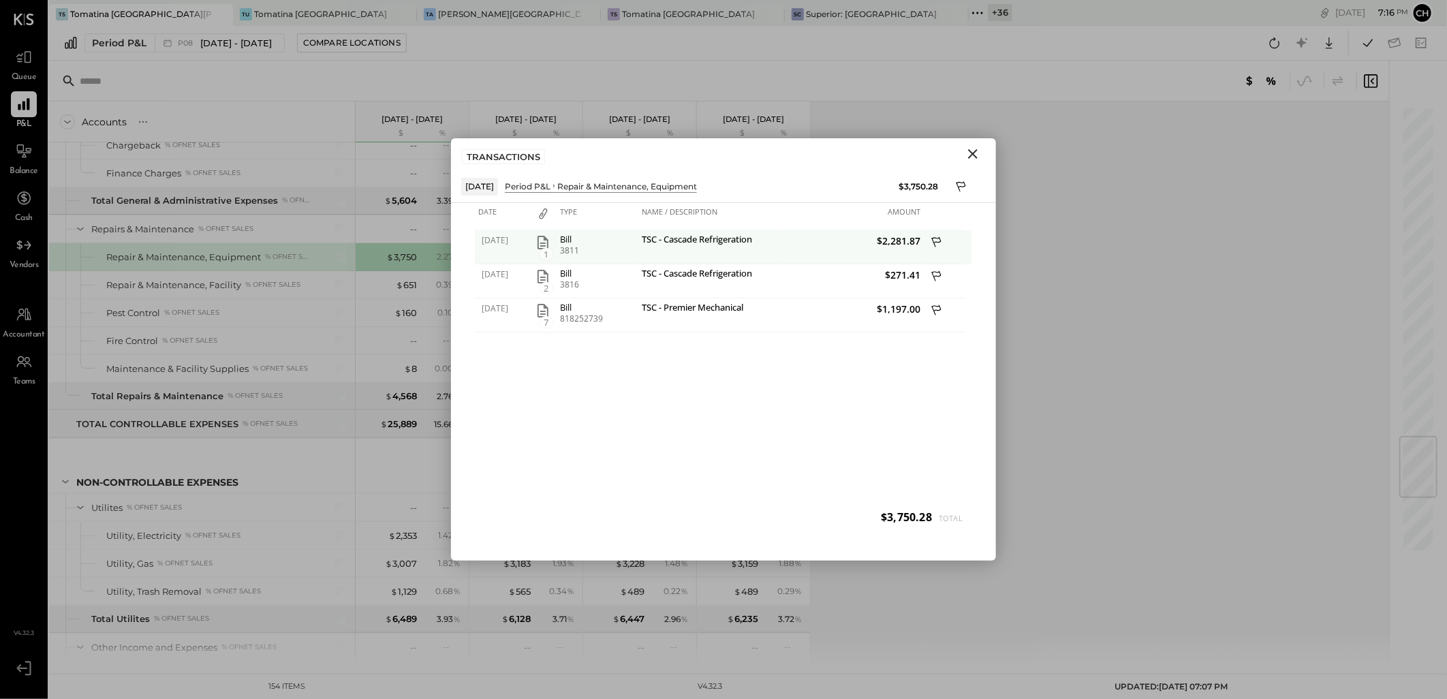
click at [541, 246] on icon "button" at bounding box center [543, 243] width 11 height 14
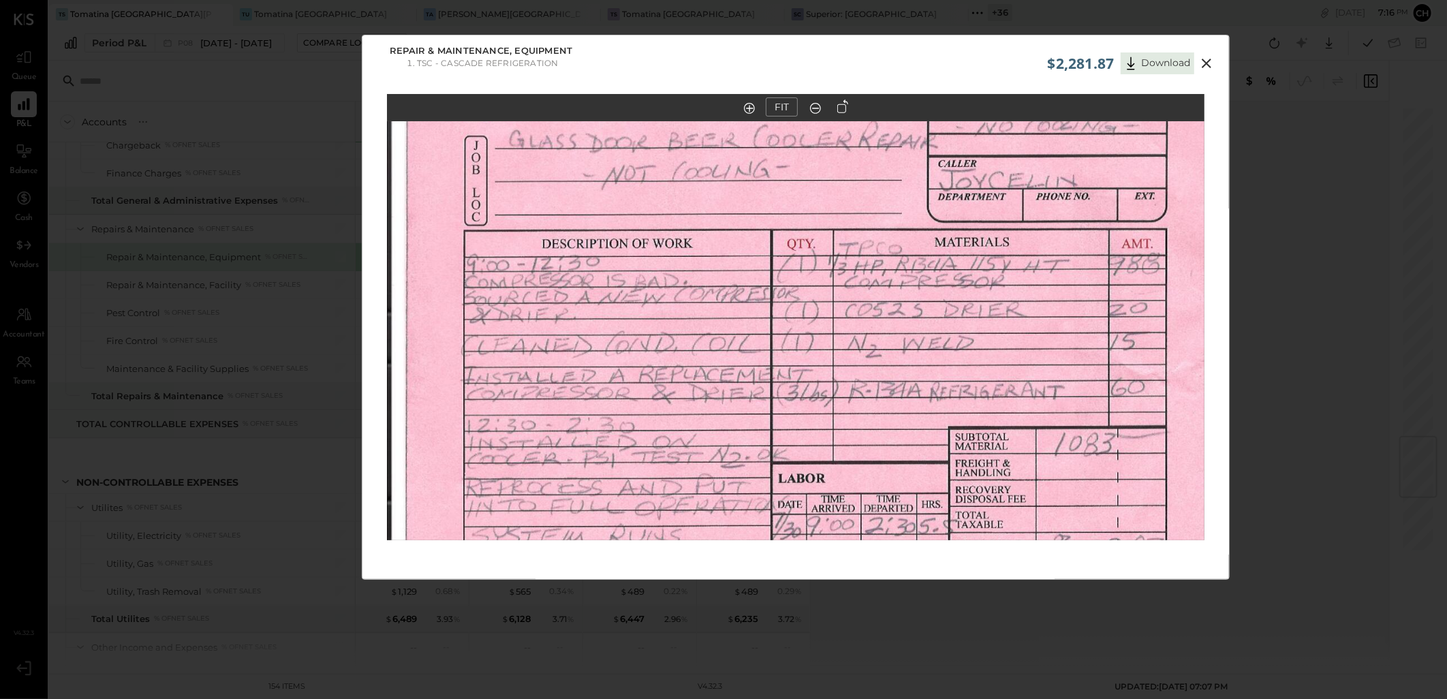
click at [1207, 65] on icon at bounding box center [1206, 63] width 16 height 16
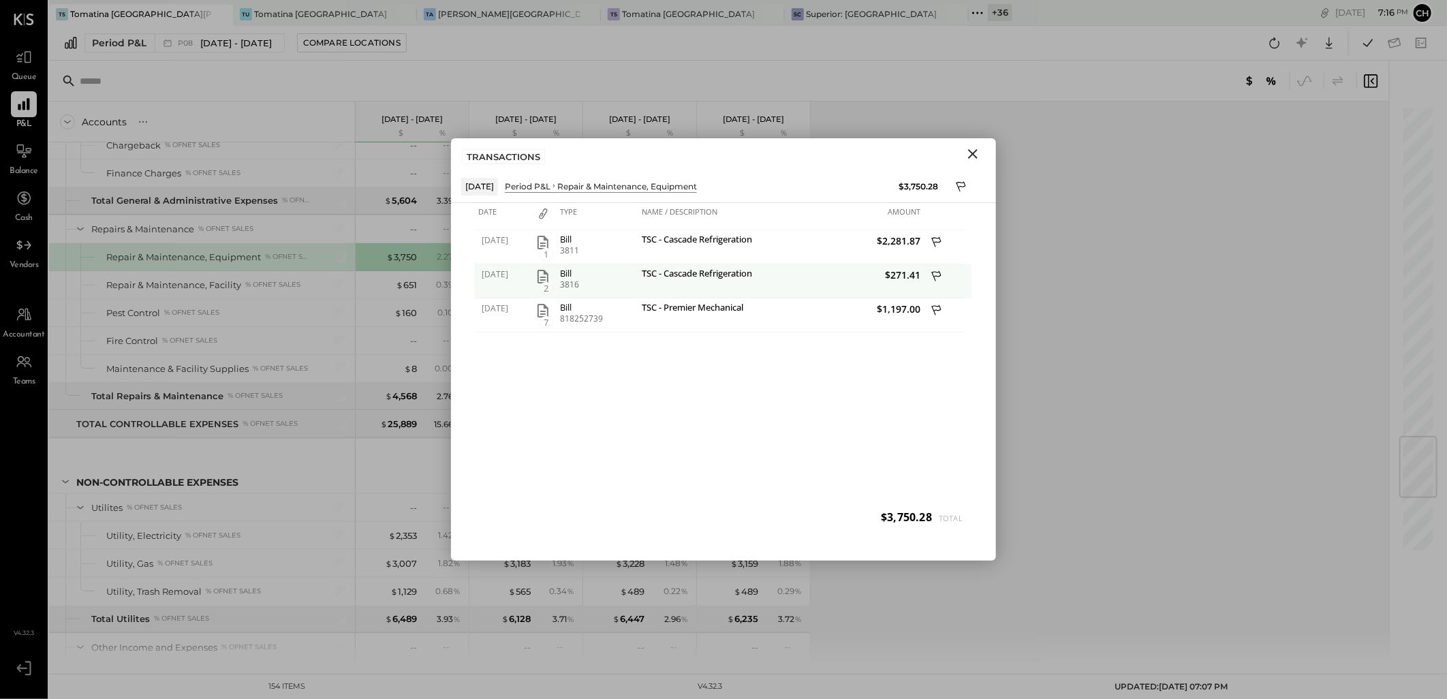
click at [547, 279] on icon "button" at bounding box center [543, 277] width 11 height 14
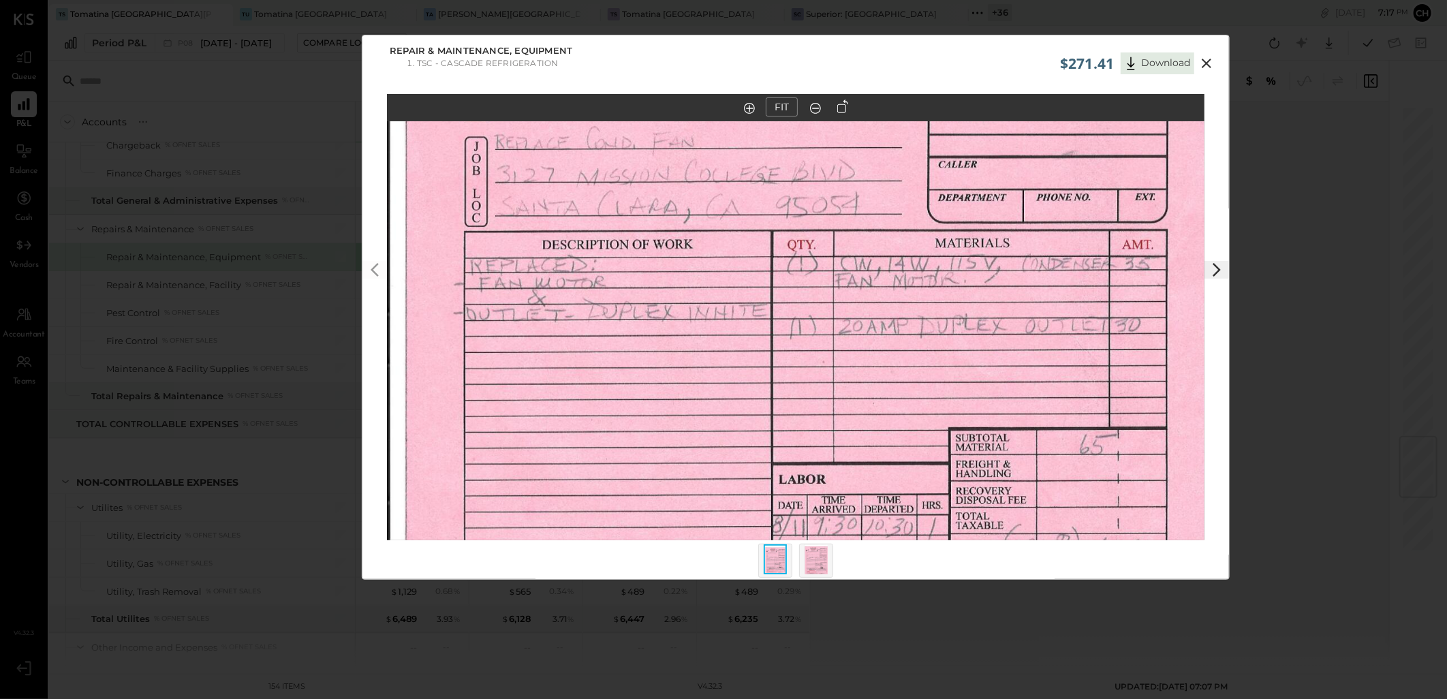
click at [1205, 65] on icon at bounding box center [1206, 63] width 16 height 16
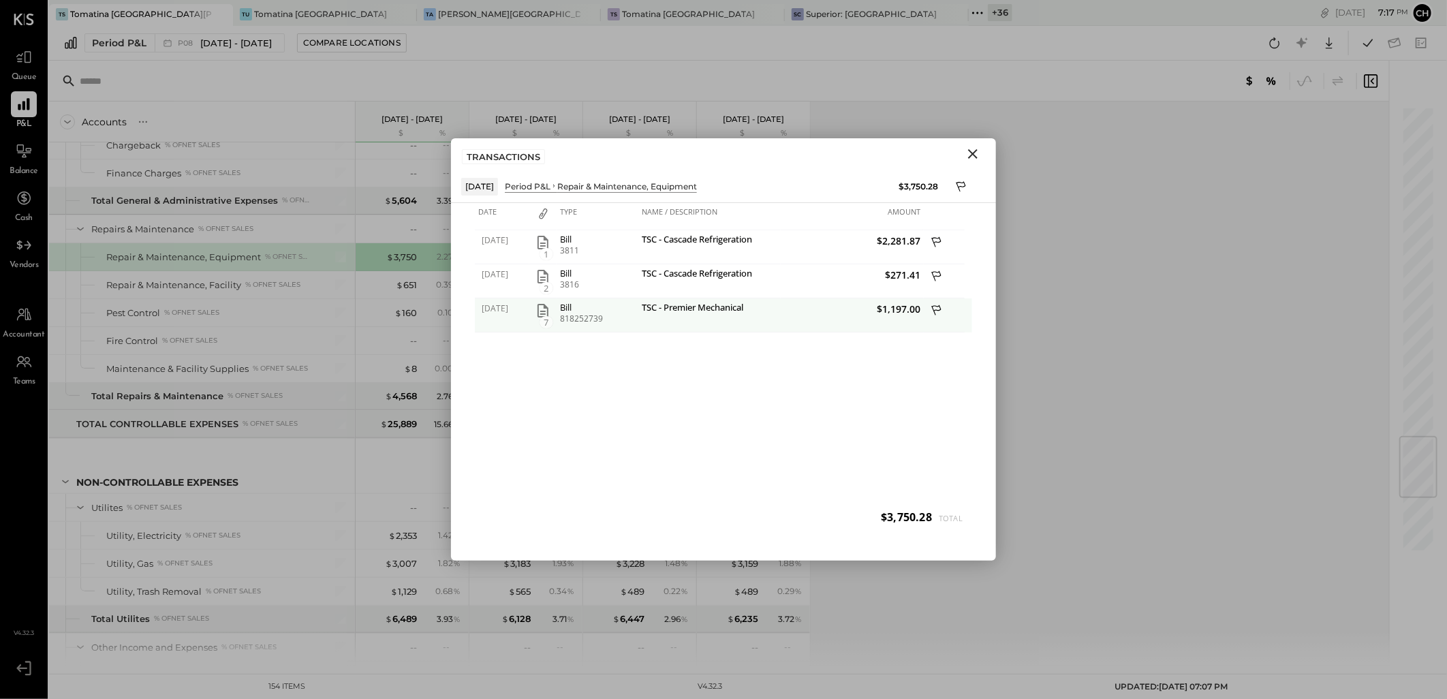
click at [539, 311] on icon "button" at bounding box center [543, 311] width 11 height 14
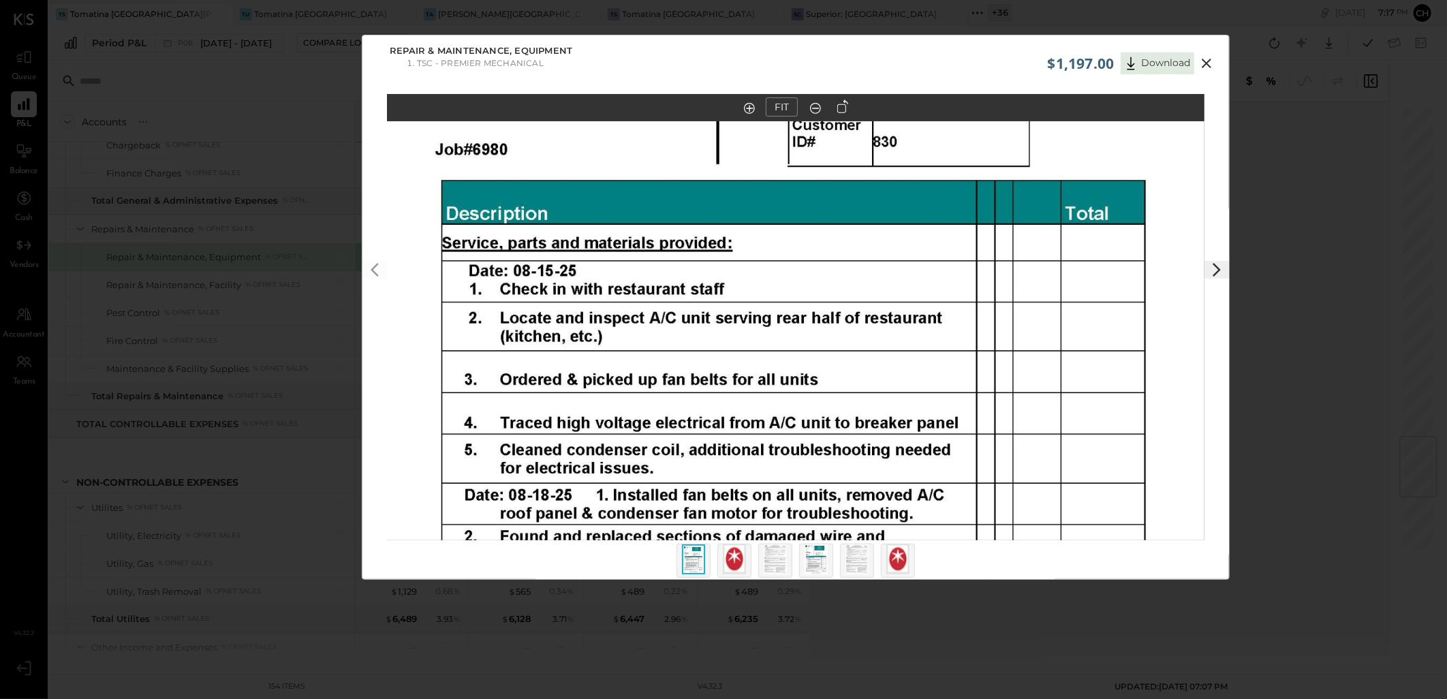
click at [1207, 68] on icon at bounding box center [1206, 63] width 16 height 16
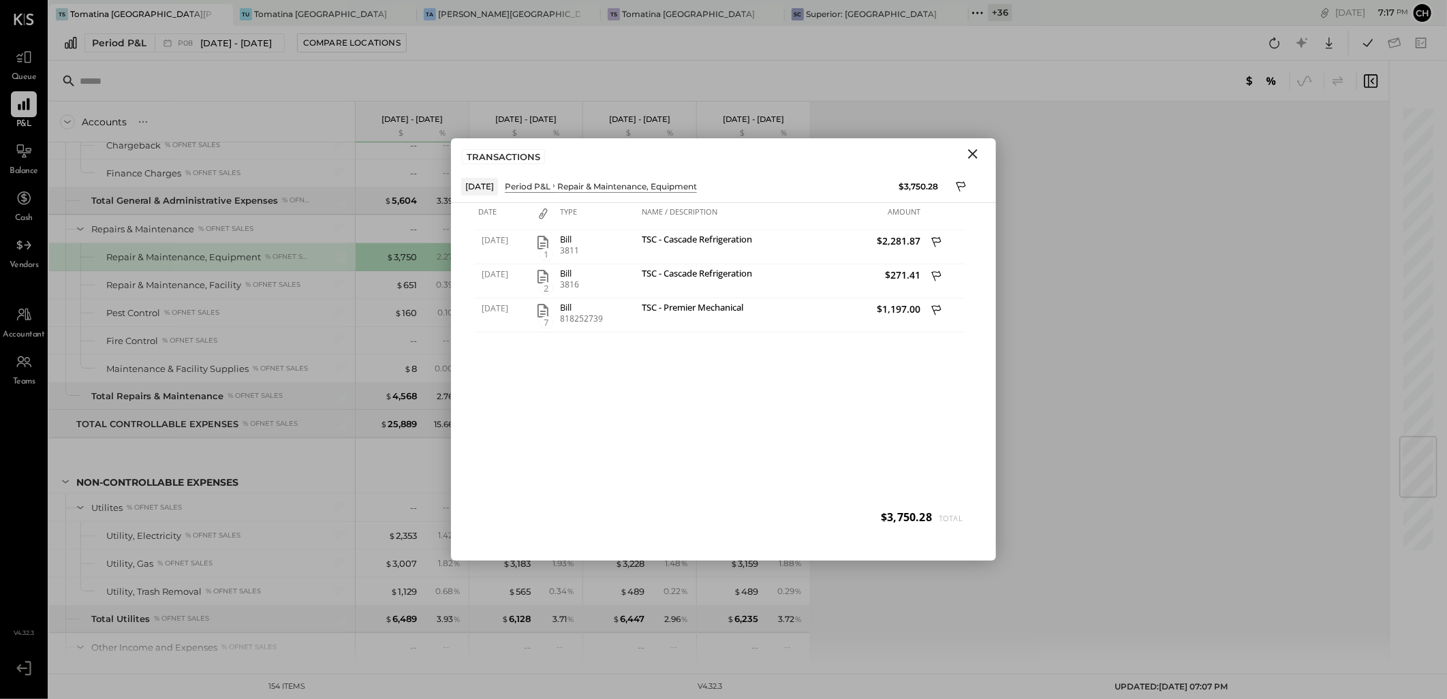
click at [968, 152] on icon "Close" at bounding box center [973, 154] width 16 height 16
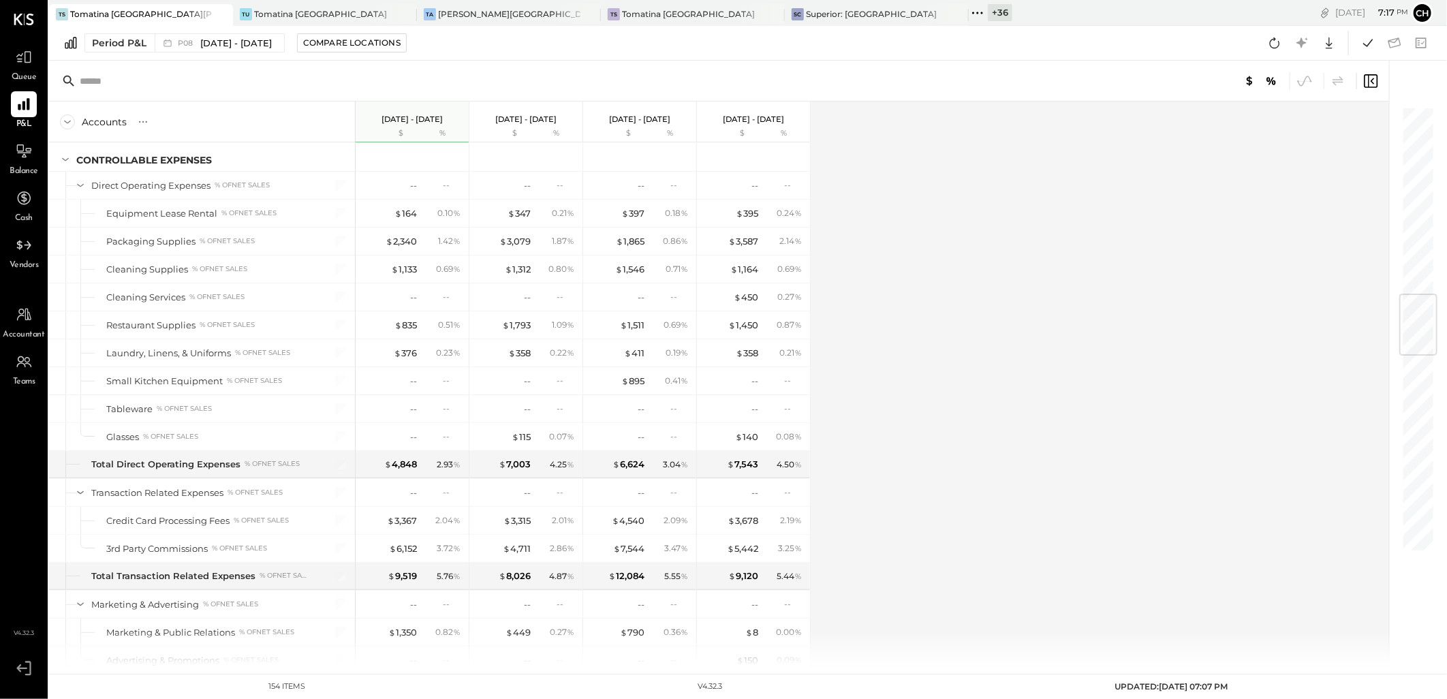
scroll to position [1592, 0]
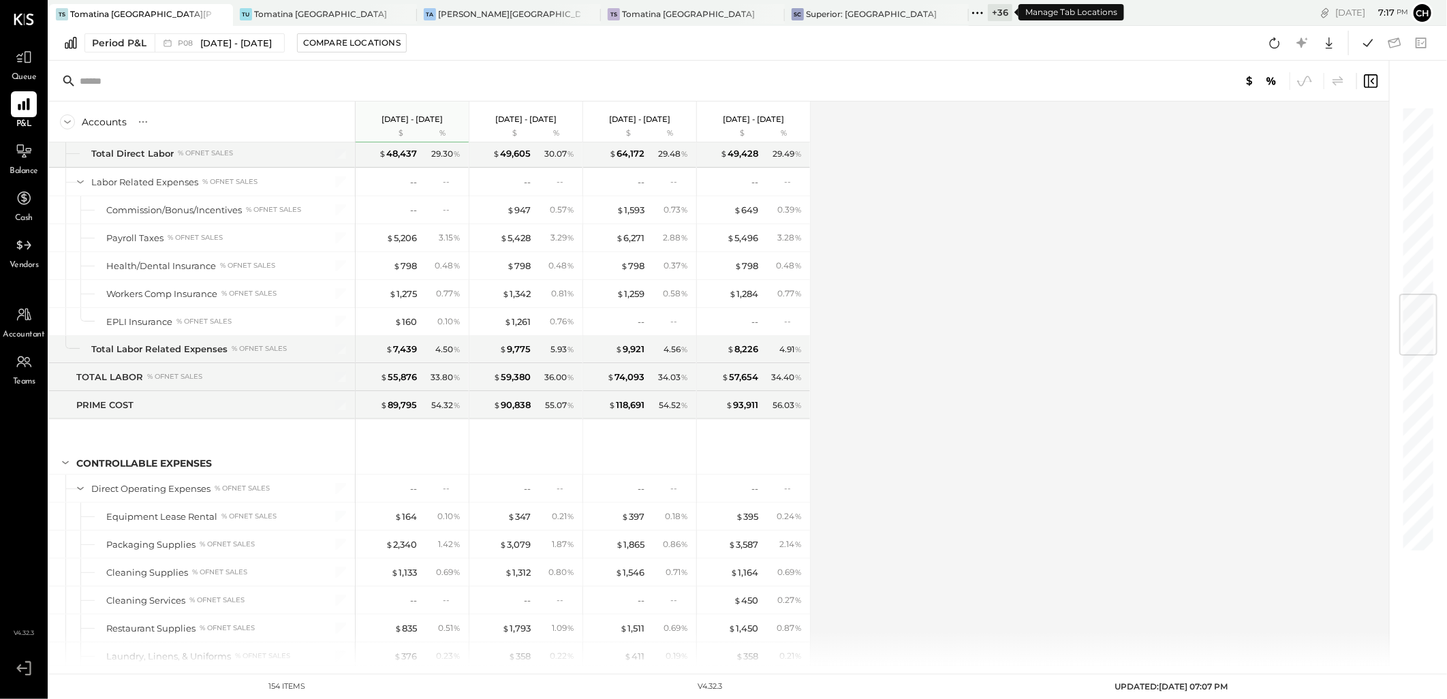
click at [982, 16] on icon at bounding box center [978, 13] width 18 height 18
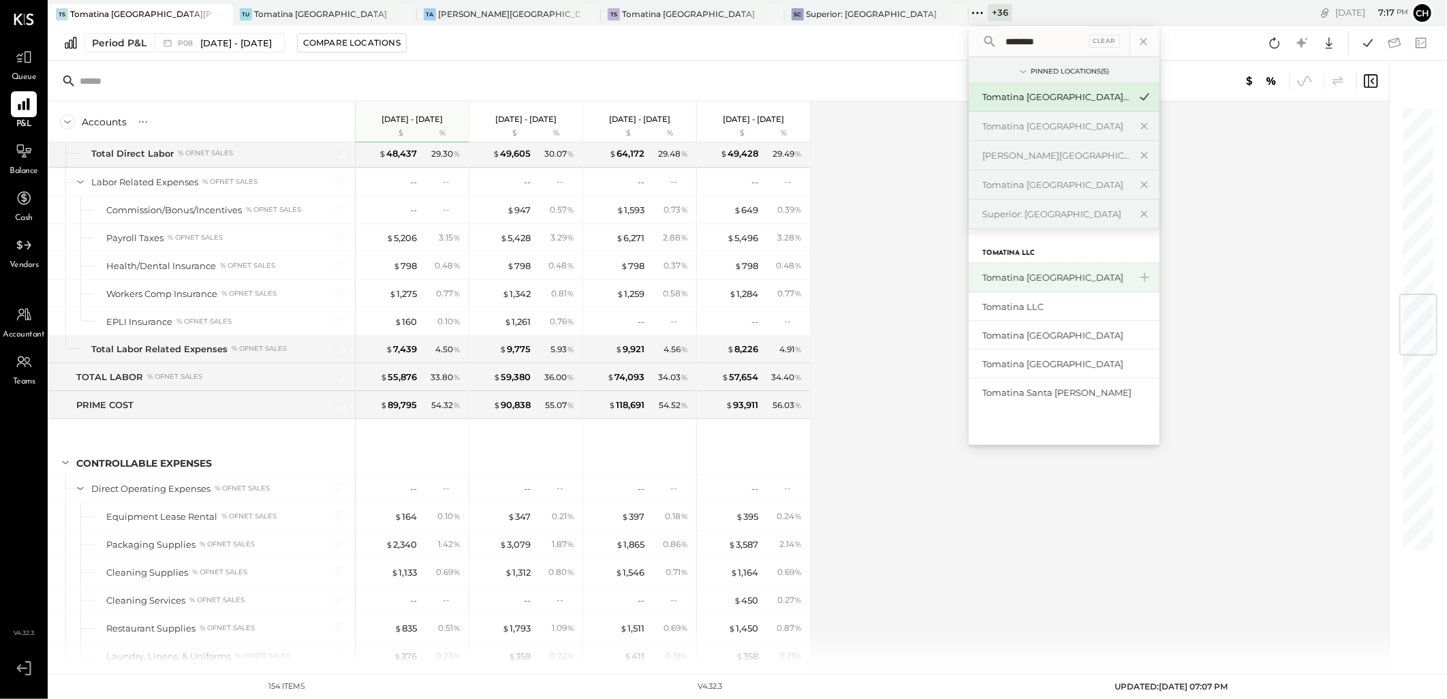
type input "********"
click at [1079, 277] on div "Tomatina [GEOGRAPHIC_DATA]" at bounding box center [1056, 277] width 147 height 13
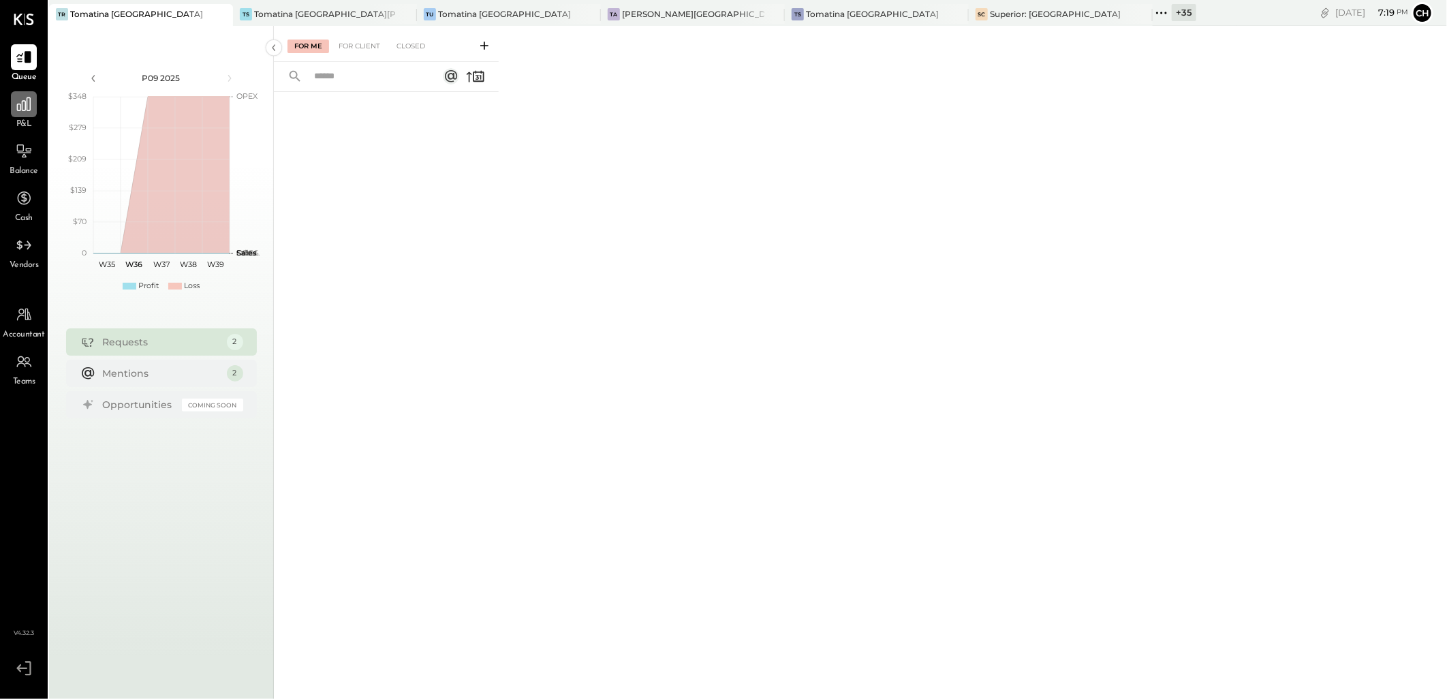
click at [17, 114] on div at bounding box center [24, 104] width 26 height 26
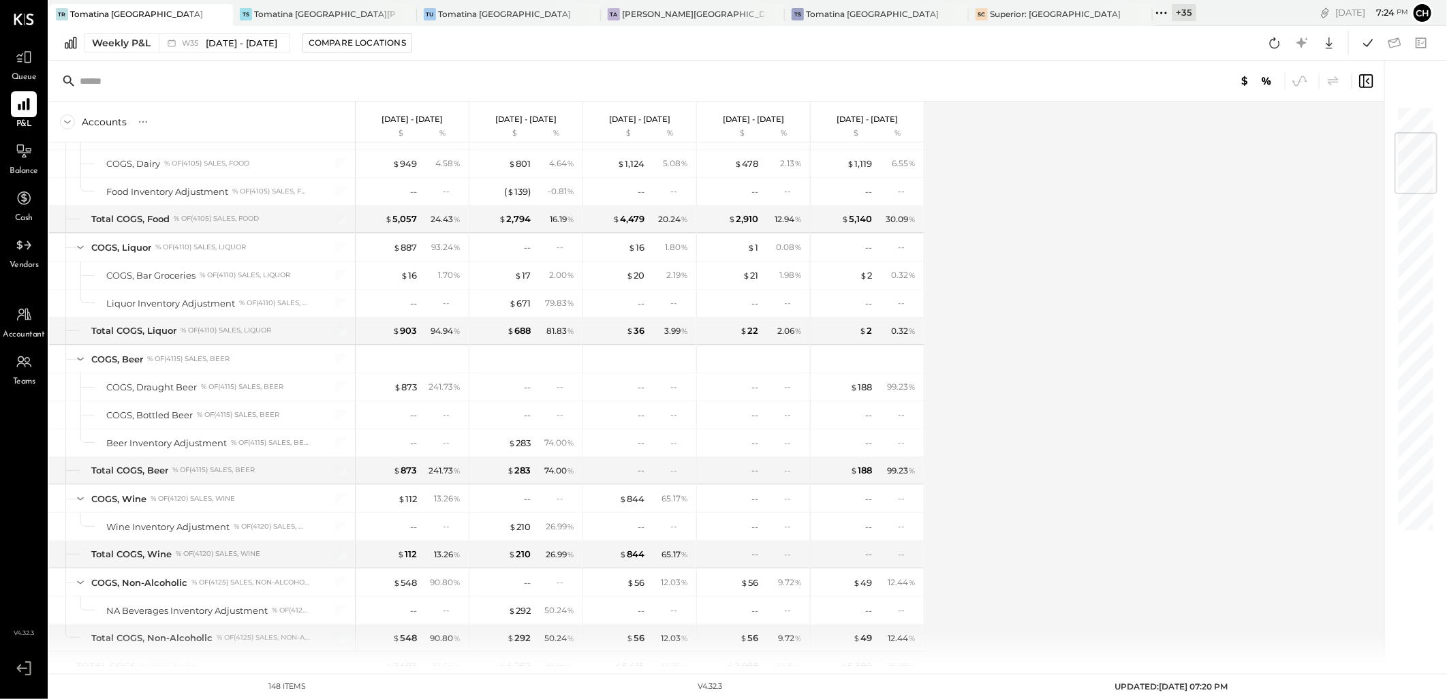
scroll to position [227, 0]
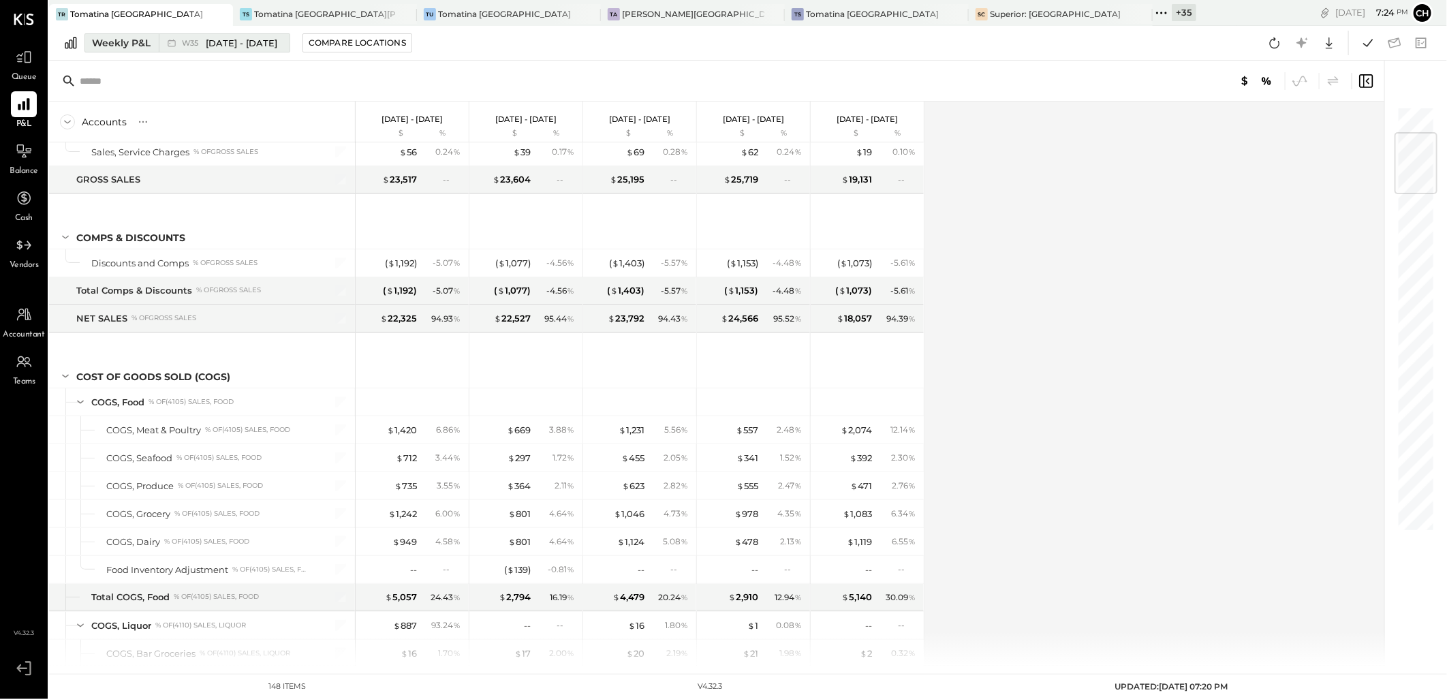
click at [143, 36] on div "Weekly P&L" at bounding box center [121, 43] width 59 height 14
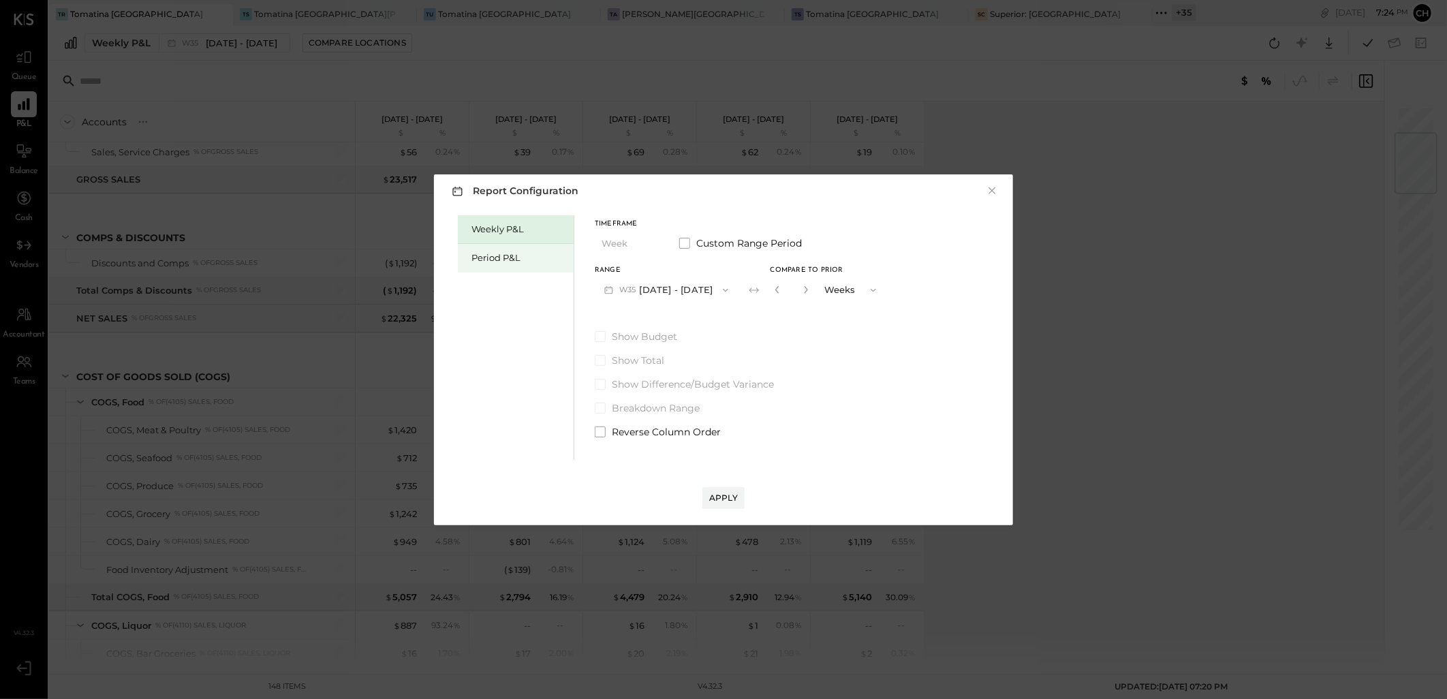
click at [506, 261] on div "Period P&L" at bounding box center [518, 257] width 95 height 13
click at [713, 292] on button "P09 [DATE] - [DATE]" at bounding box center [666, 289] width 142 height 25
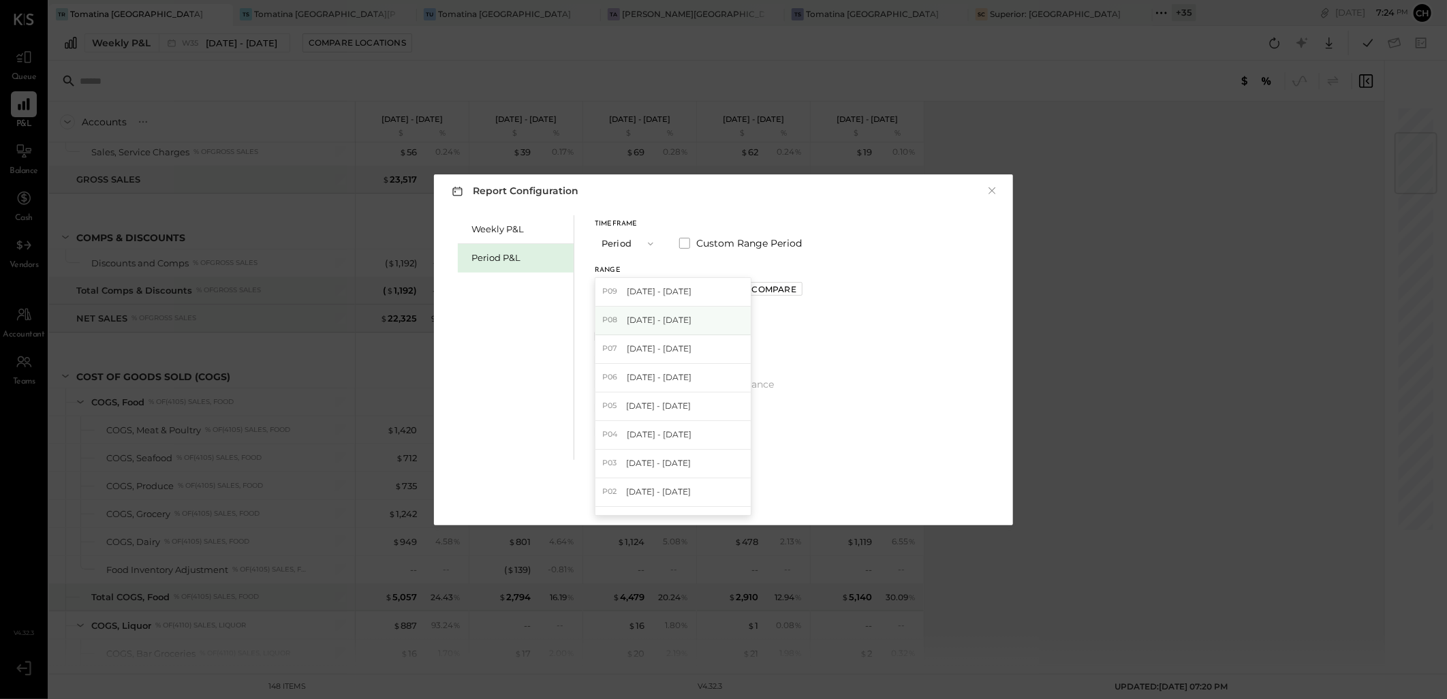
click at [673, 316] on span "[DATE] - [DATE]" at bounding box center [659, 320] width 65 height 12
click at [796, 285] on div "Compare" at bounding box center [774, 289] width 44 height 12
click at [809, 290] on icon "button" at bounding box center [805, 289] width 8 height 8
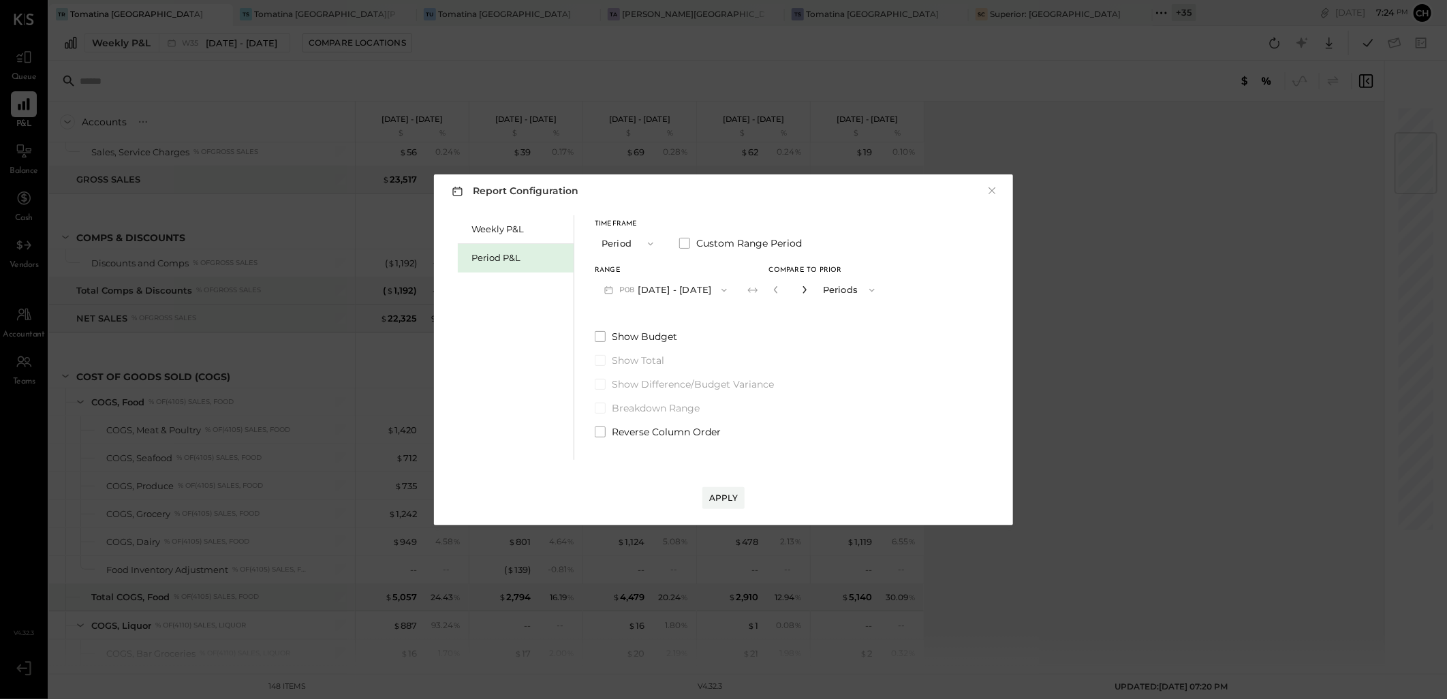
type input "*"
click at [719, 499] on div "Apply" at bounding box center [723, 498] width 29 height 12
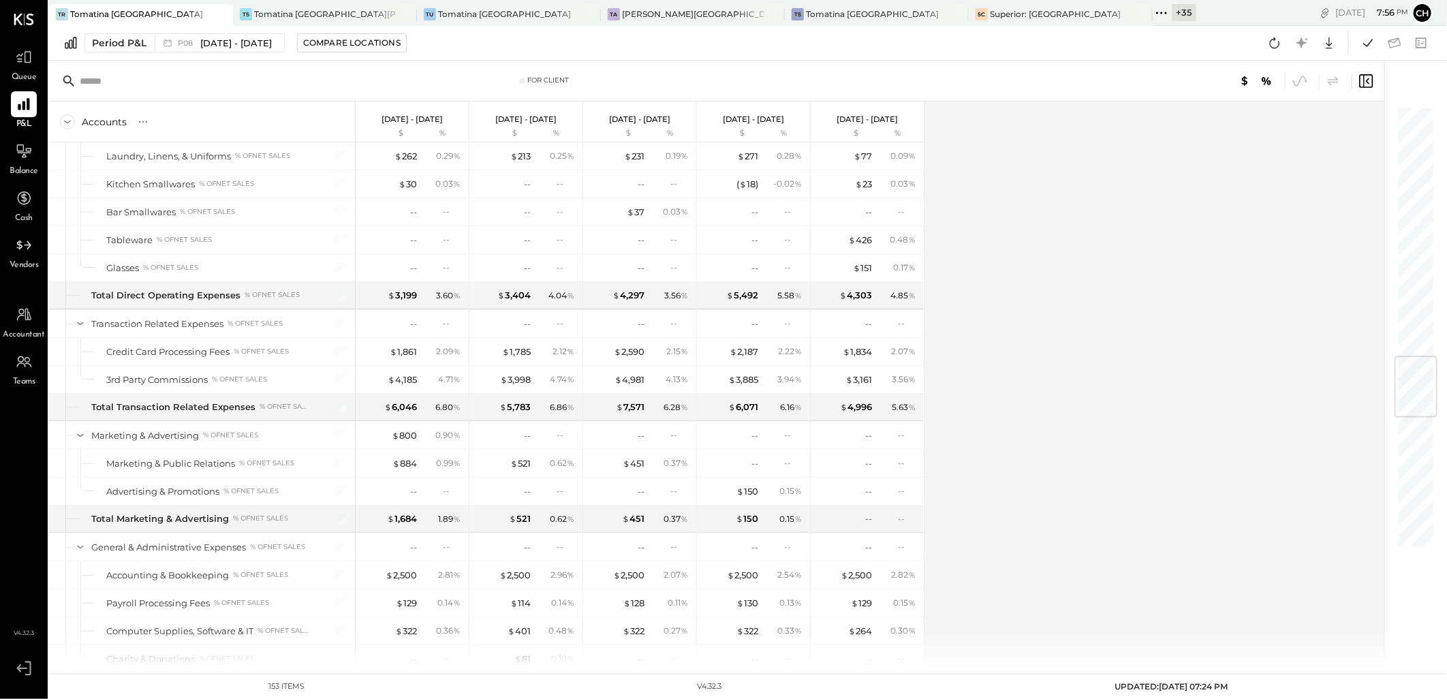
scroll to position [2347, 0]
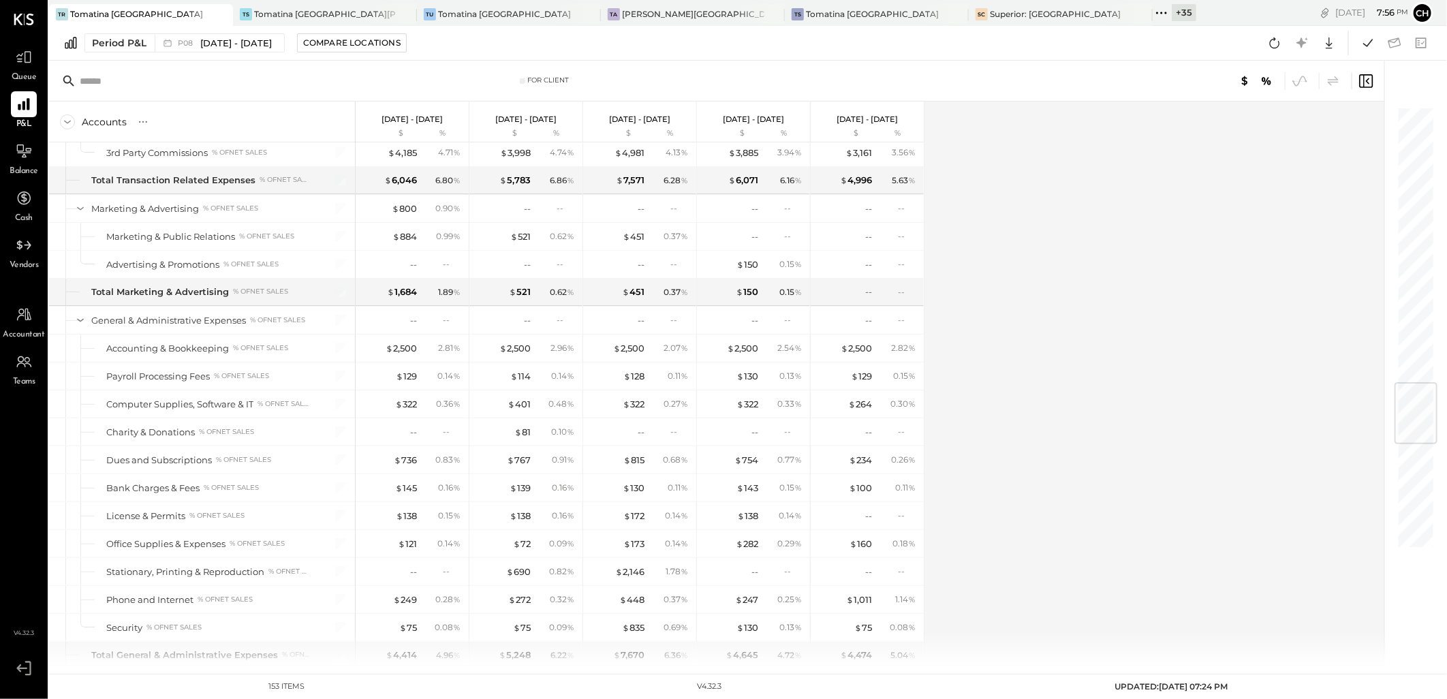
click at [1153, 12] on icon at bounding box center [1162, 13] width 18 height 18
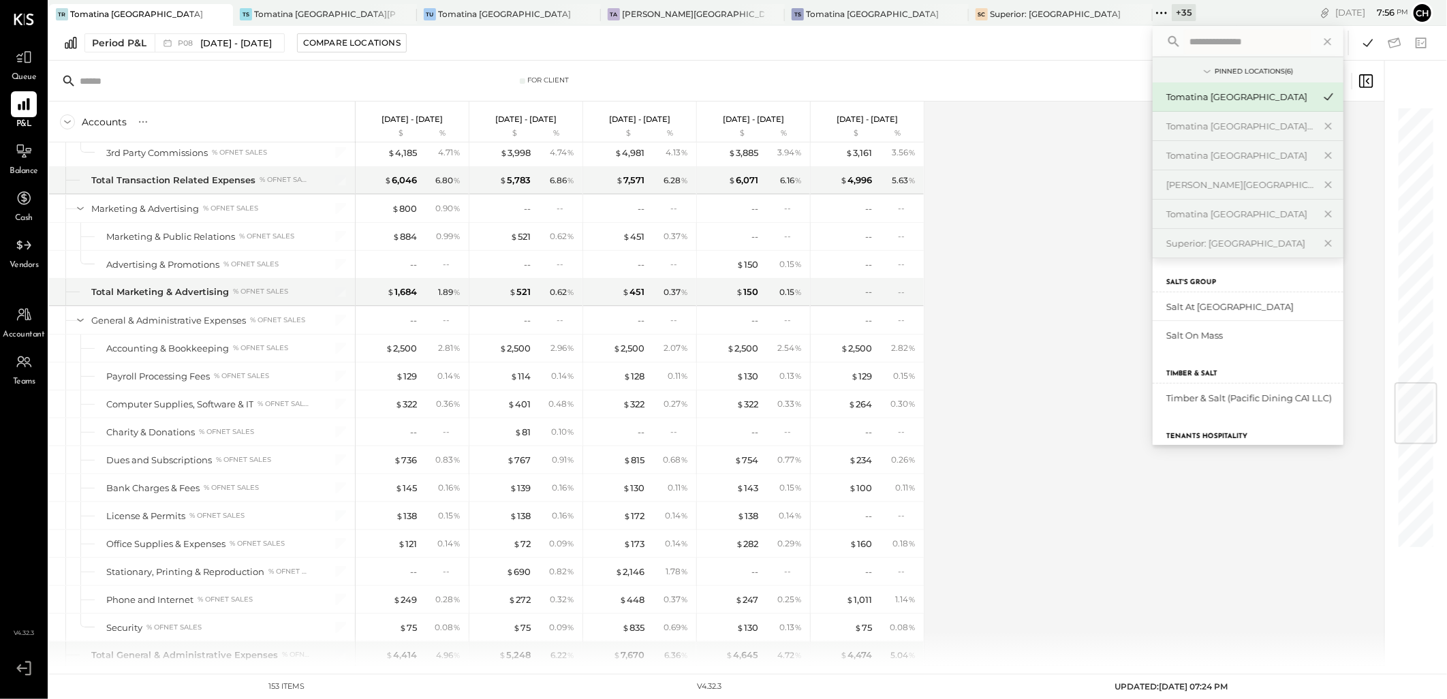
click at [1184, 39] on input "text" at bounding box center [1247, 41] width 127 height 25
type input "******"
